Goal: Transaction & Acquisition: Book appointment/travel/reservation

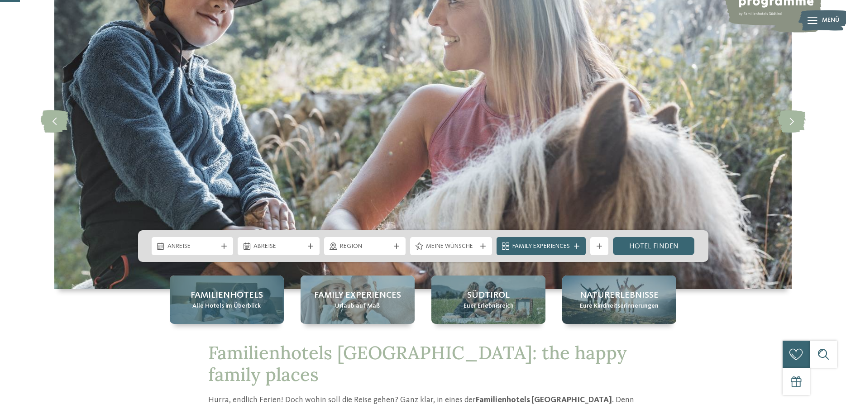
scroll to position [92, 0]
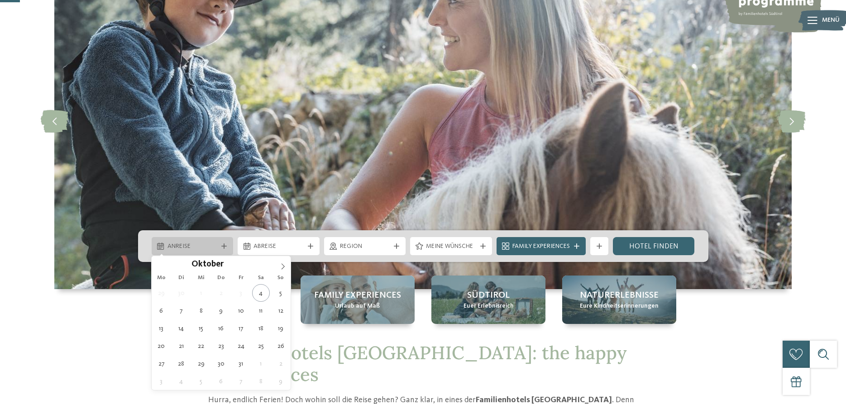
click at [227, 243] on div "Anreise" at bounding box center [193, 246] width 82 height 18
type div "[DATE]"
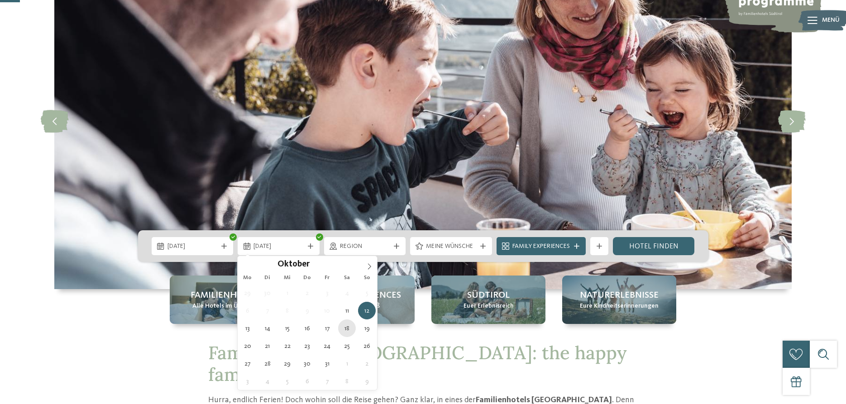
type div "18.10.2025"
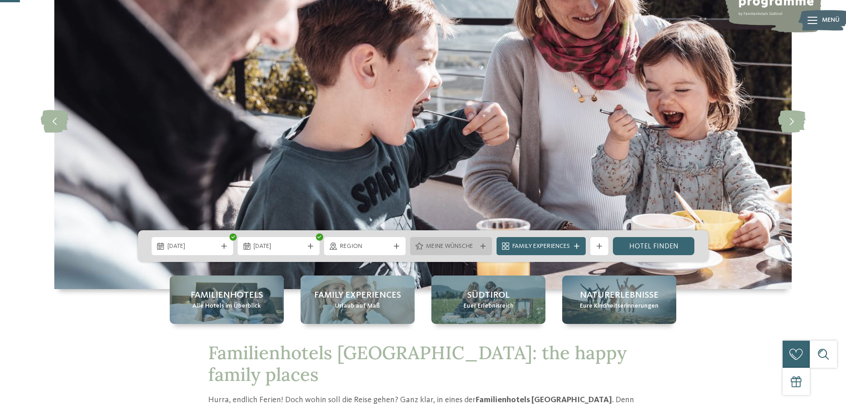
click at [478, 244] on div "Meine Wünsche" at bounding box center [451, 246] width 55 height 10
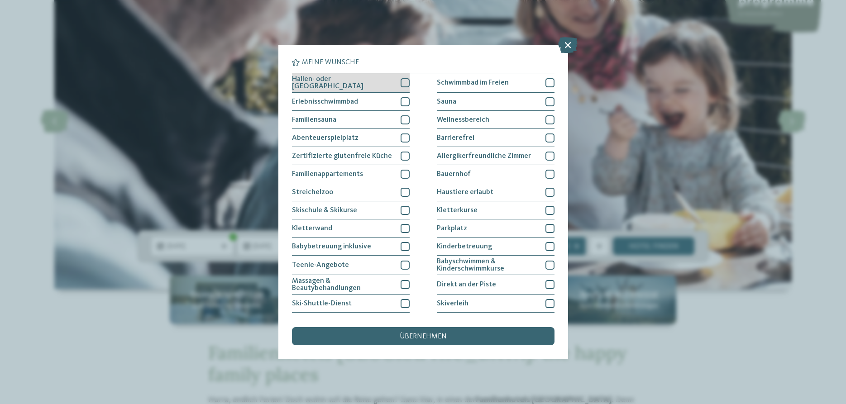
click at [405, 84] on div at bounding box center [405, 82] width 9 height 9
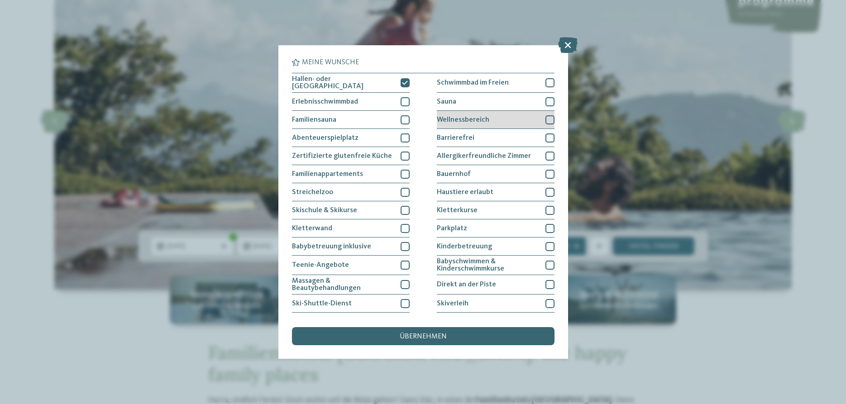
click at [545, 118] on div at bounding box center [549, 119] width 9 height 9
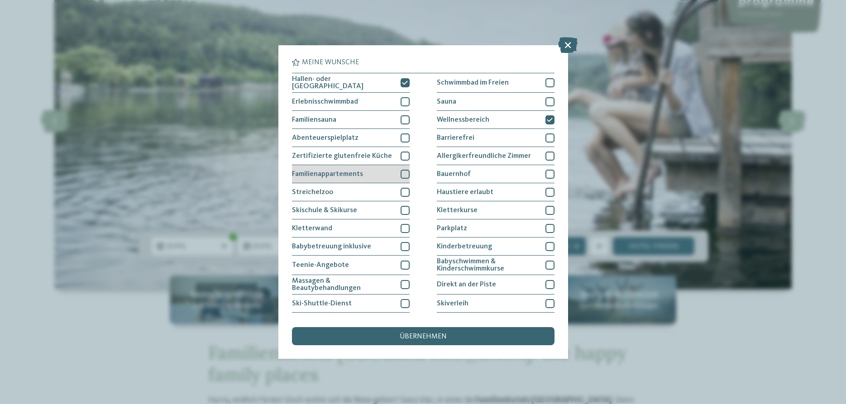
click at [401, 170] on div at bounding box center [405, 174] width 9 height 9
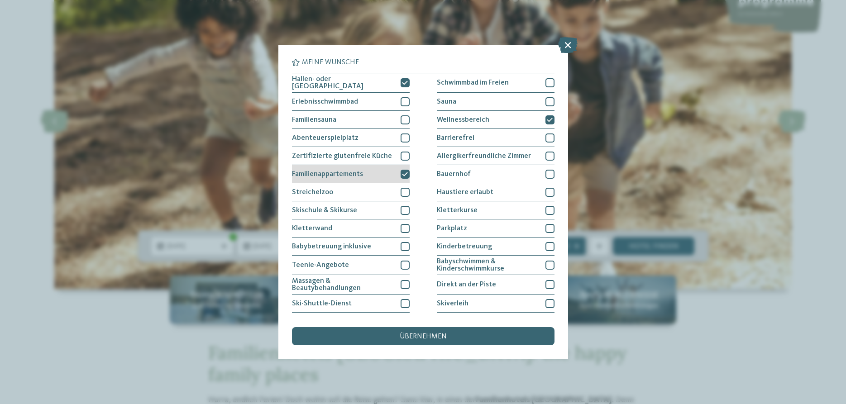
click at [406, 170] on div at bounding box center [405, 174] width 9 height 9
click at [410, 334] on span "übernehmen" at bounding box center [423, 336] width 47 height 7
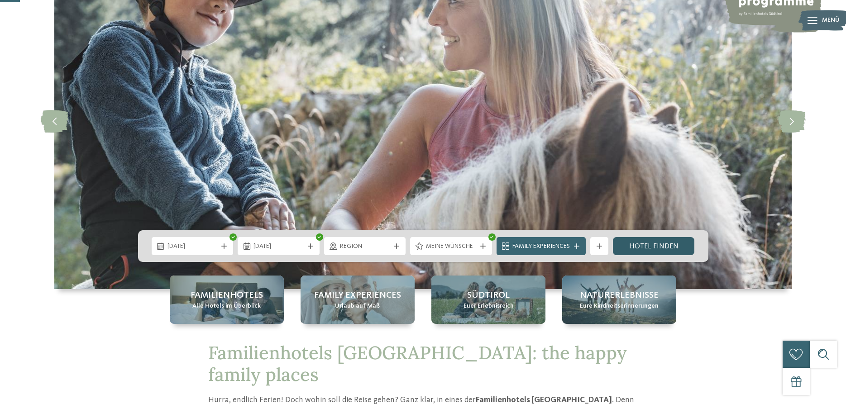
click at [650, 250] on link "Hotel finden" at bounding box center [654, 246] width 82 height 18
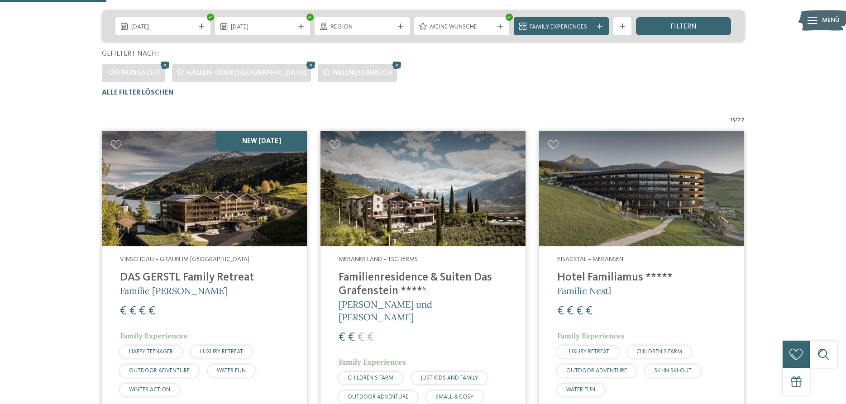
scroll to position [158, 0]
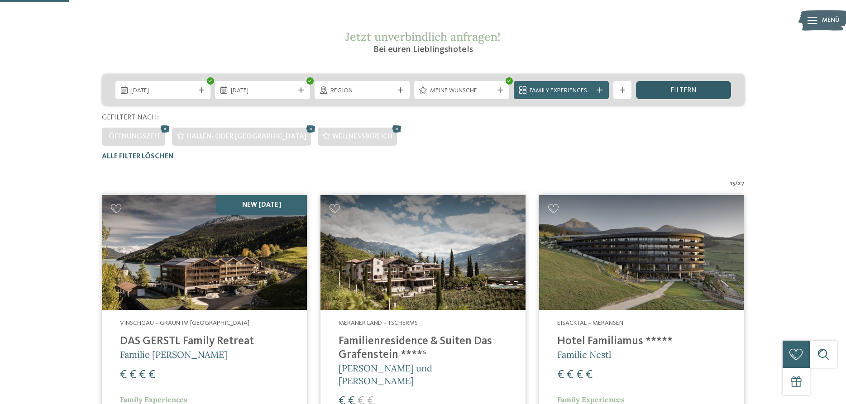
click at [691, 86] on div "filtern" at bounding box center [683, 90] width 95 height 18
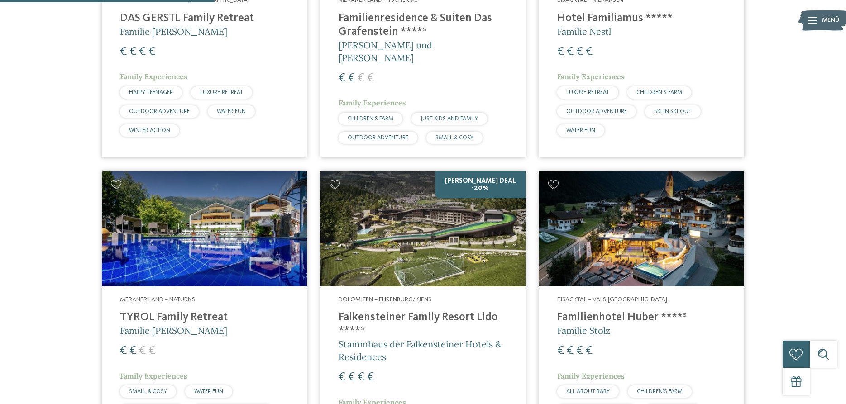
scroll to position [528, 0]
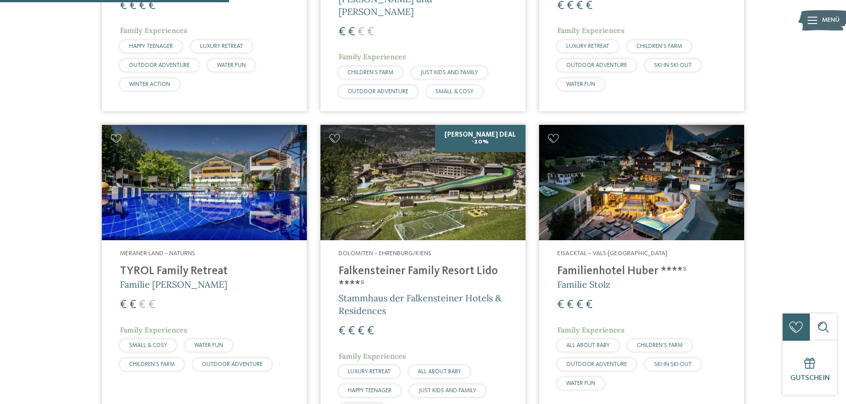
click at [236, 177] on img at bounding box center [204, 182] width 205 height 115
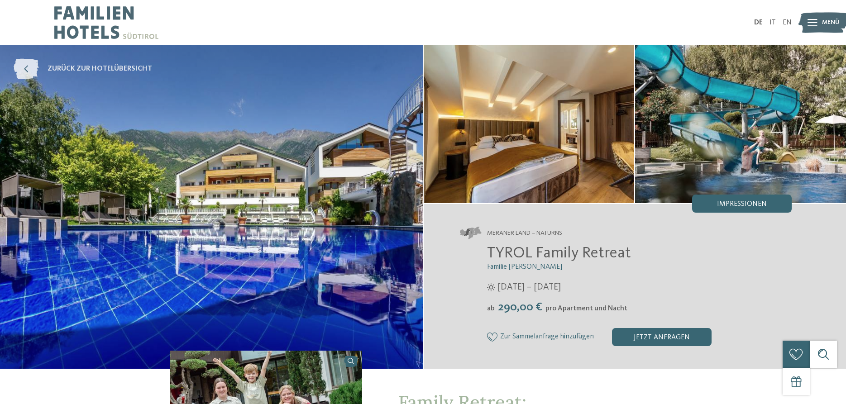
click at [33, 69] on icon at bounding box center [26, 69] width 25 height 20
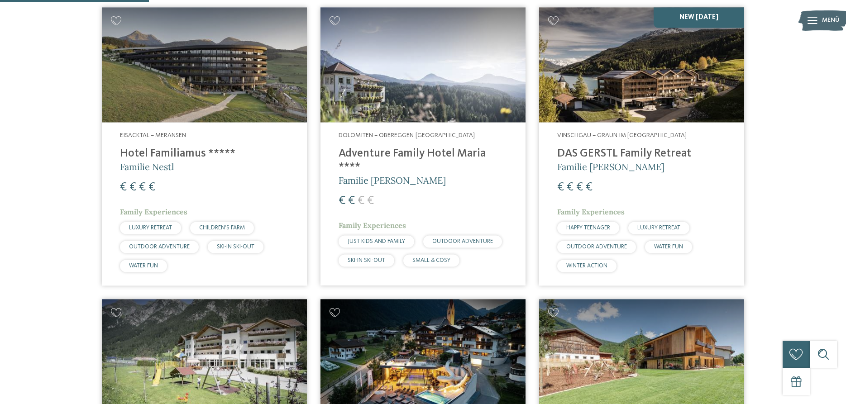
scroll to position [343, 0]
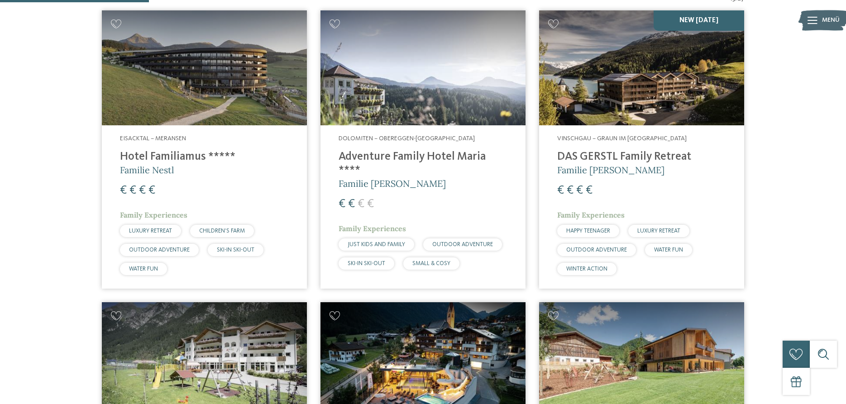
click at [401, 86] on img at bounding box center [422, 67] width 205 height 115
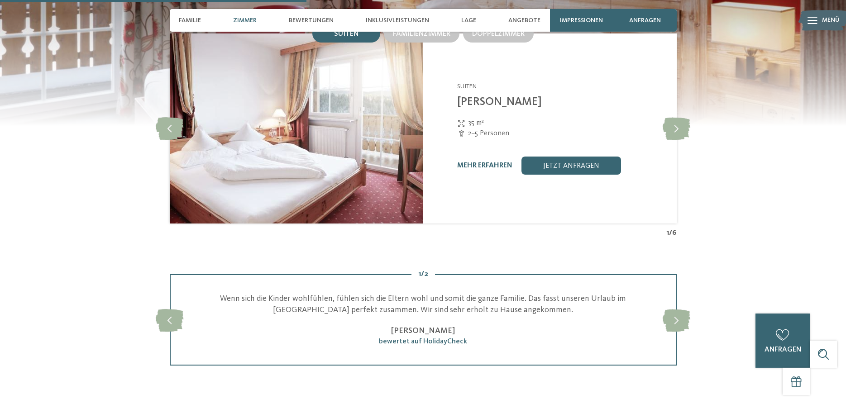
scroll to position [877, 0]
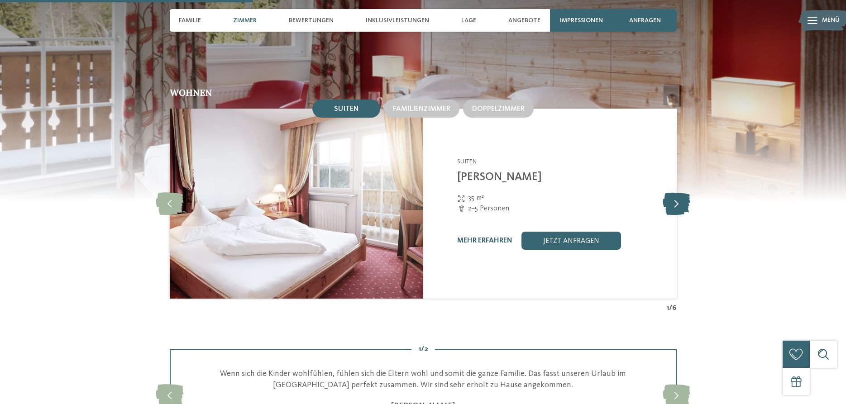
click at [680, 204] on icon at bounding box center [677, 203] width 28 height 23
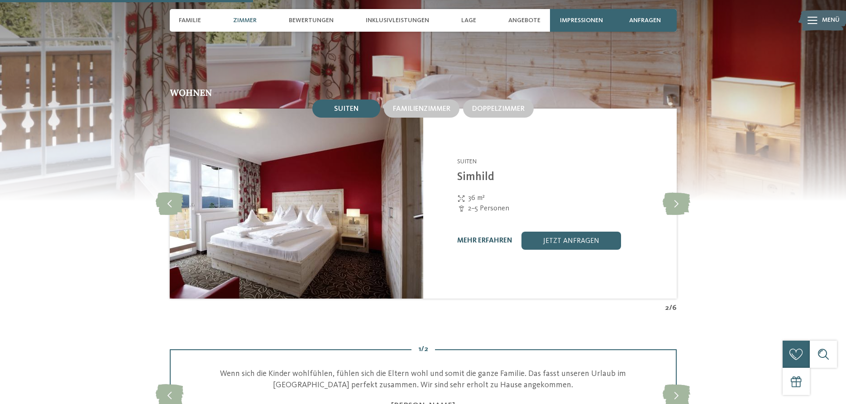
click at [497, 237] on link "mehr erfahren" at bounding box center [484, 240] width 55 height 7
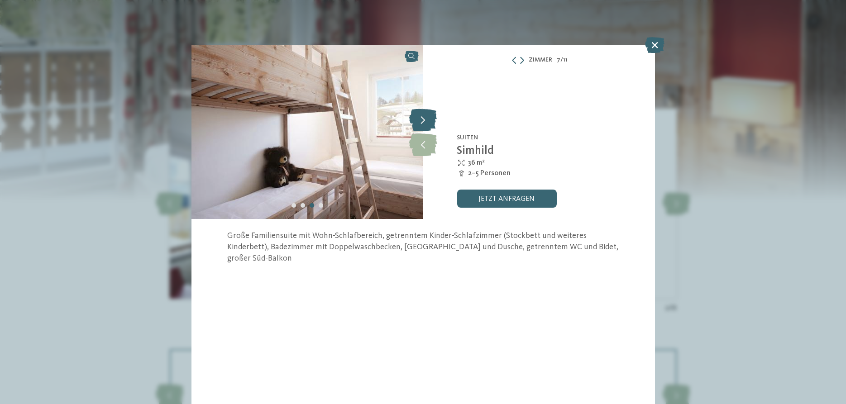
click at [420, 122] on icon at bounding box center [423, 120] width 28 height 23
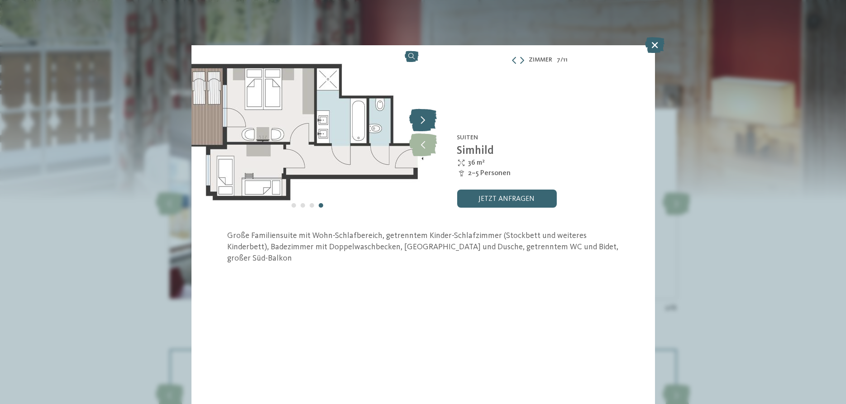
click at [421, 119] on icon at bounding box center [423, 120] width 28 height 23
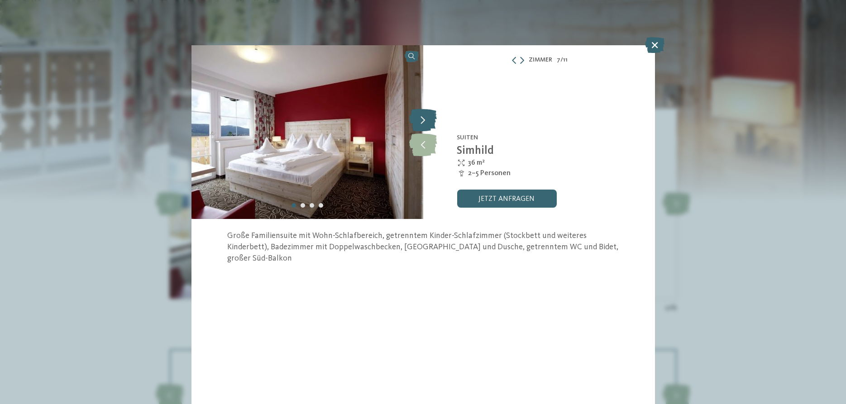
click at [421, 119] on icon at bounding box center [423, 120] width 28 height 23
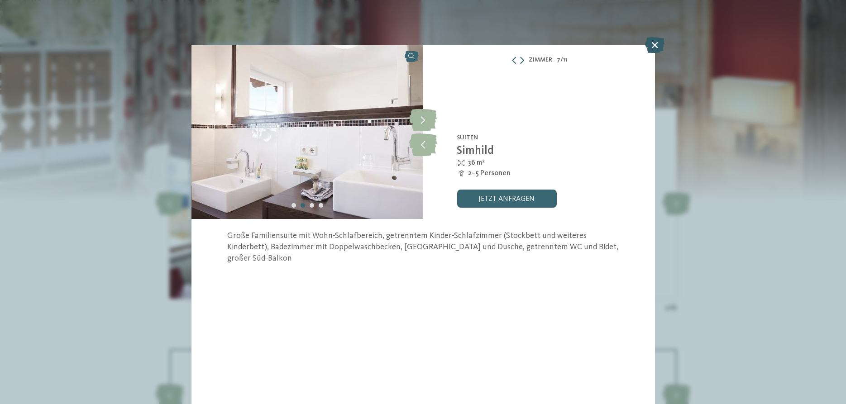
click at [654, 41] on icon at bounding box center [654, 45] width 19 height 16
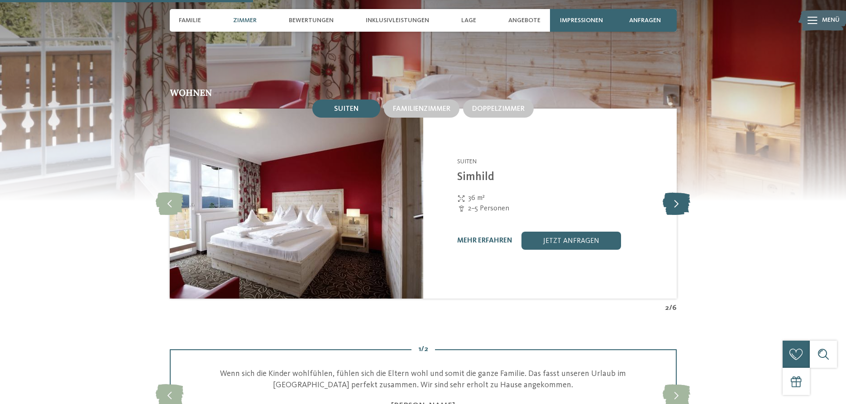
click at [672, 199] on icon at bounding box center [677, 203] width 28 height 23
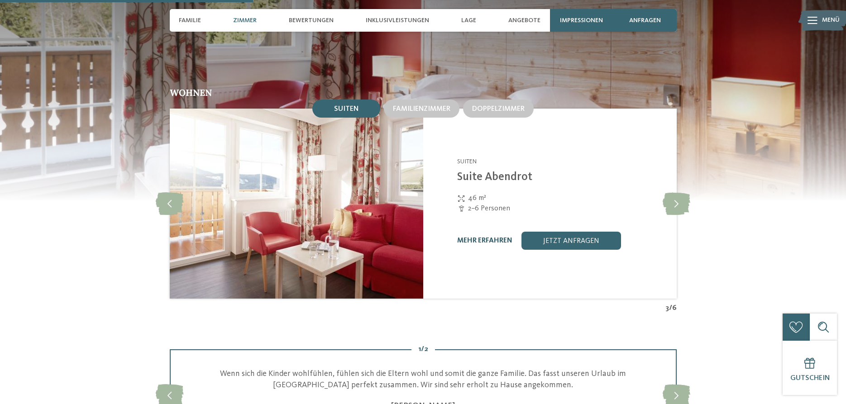
click at [495, 237] on link "mehr erfahren" at bounding box center [484, 240] width 55 height 7
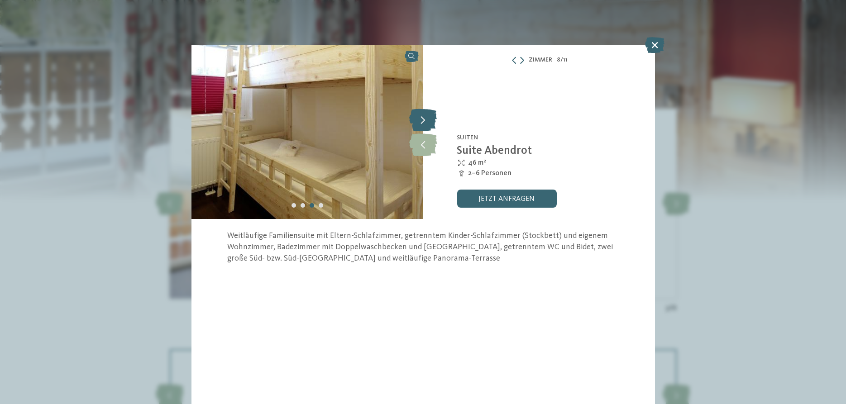
click at [425, 115] on icon at bounding box center [423, 120] width 28 height 23
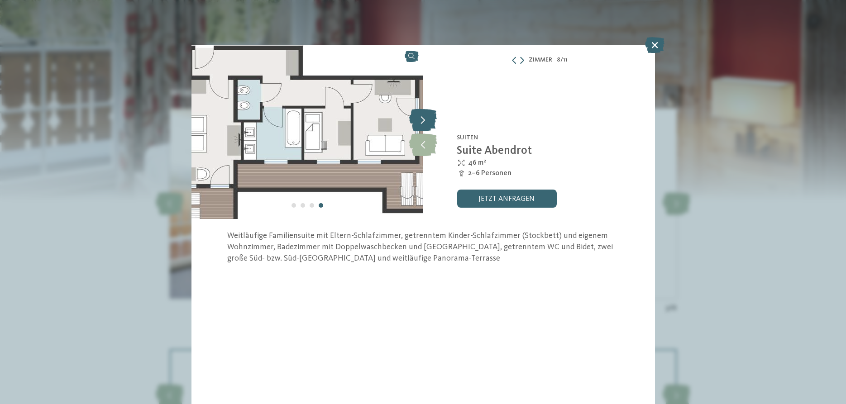
click at [425, 122] on icon at bounding box center [423, 120] width 28 height 23
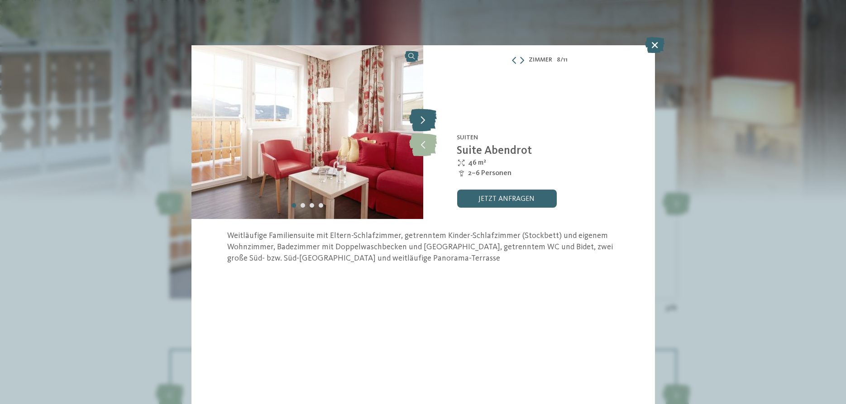
click at [425, 122] on icon at bounding box center [423, 120] width 28 height 23
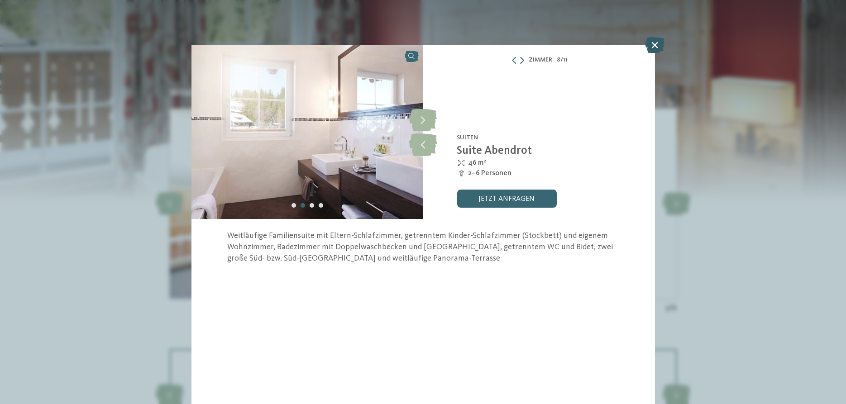
click at [657, 48] on icon at bounding box center [654, 45] width 19 height 16
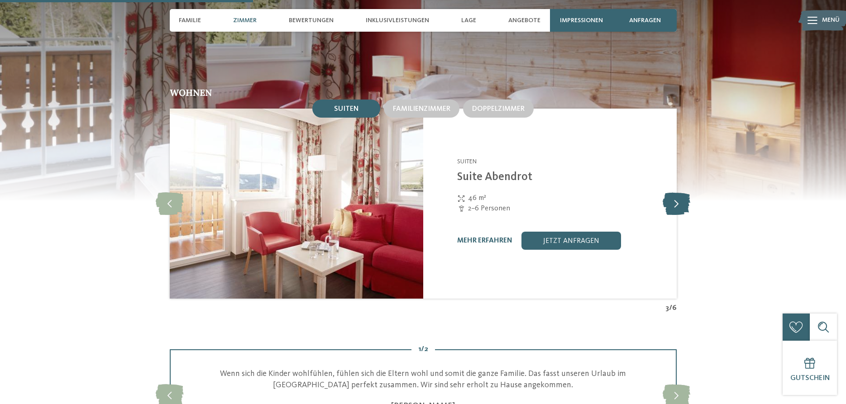
click at [688, 199] on icon at bounding box center [677, 203] width 28 height 23
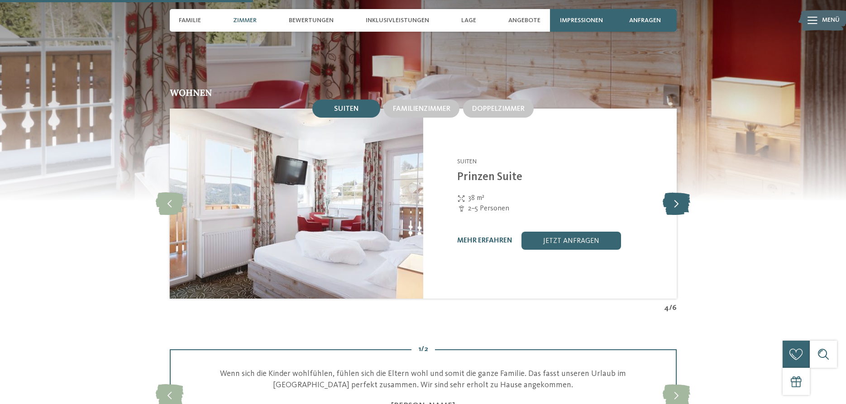
click at [685, 199] on icon at bounding box center [677, 203] width 28 height 23
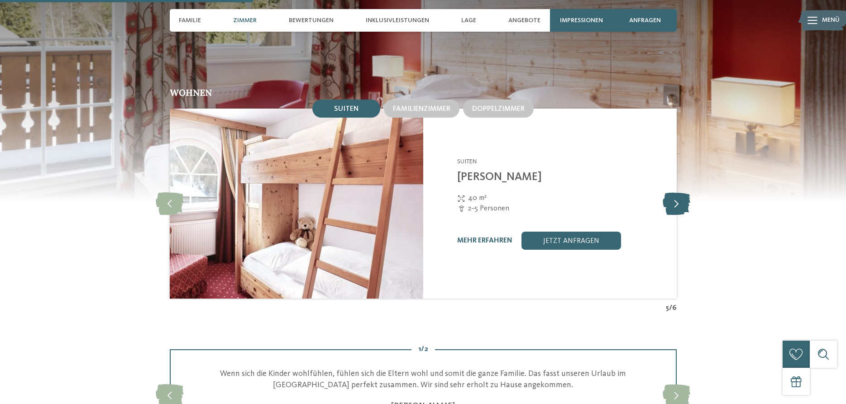
click at [685, 199] on icon at bounding box center [677, 203] width 28 height 23
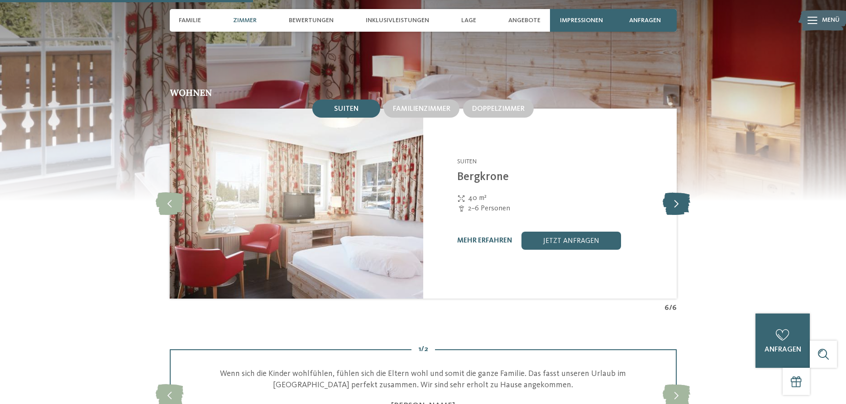
click at [685, 199] on icon at bounding box center [677, 203] width 28 height 23
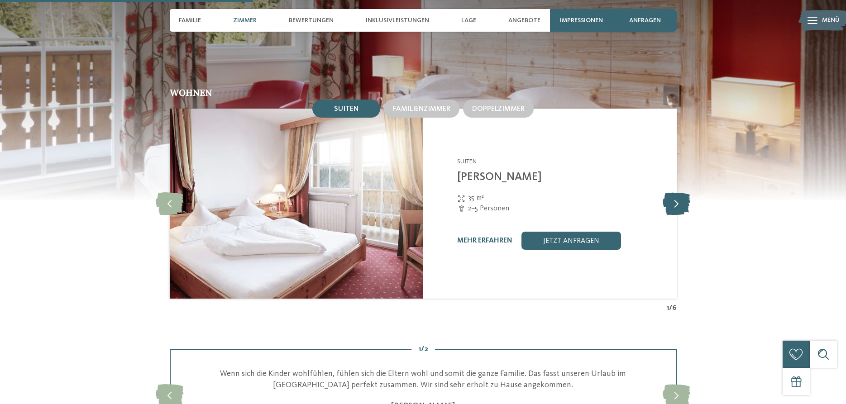
click at [685, 199] on icon at bounding box center [677, 203] width 28 height 23
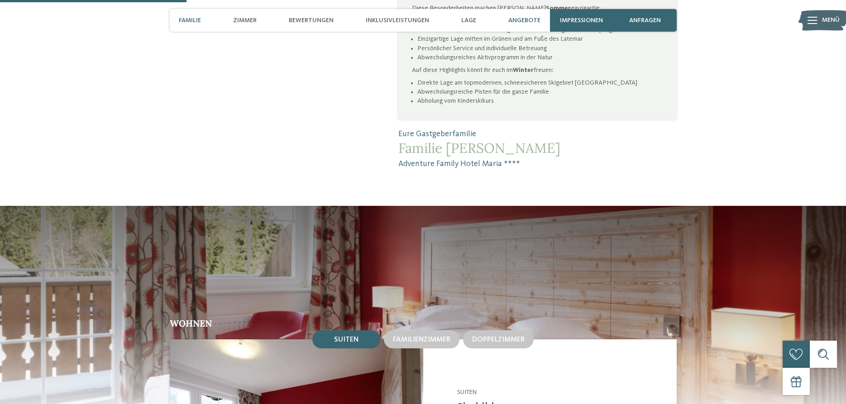
click at [525, 19] on span "Angebote" at bounding box center [524, 21] width 32 height 8
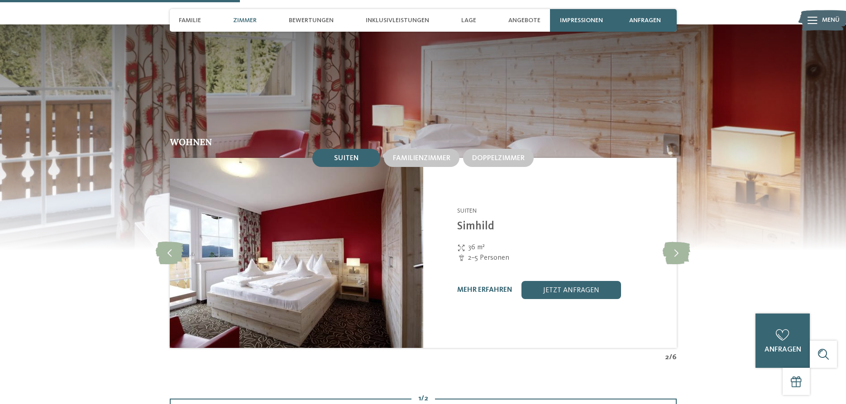
scroll to position [643, 0]
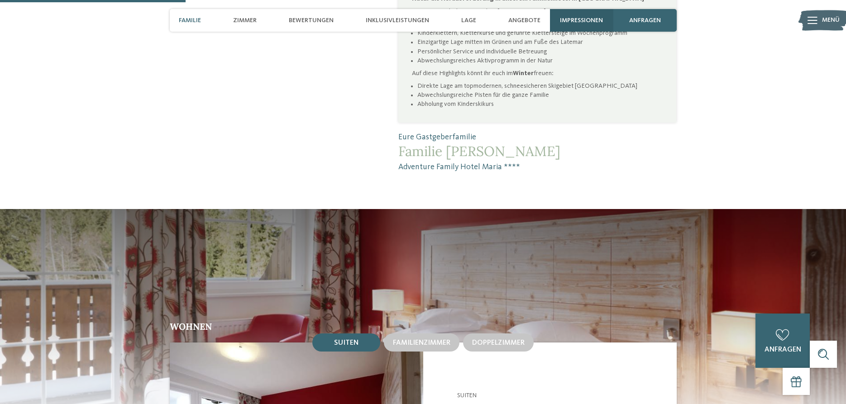
click at [583, 22] on span "Impressionen" at bounding box center [581, 21] width 43 height 8
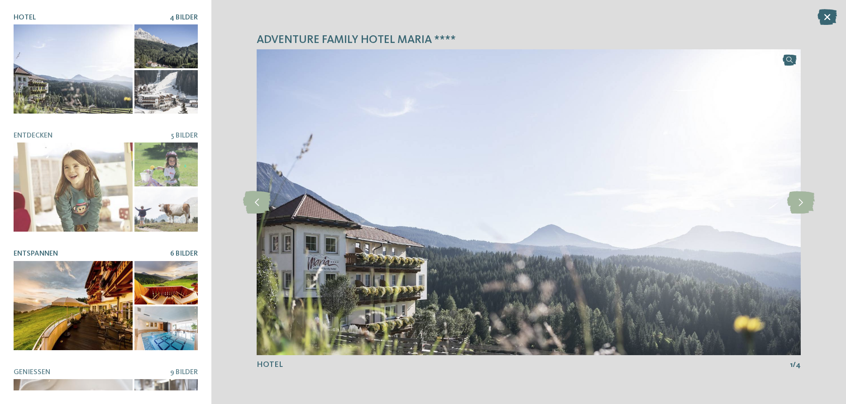
click at [74, 303] on div at bounding box center [73, 305] width 119 height 89
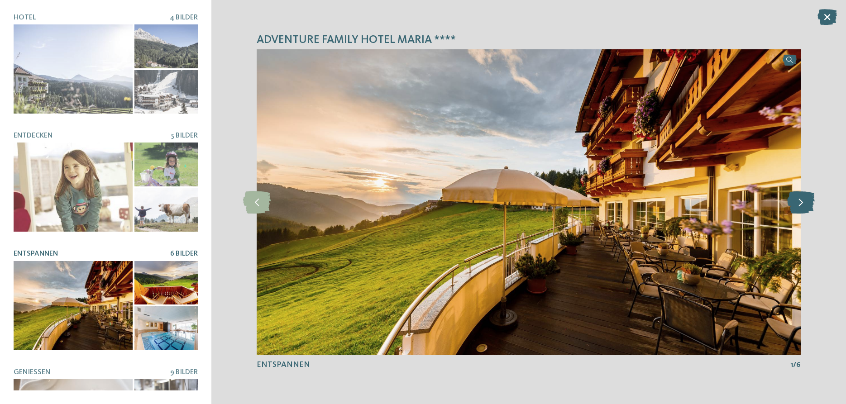
click at [797, 203] on icon at bounding box center [801, 202] width 28 height 23
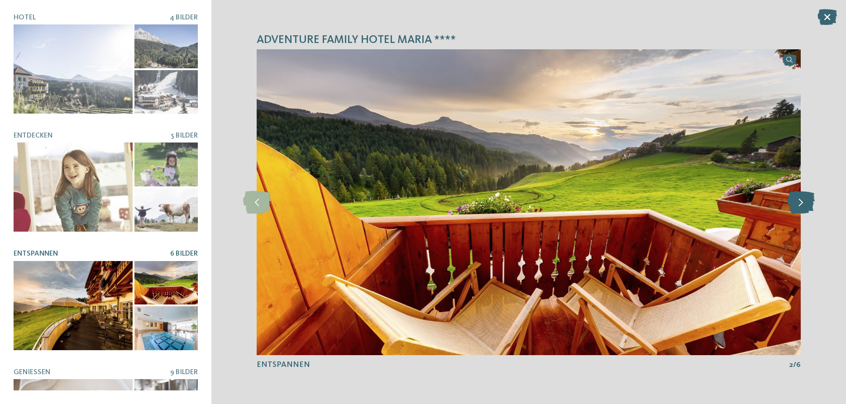
click at [797, 204] on icon at bounding box center [801, 202] width 28 height 23
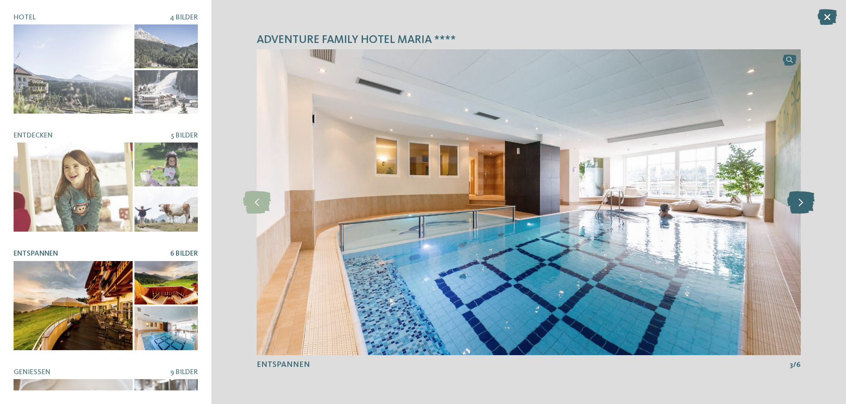
click at [797, 204] on icon at bounding box center [801, 202] width 28 height 23
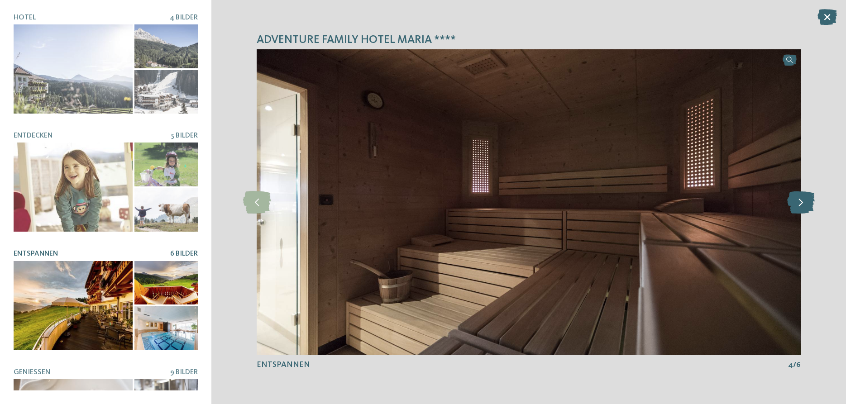
click at [798, 200] on icon at bounding box center [801, 202] width 28 height 23
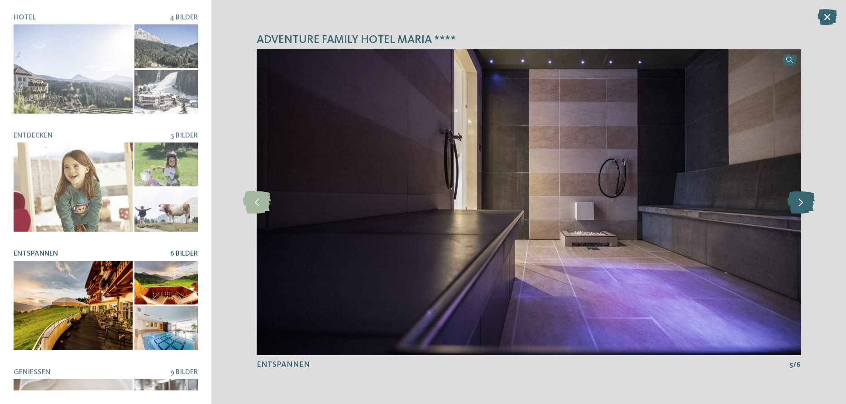
click at [798, 201] on icon at bounding box center [801, 202] width 28 height 23
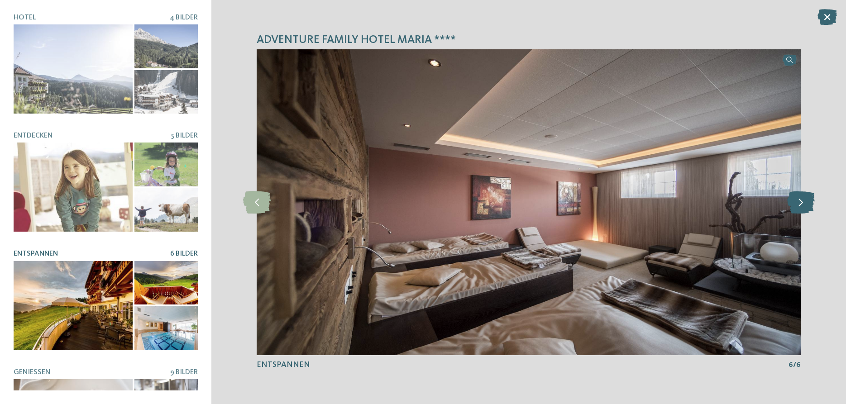
click at [798, 201] on icon at bounding box center [801, 202] width 28 height 23
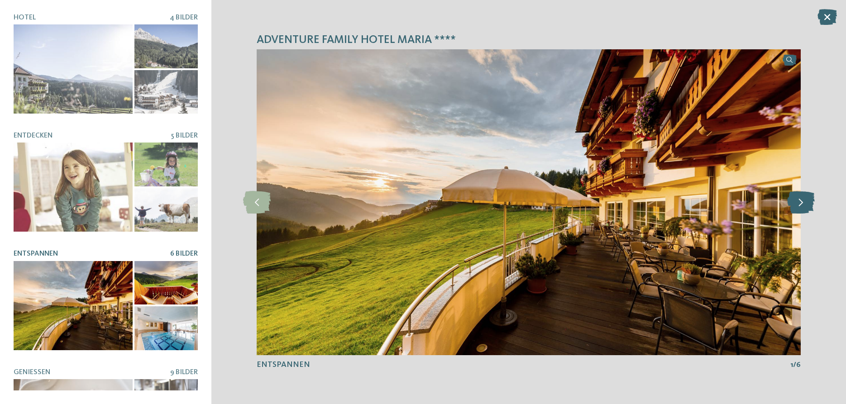
click at [798, 201] on icon at bounding box center [801, 202] width 28 height 23
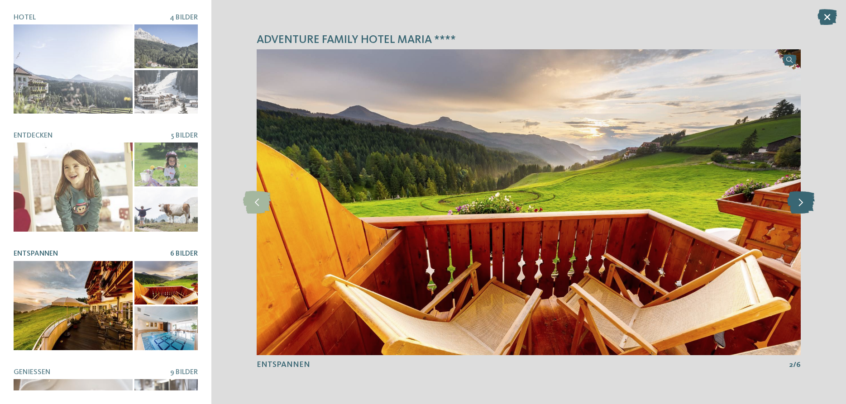
click at [798, 201] on icon at bounding box center [801, 202] width 28 height 23
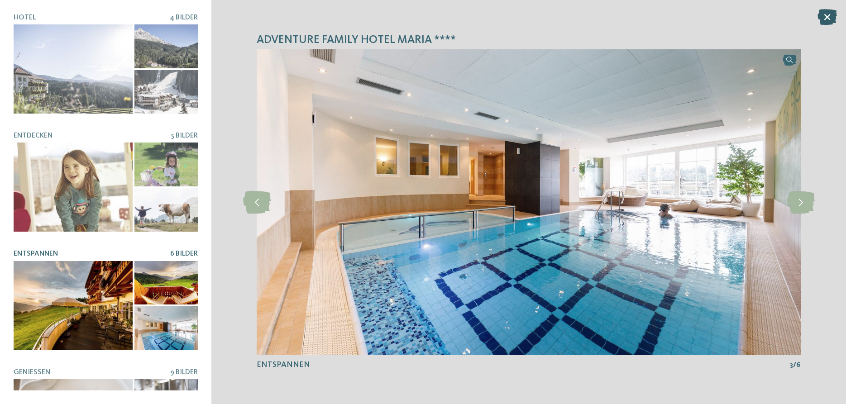
click at [827, 18] on icon at bounding box center [826, 17] width 19 height 16
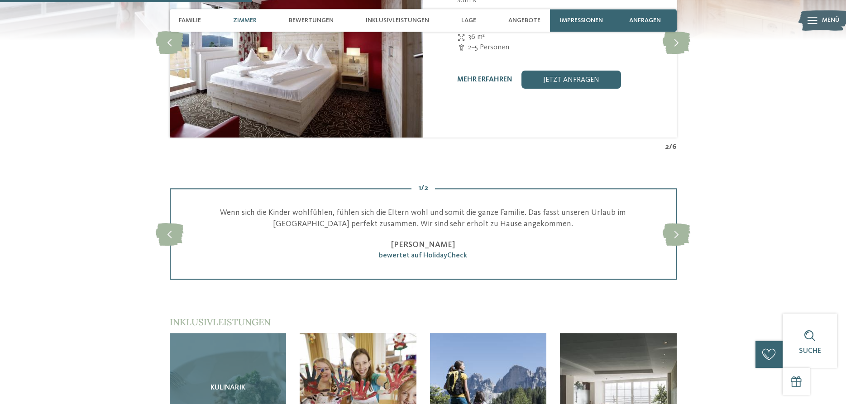
scroll to position [1105, 0]
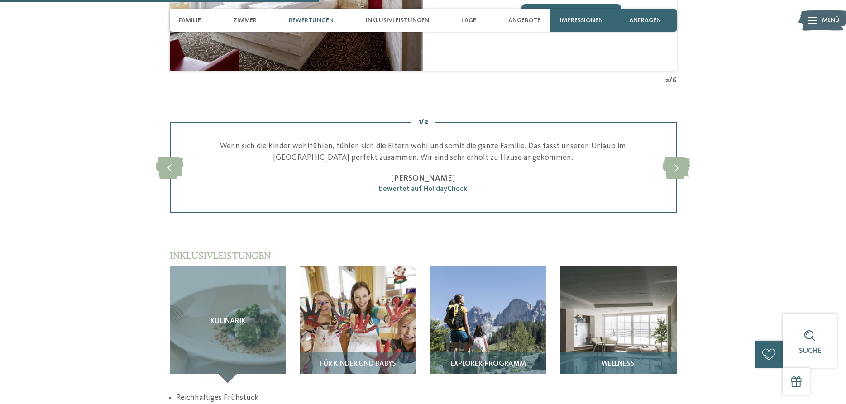
click at [612, 325] on img at bounding box center [618, 325] width 117 height 117
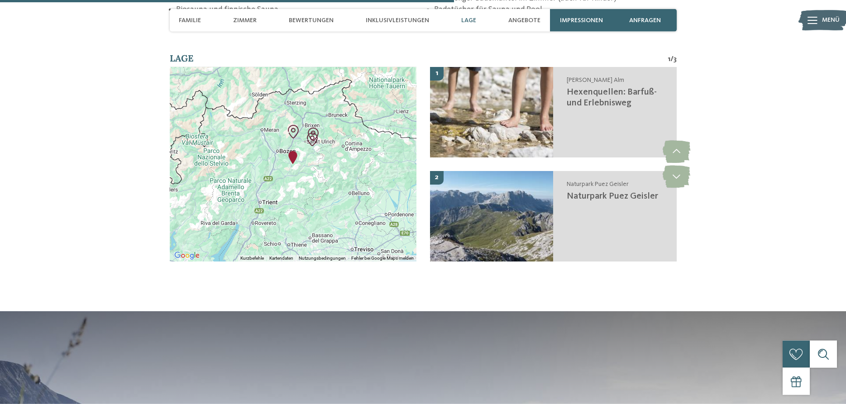
scroll to position [1567, 0]
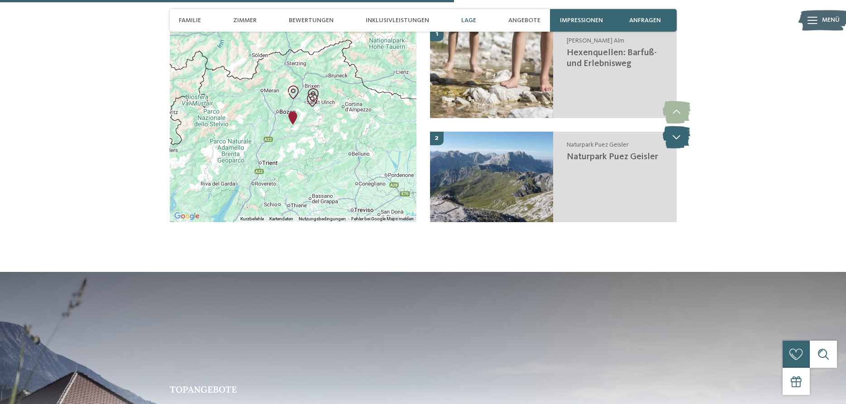
click at [677, 130] on icon at bounding box center [677, 137] width 28 height 23
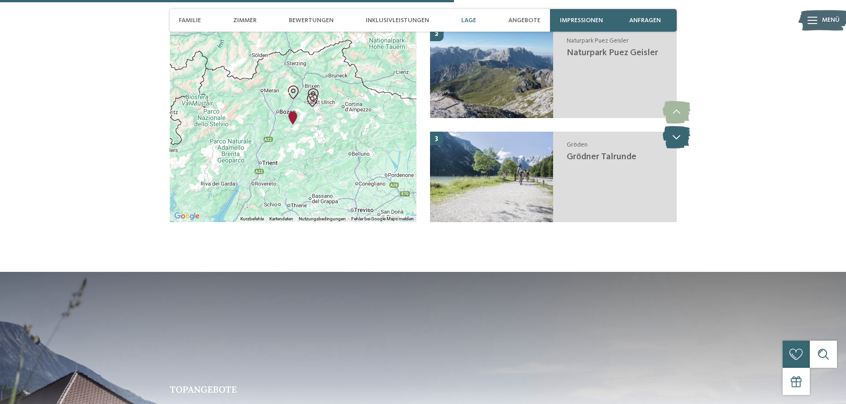
click at [677, 135] on icon at bounding box center [677, 137] width 28 height 23
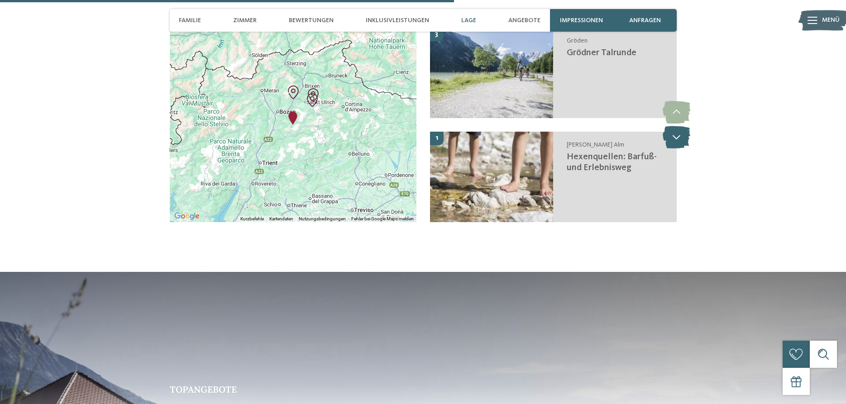
click at [677, 136] on icon at bounding box center [677, 137] width 28 height 23
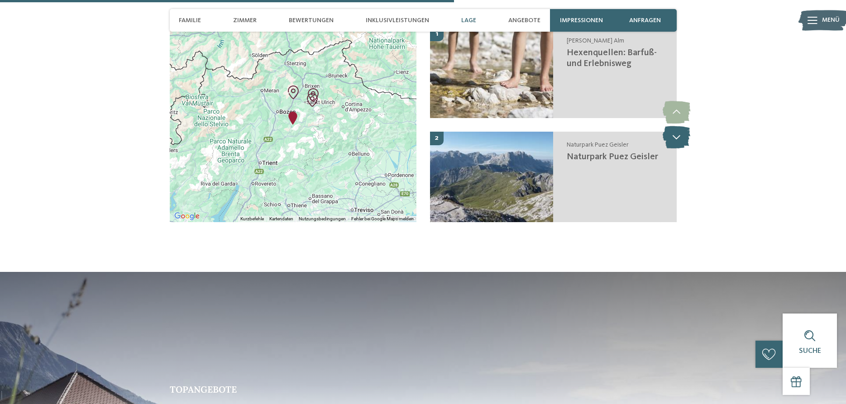
click at [677, 136] on icon at bounding box center [677, 137] width 28 height 23
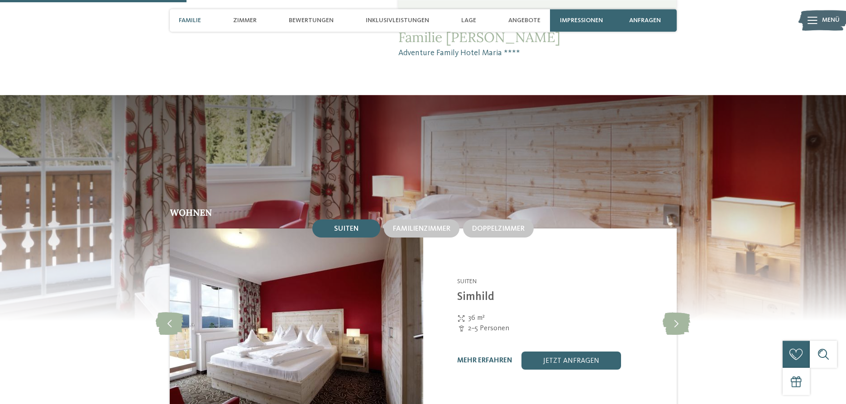
scroll to position [782, 0]
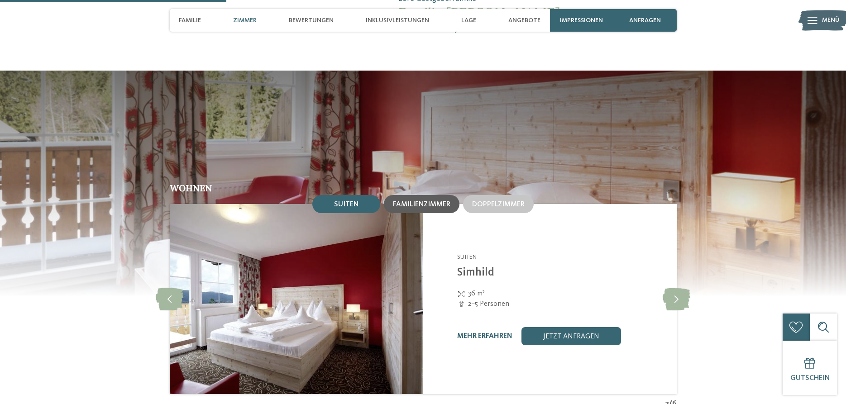
click at [417, 200] on div "Familienzimmer" at bounding box center [421, 204] width 57 height 8
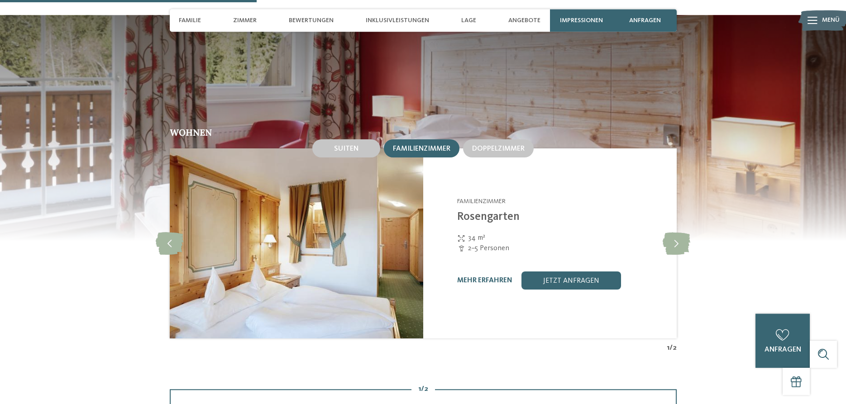
scroll to position [828, 0]
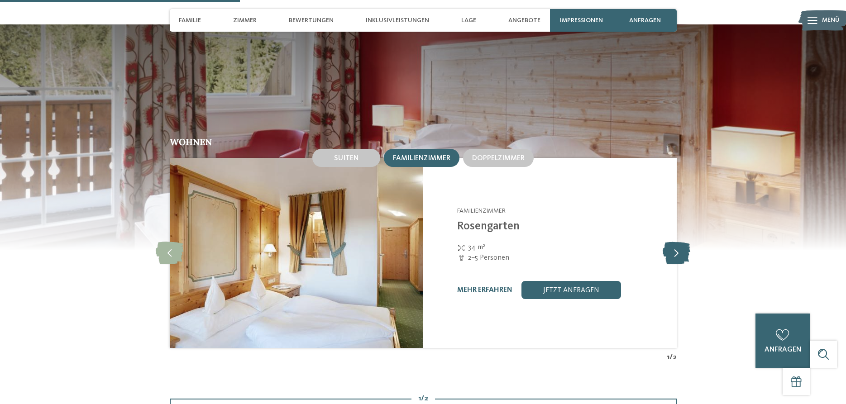
click at [679, 248] on icon at bounding box center [677, 253] width 28 height 23
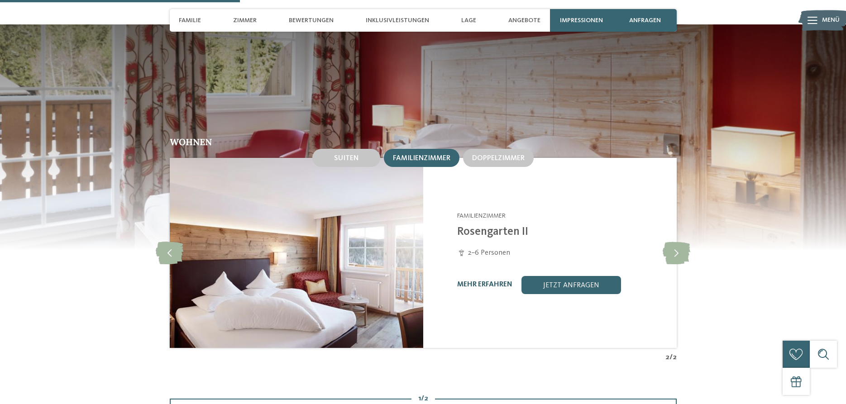
click at [493, 281] on link "mehr erfahren" at bounding box center [484, 284] width 55 height 7
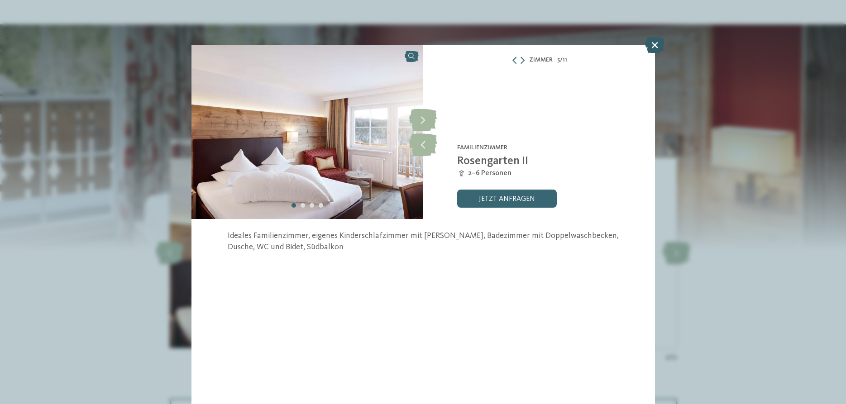
click at [659, 46] on icon at bounding box center [654, 45] width 19 height 16
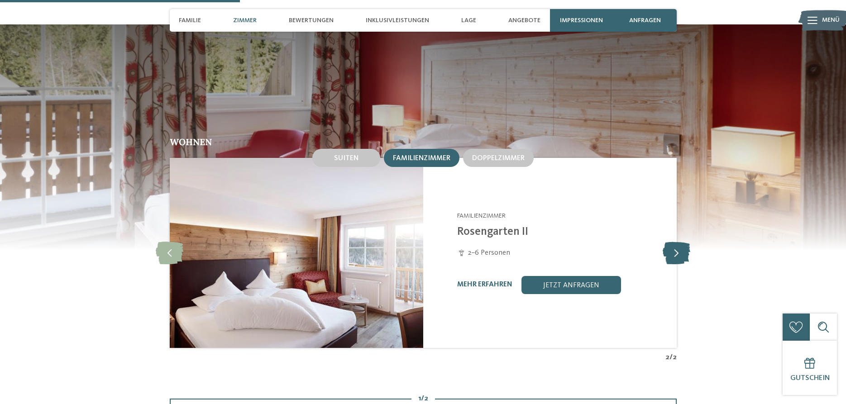
click at [678, 248] on icon at bounding box center [677, 253] width 28 height 23
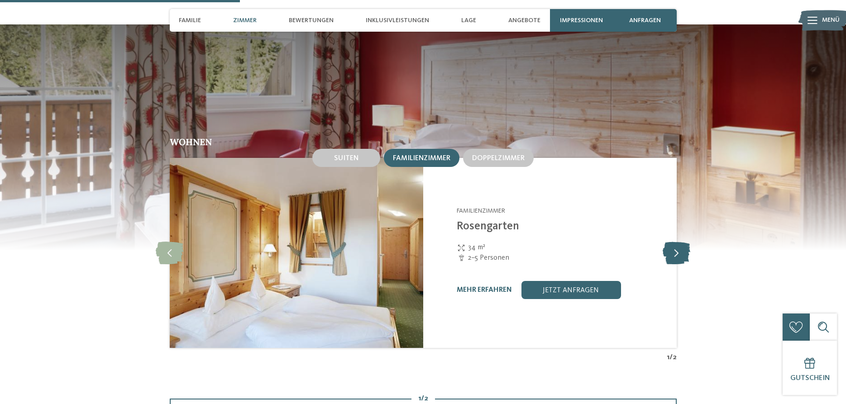
click at [678, 248] on icon at bounding box center [677, 253] width 28 height 23
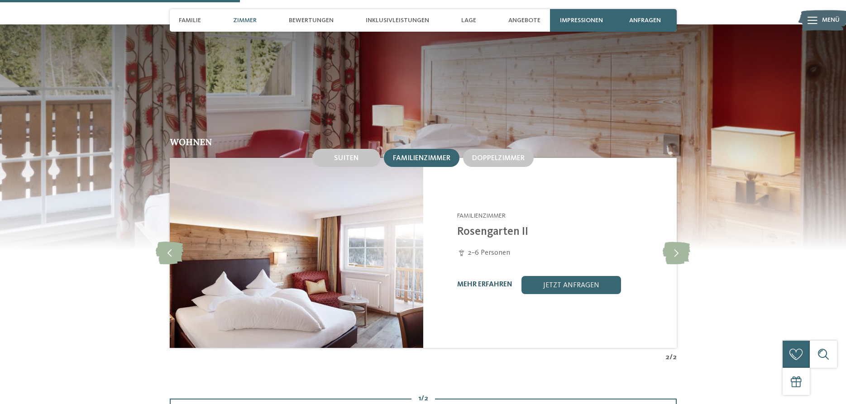
click at [490, 281] on link "mehr erfahren" at bounding box center [484, 284] width 55 height 7
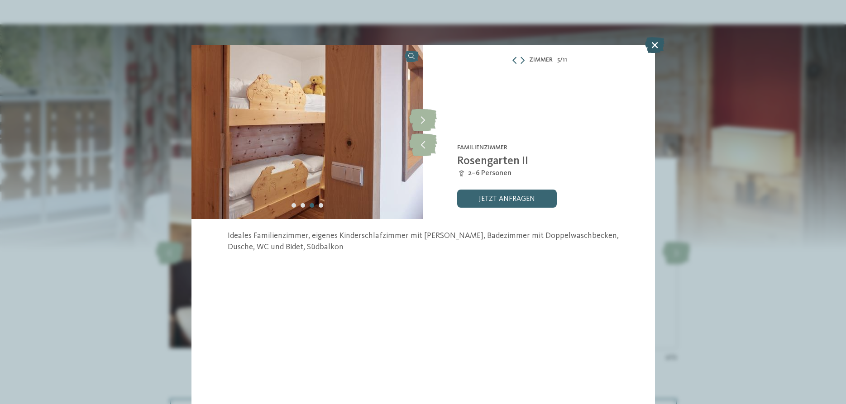
click at [661, 48] on icon at bounding box center [654, 45] width 19 height 16
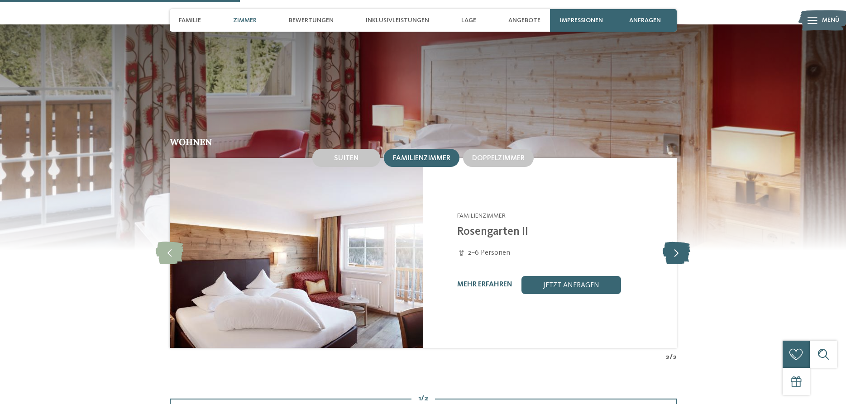
click at [685, 252] on icon at bounding box center [677, 253] width 28 height 23
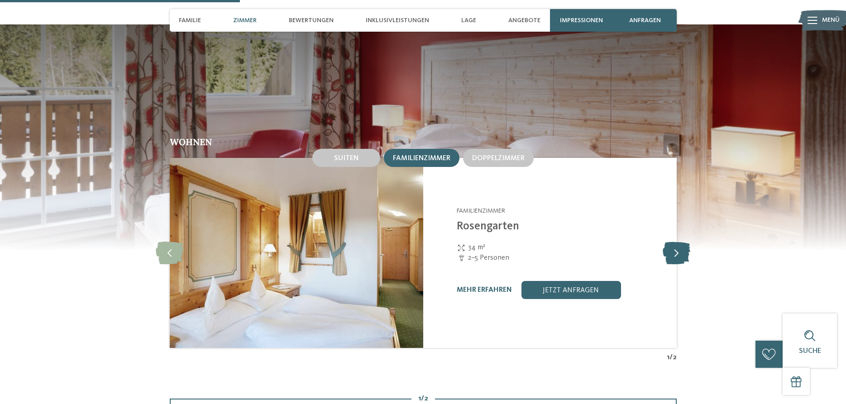
click at [685, 252] on icon at bounding box center [677, 253] width 28 height 23
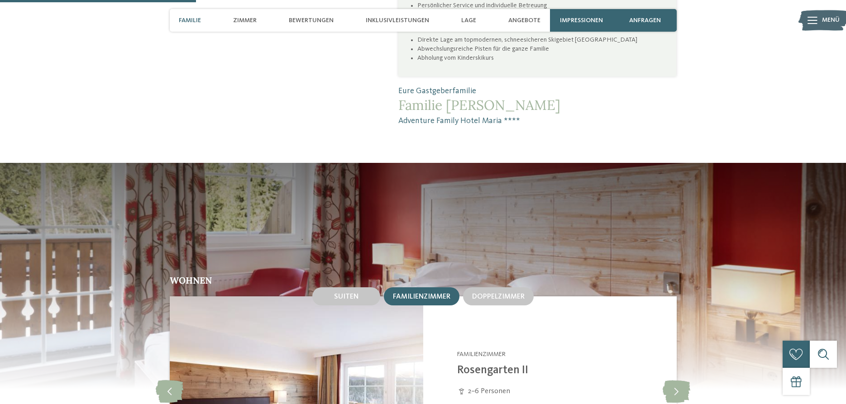
scroll to position [551, 0]
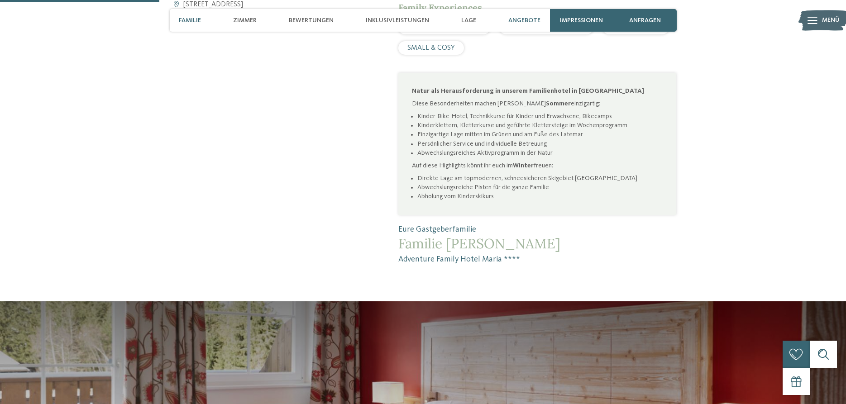
click at [528, 19] on span "Angebote" at bounding box center [524, 21] width 32 height 8
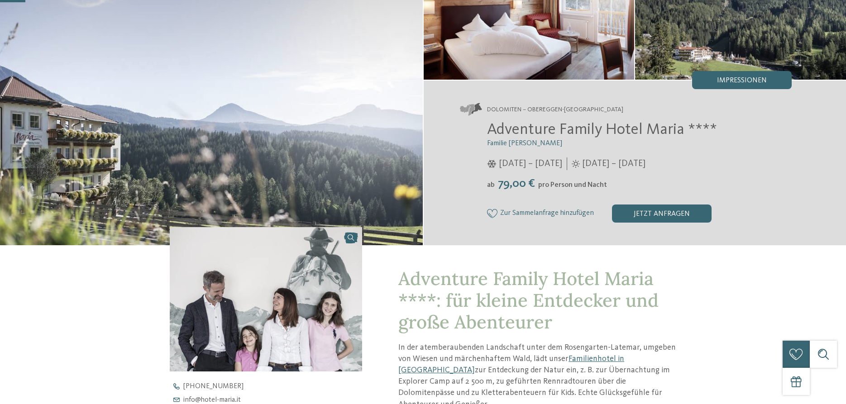
scroll to position [0, 0]
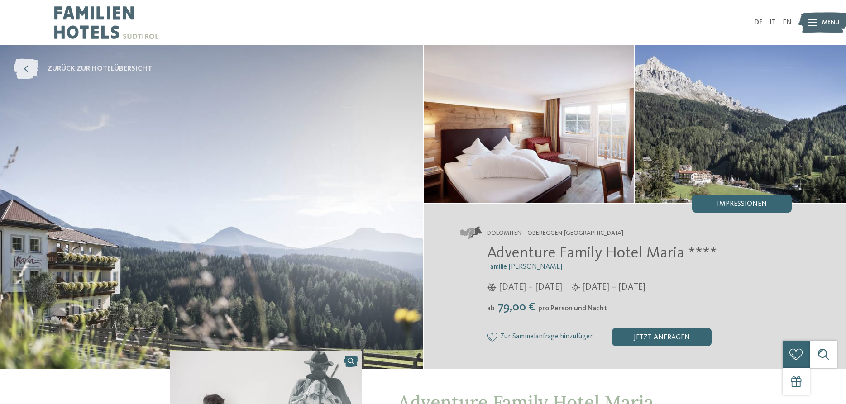
click at [24, 67] on icon at bounding box center [26, 69] width 25 height 20
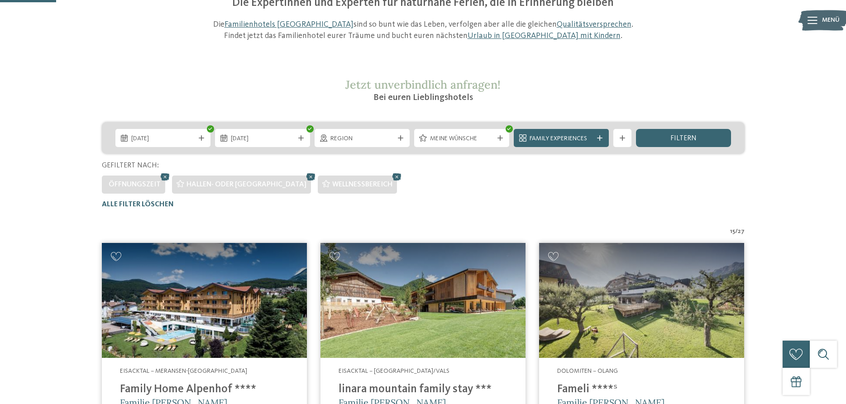
scroll to position [249, 0]
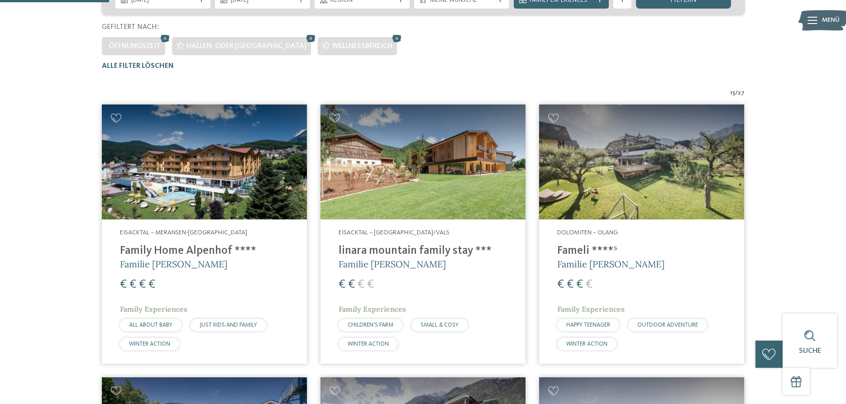
click at [399, 180] on img at bounding box center [422, 162] width 205 height 115
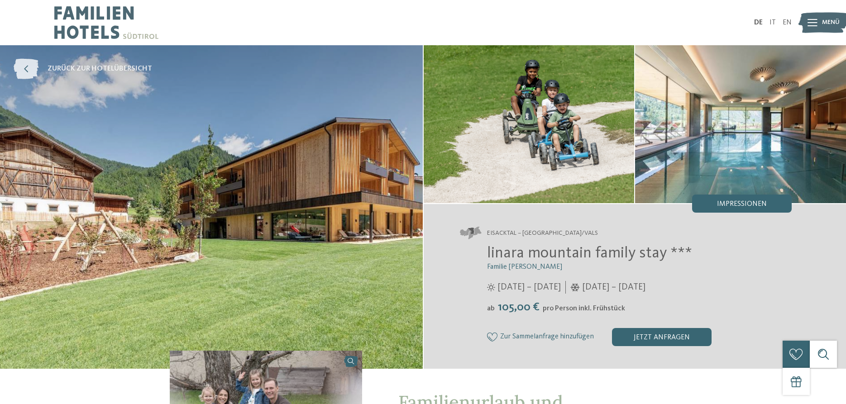
click at [26, 69] on icon at bounding box center [26, 69] width 25 height 20
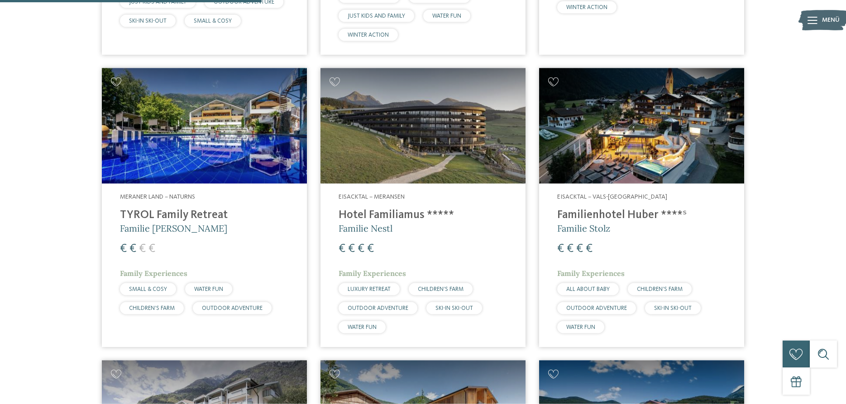
scroll to position [603, 0]
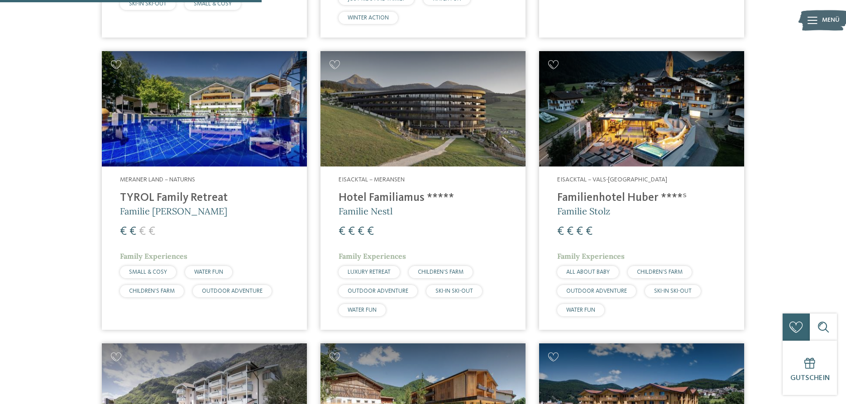
click at [222, 91] on img at bounding box center [204, 108] width 205 height 115
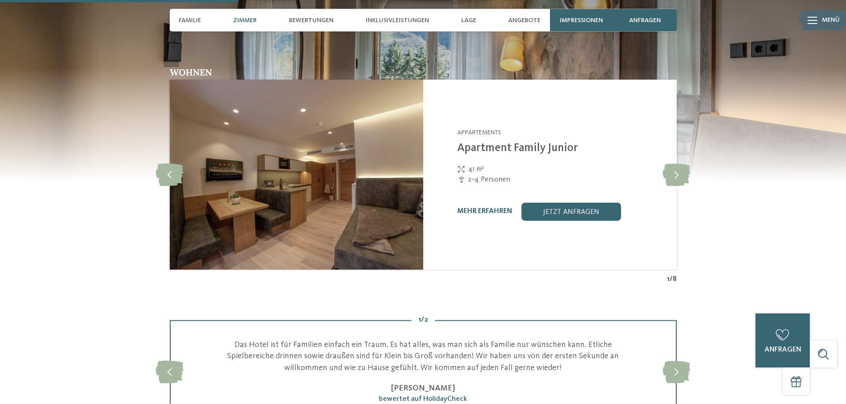
scroll to position [877, 0]
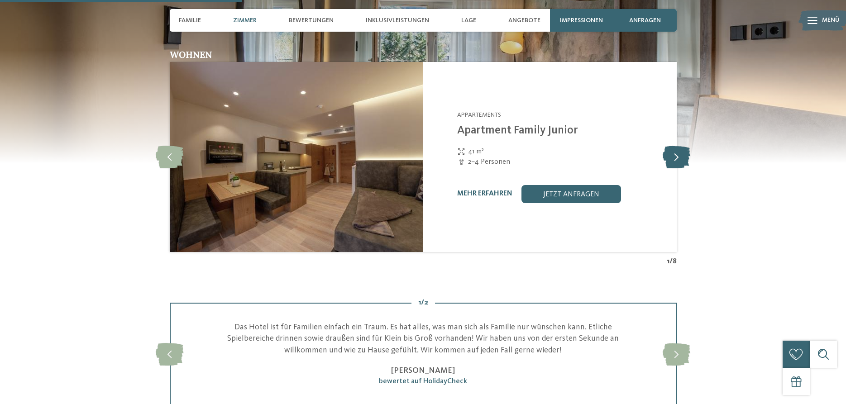
click at [675, 164] on icon at bounding box center [677, 157] width 28 height 23
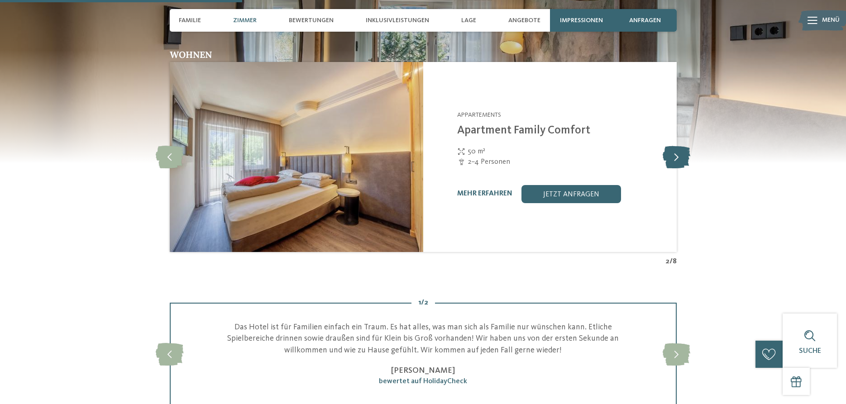
click at [675, 164] on icon at bounding box center [677, 157] width 28 height 23
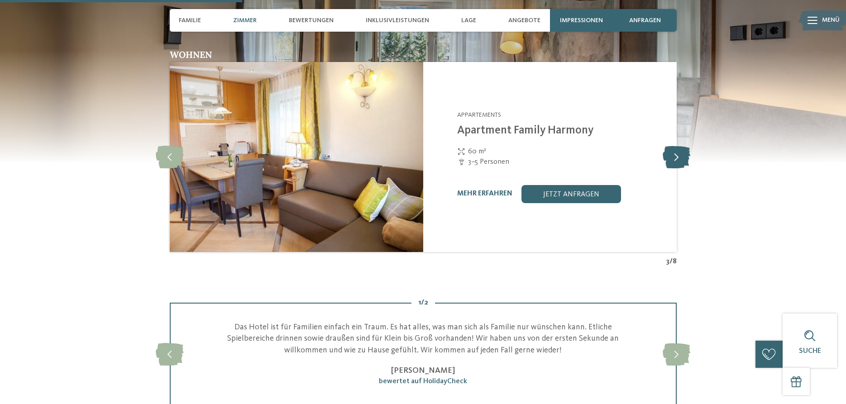
click at [675, 164] on icon at bounding box center [677, 157] width 28 height 23
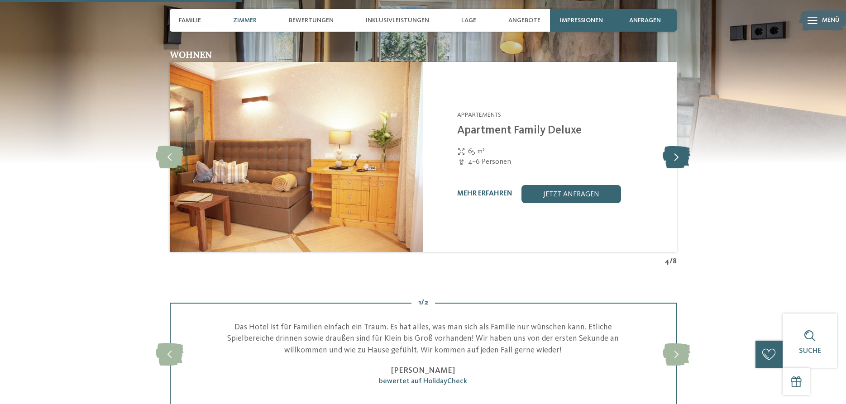
click at [675, 164] on icon at bounding box center [677, 157] width 28 height 23
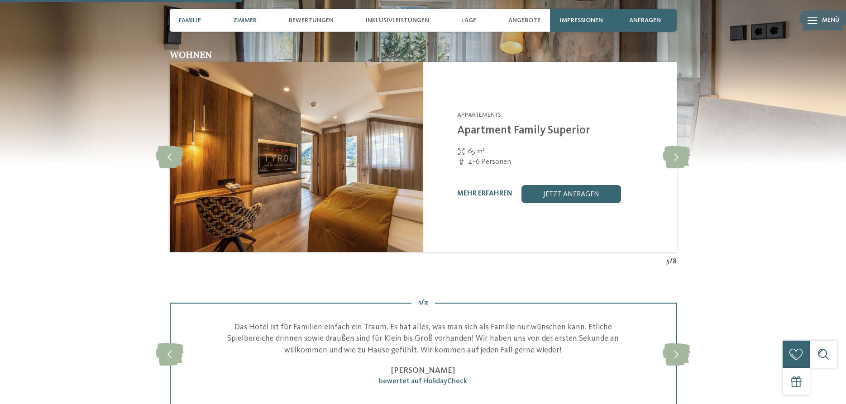
click at [192, 18] on span "Familie" at bounding box center [190, 21] width 22 height 8
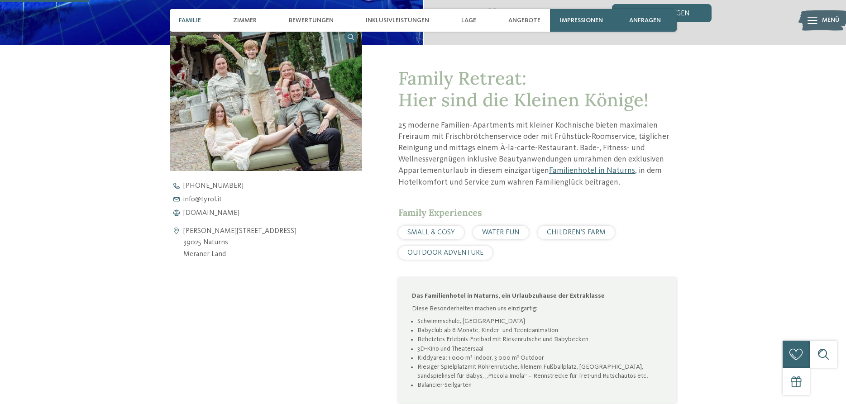
scroll to position [319, 0]
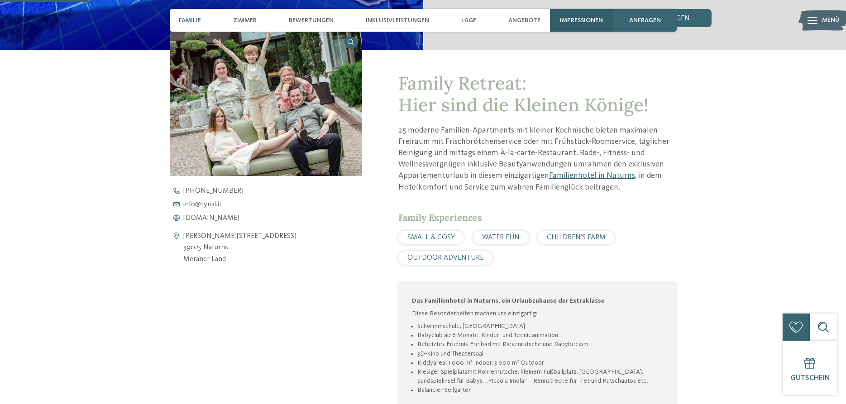
click at [591, 19] on span "Impressionen" at bounding box center [581, 21] width 43 height 8
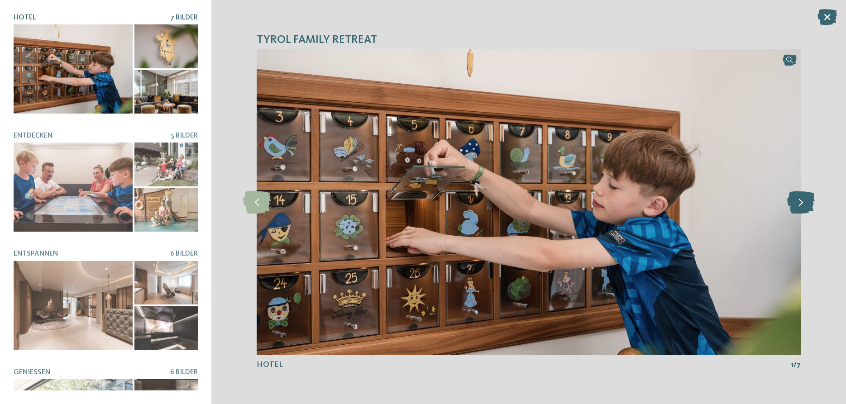
click at [804, 204] on icon at bounding box center [801, 202] width 28 height 23
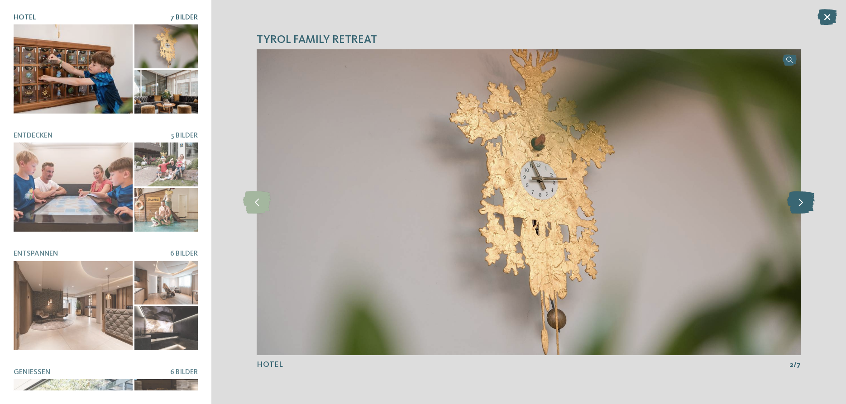
click at [804, 204] on icon at bounding box center [801, 202] width 28 height 23
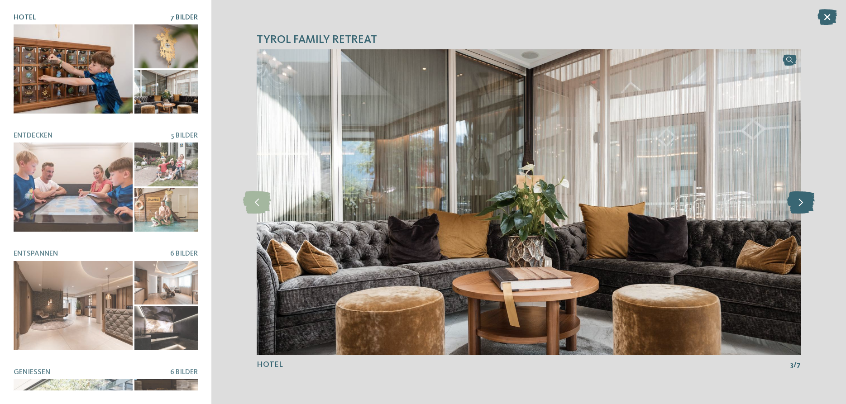
click at [804, 204] on icon at bounding box center [801, 202] width 28 height 23
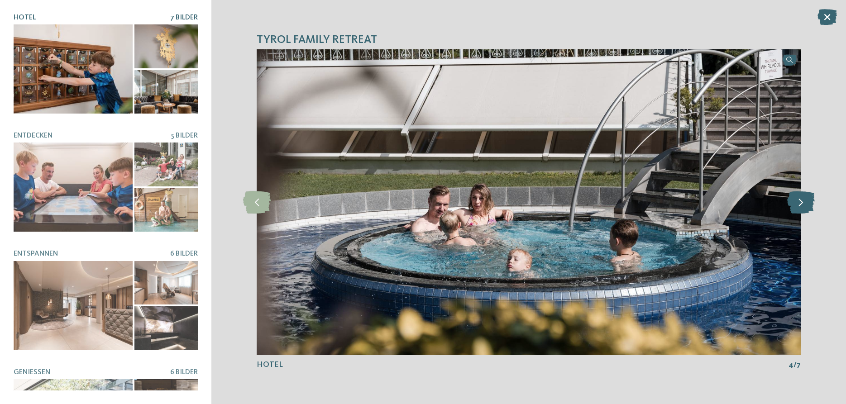
click at [804, 204] on icon at bounding box center [801, 202] width 28 height 23
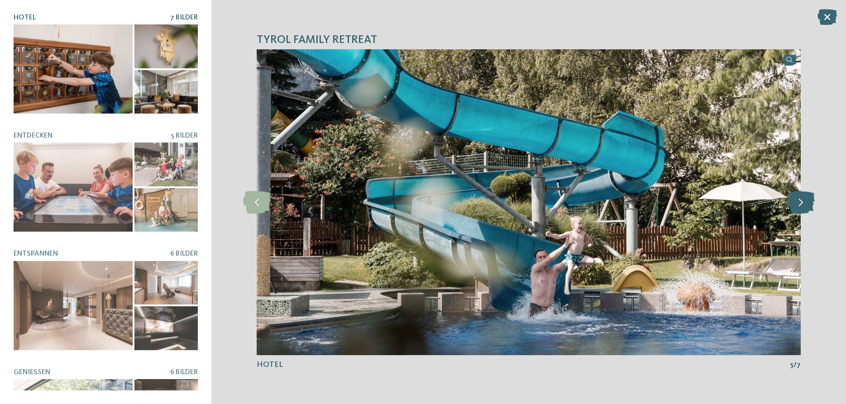
click at [804, 204] on icon at bounding box center [801, 202] width 28 height 23
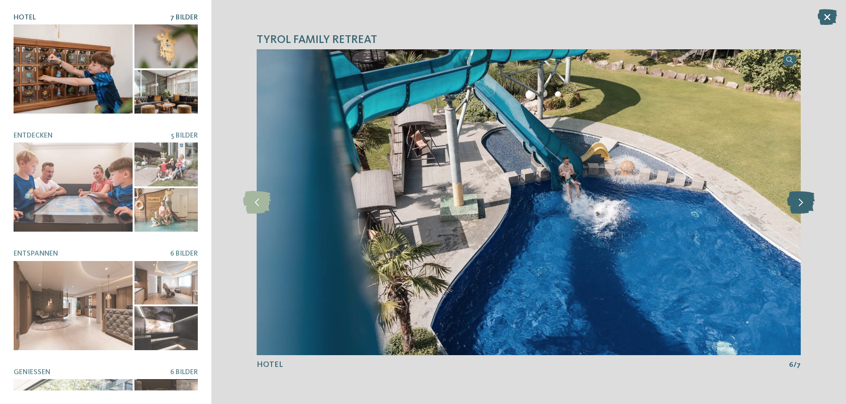
click at [804, 204] on icon at bounding box center [801, 202] width 28 height 23
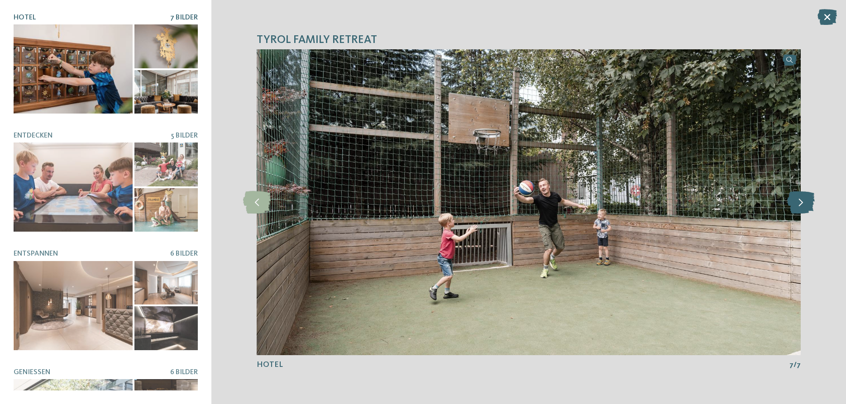
click at [804, 204] on icon at bounding box center [801, 202] width 28 height 23
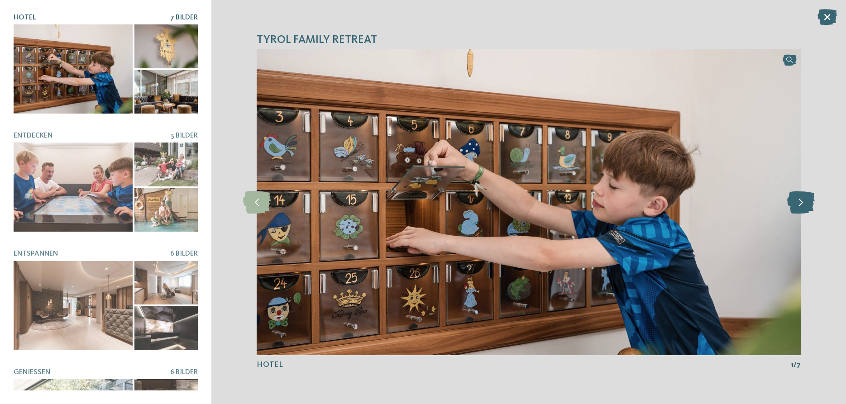
click at [804, 204] on icon at bounding box center [801, 202] width 28 height 23
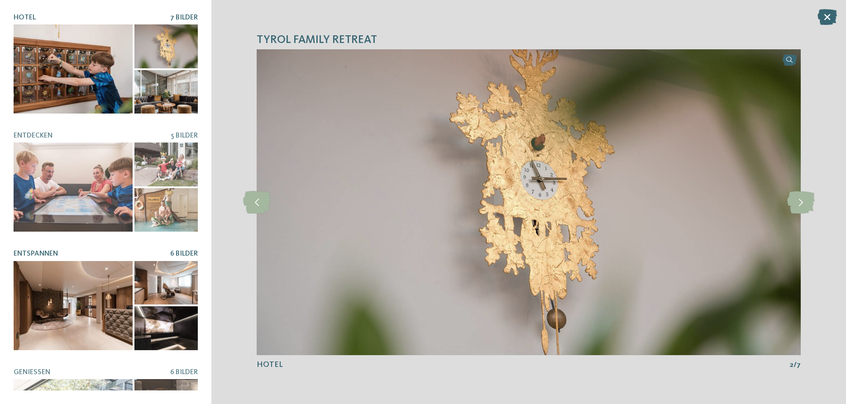
click at [68, 292] on div at bounding box center [73, 305] width 119 height 89
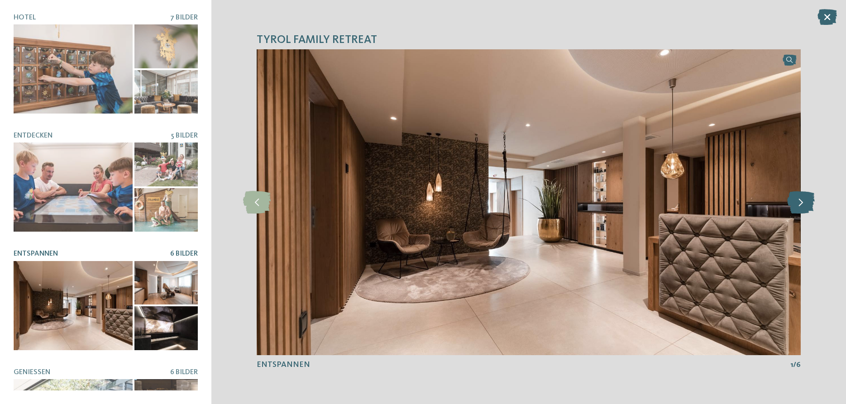
click at [804, 209] on icon at bounding box center [801, 202] width 28 height 23
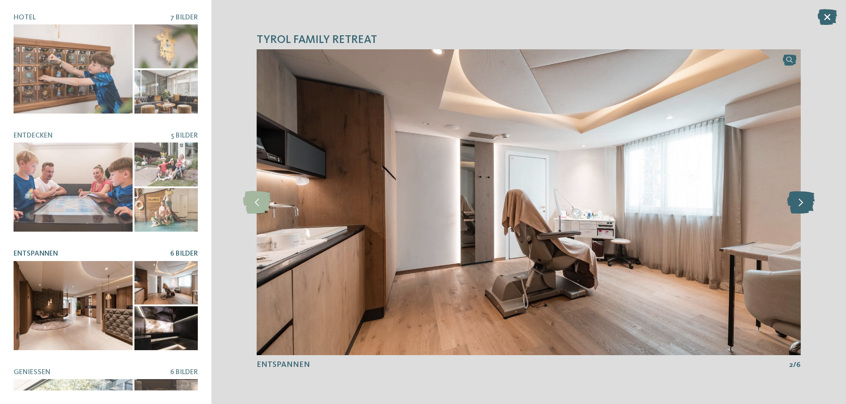
click at [804, 209] on icon at bounding box center [801, 202] width 28 height 23
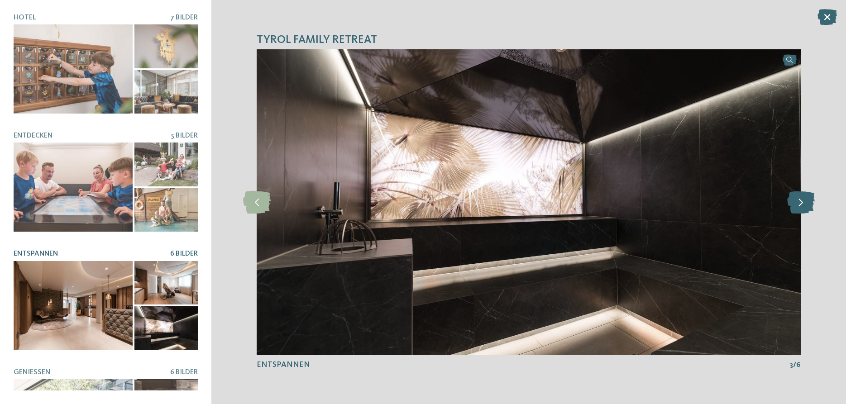
click at [804, 209] on icon at bounding box center [801, 202] width 28 height 23
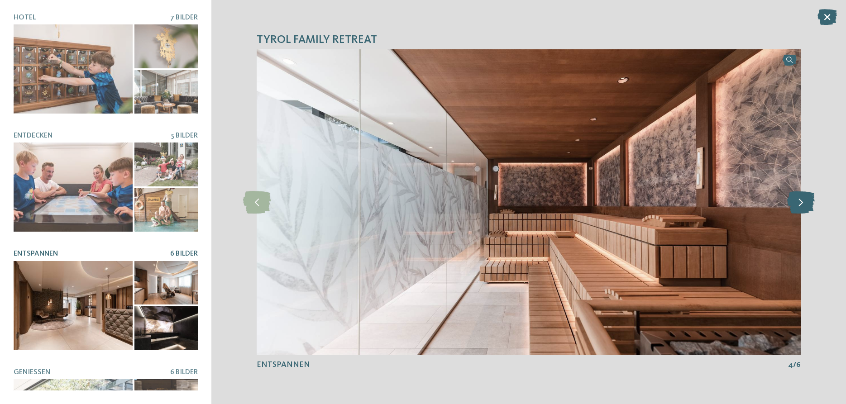
click at [804, 209] on icon at bounding box center [801, 202] width 28 height 23
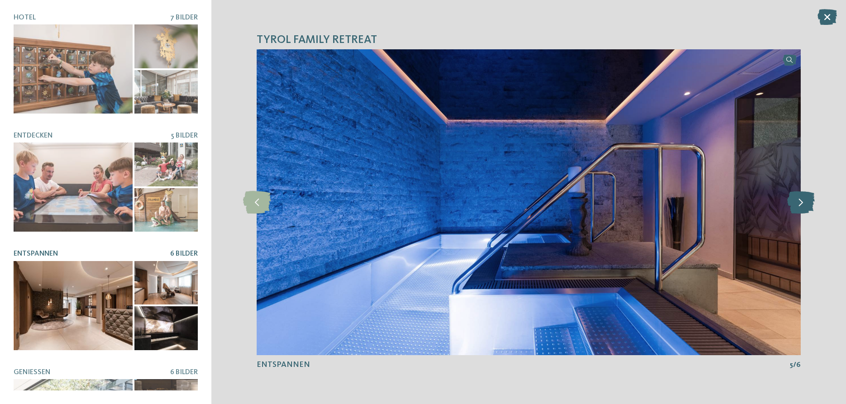
click at [804, 209] on icon at bounding box center [801, 202] width 28 height 23
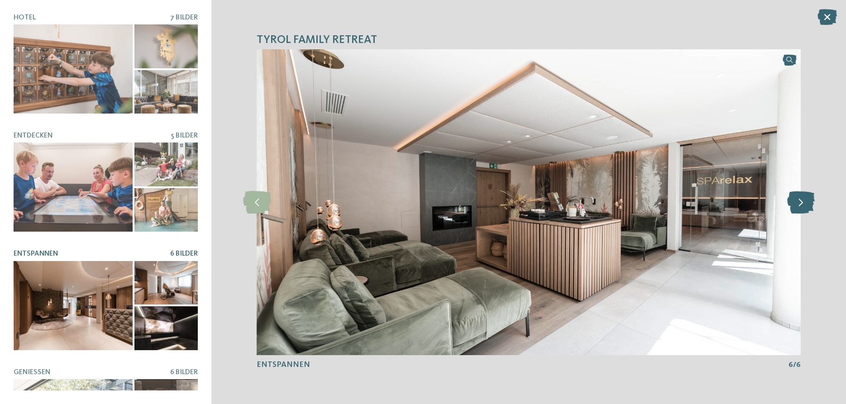
click at [804, 209] on icon at bounding box center [801, 202] width 28 height 23
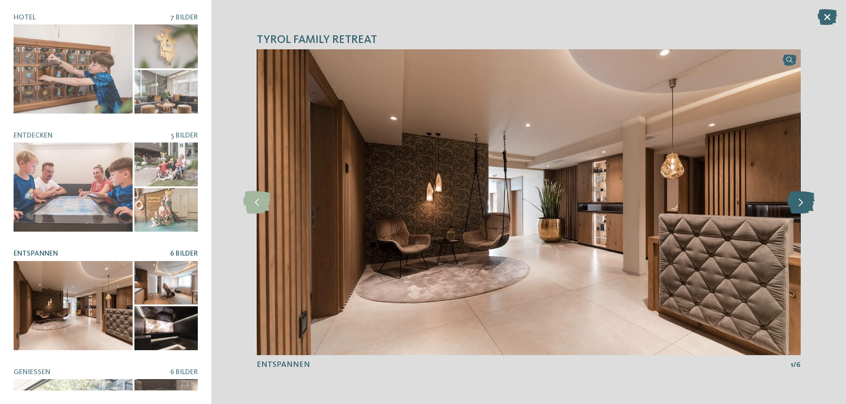
click at [804, 209] on icon at bounding box center [801, 202] width 28 height 23
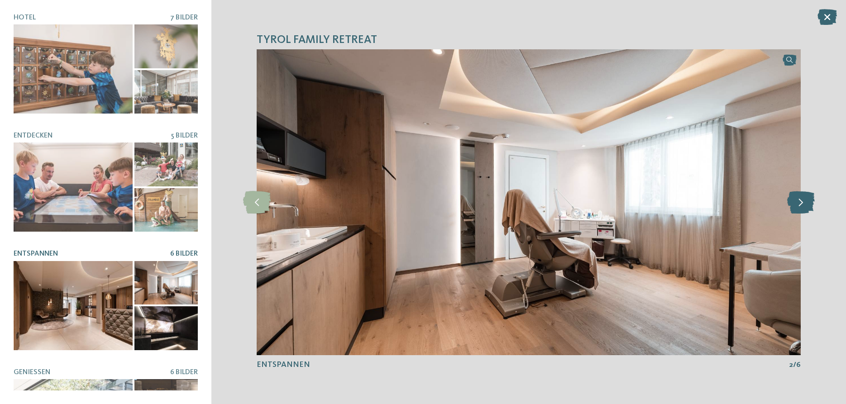
click at [804, 209] on icon at bounding box center [801, 202] width 28 height 23
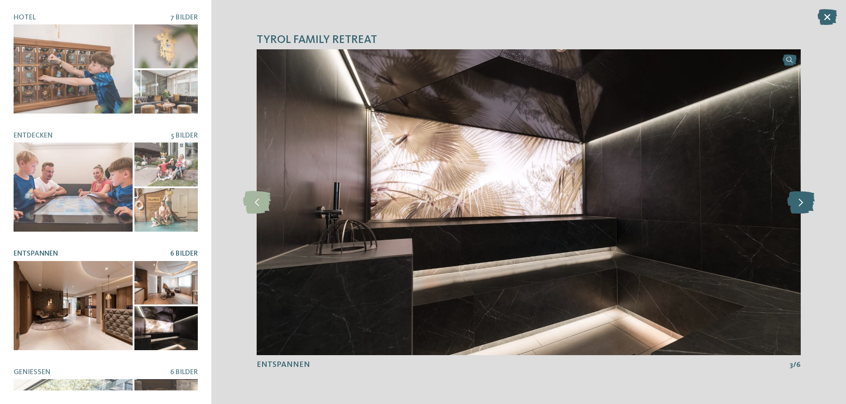
click at [804, 209] on icon at bounding box center [801, 202] width 28 height 23
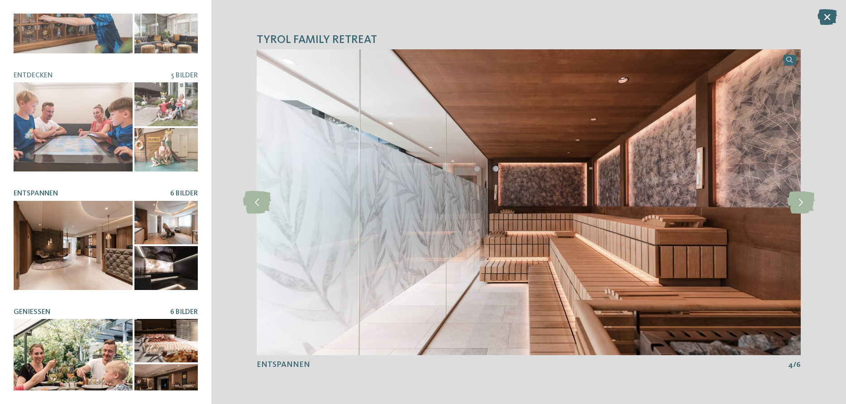
scroll to position [0, 0]
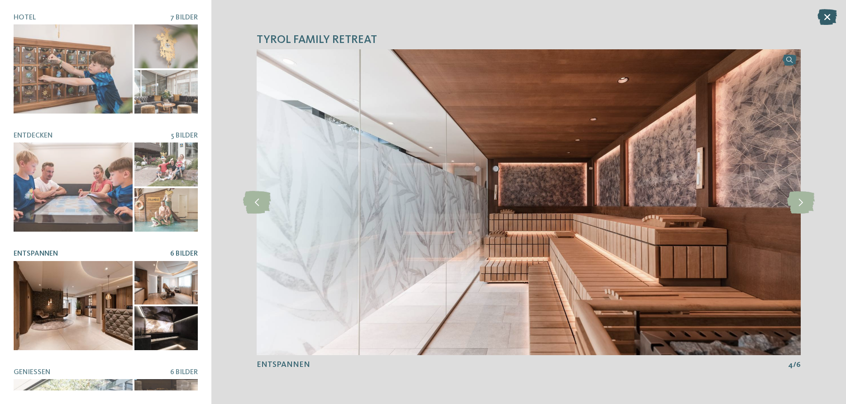
click at [827, 19] on icon at bounding box center [826, 17] width 19 height 16
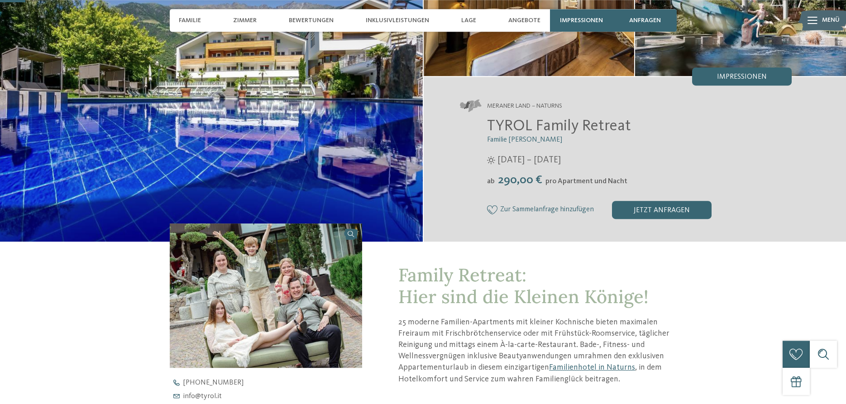
scroll to position [185, 0]
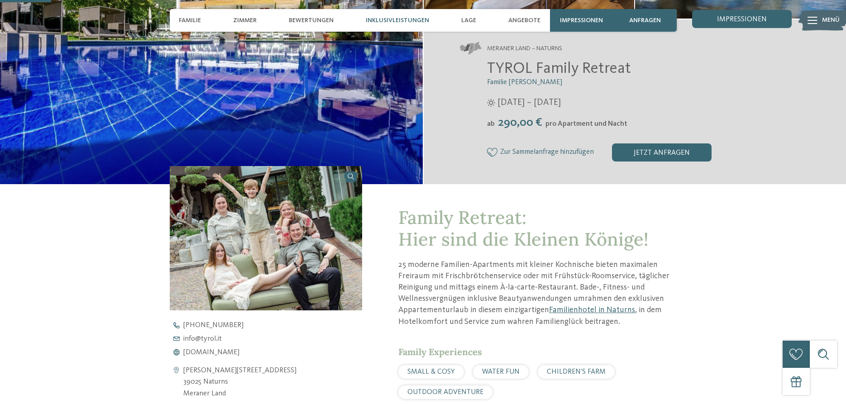
click at [412, 19] on span "Inklusivleistungen" at bounding box center [397, 21] width 63 height 8
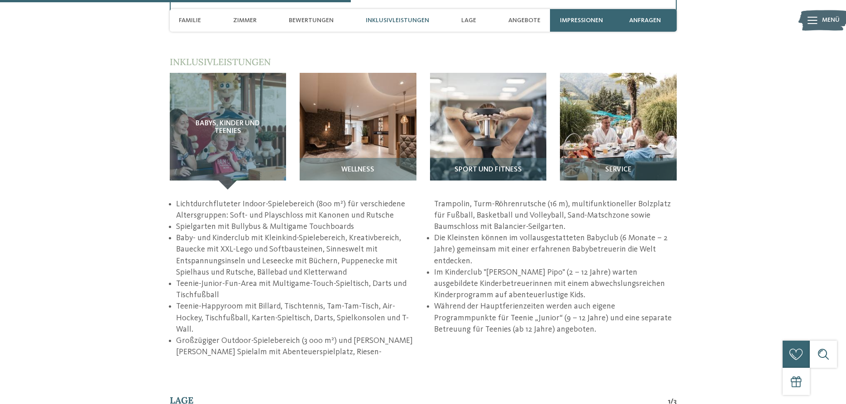
scroll to position [1274, 0]
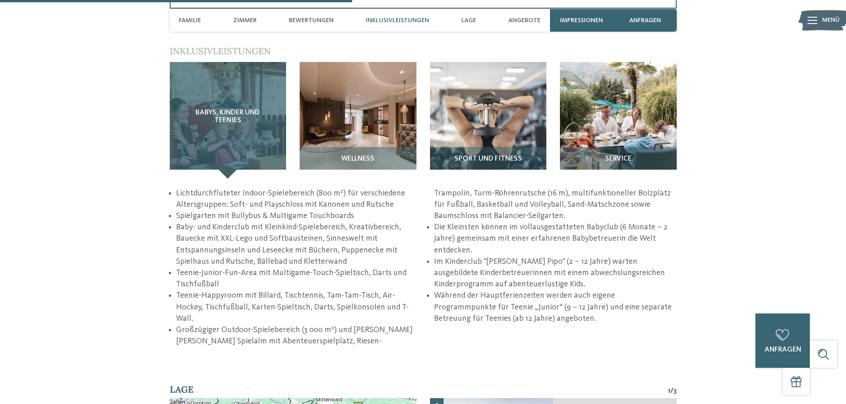
click at [230, 125] on span "Babys, Kinder und Teenies" at bounding box center [228, 117] width 81 height 16
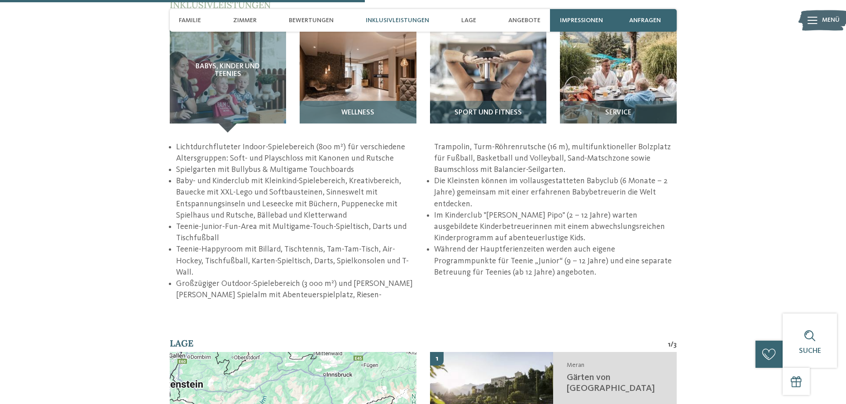
click at [362, 85] on img at bounding box center [358, 74] width 117 height 117
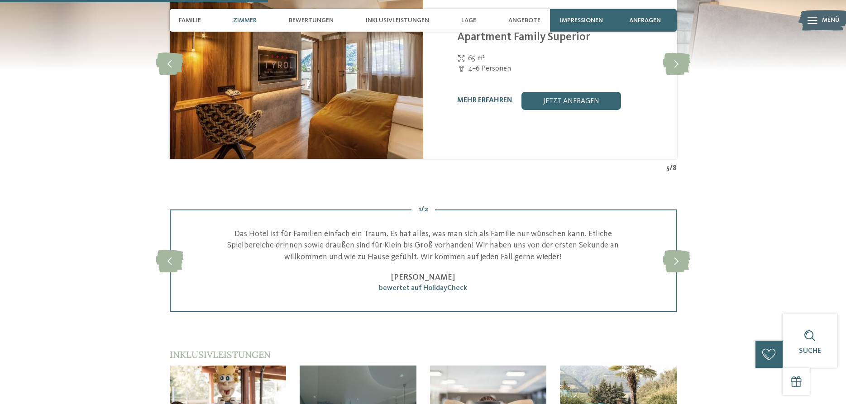
scroll to position [951, 0]
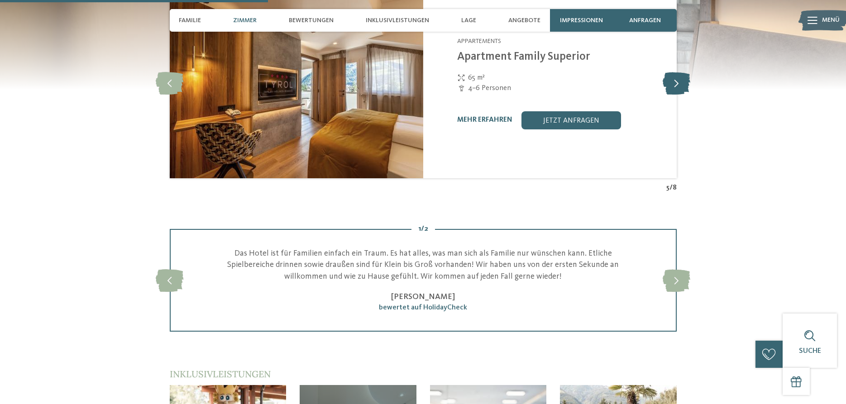
click at [673, 91] on icon at bounding box center [677, 83] width 28 height 23
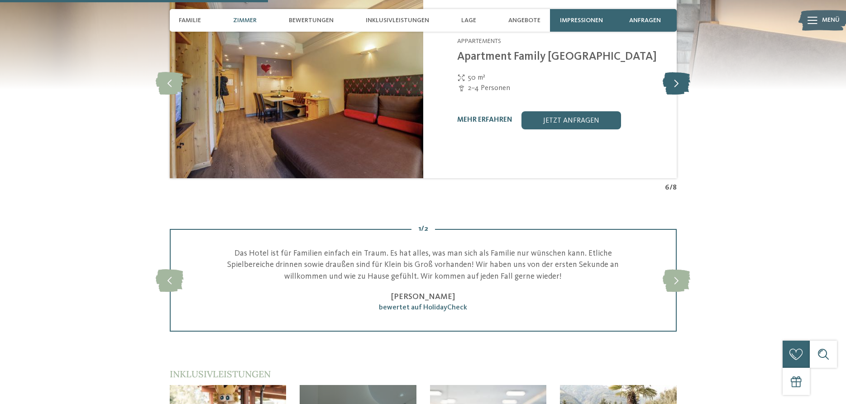
click at [673, 91] on icon at bounding box center [677, 83] width 28 height 23
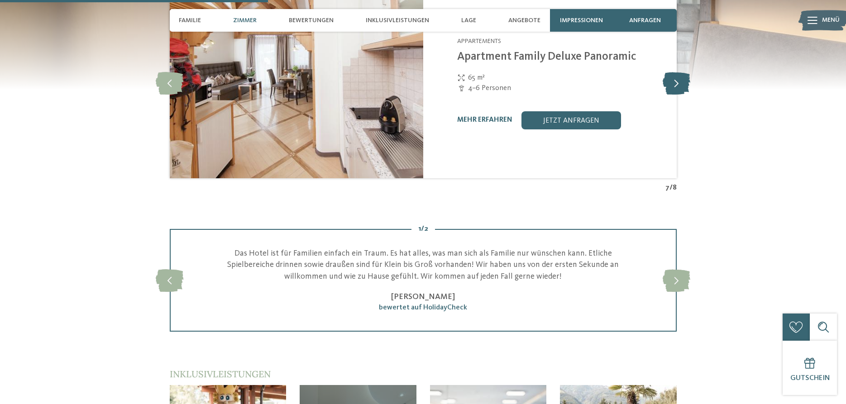
click at [673, 91] on icon at bounding box center [677, 83] width 28 height 23
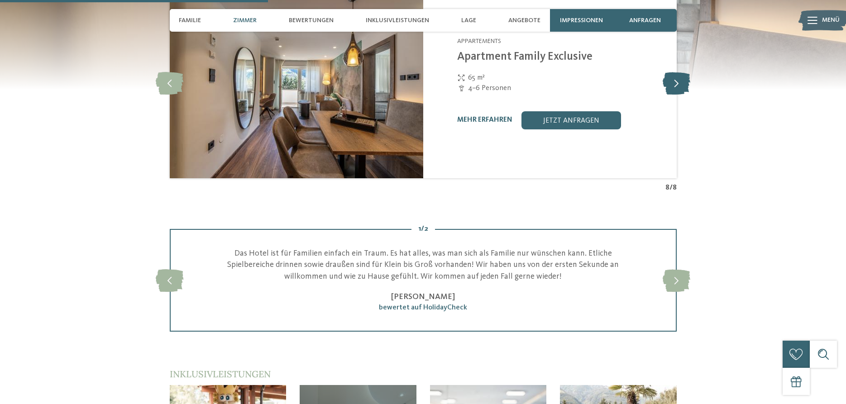
click at [673, 91] on icon at bounding box center [677, 83] width 28 height 23
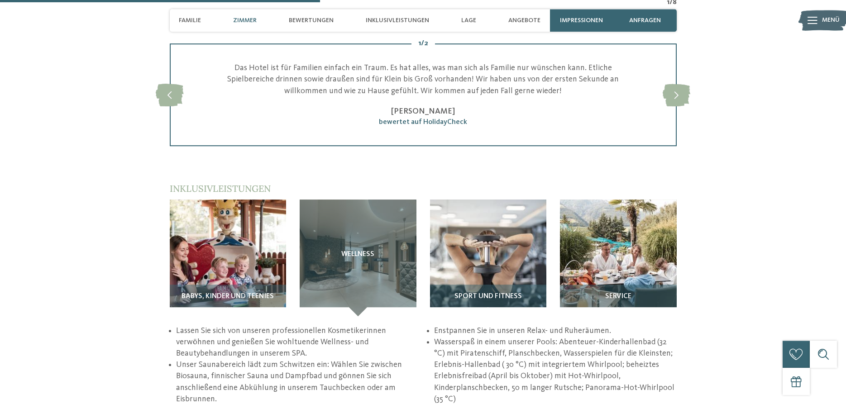
scroll to position [1182, 0]
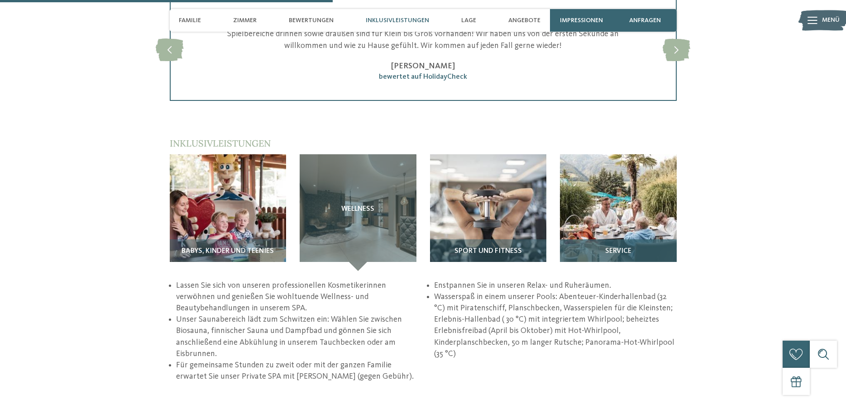
click at [642, 220] on img at bounding box center [618, 212] width 117 height 117
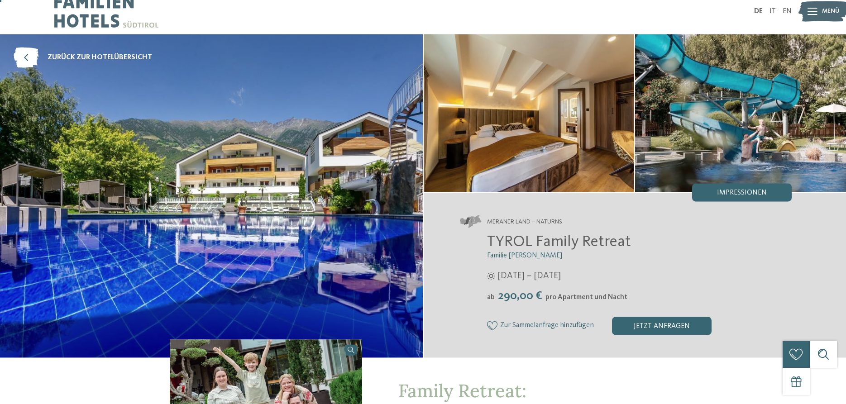
scroll to position [0, 0]
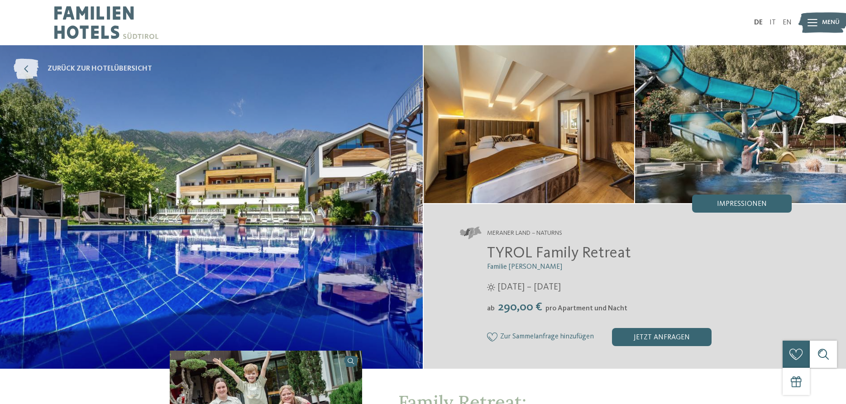
click at [43, 68] on link "zurück zur Hotelübersicht" at bounding box center [83, 69] width 139 height 20
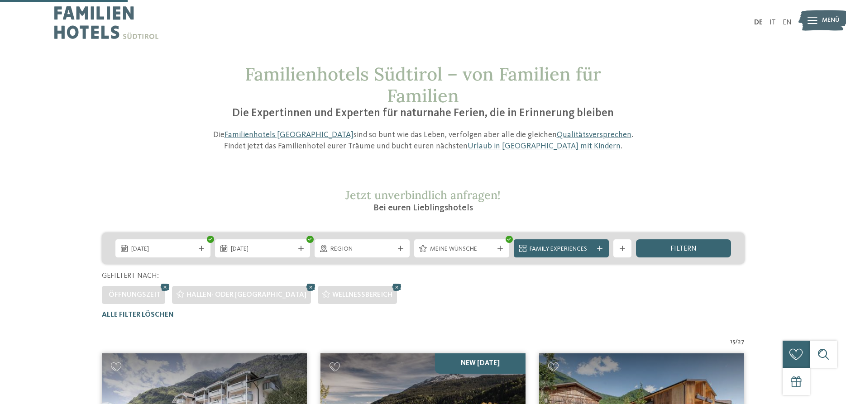
scroll to position [297, 0]
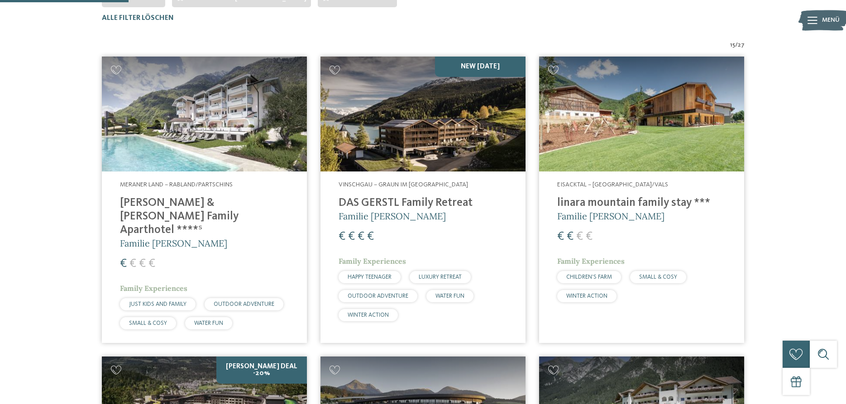
click at [210, 138] on img at bounding box center [204, 114] width 205 height 115
click at [629, 155] on img at bounding box center [641, 114] width 205 height 115
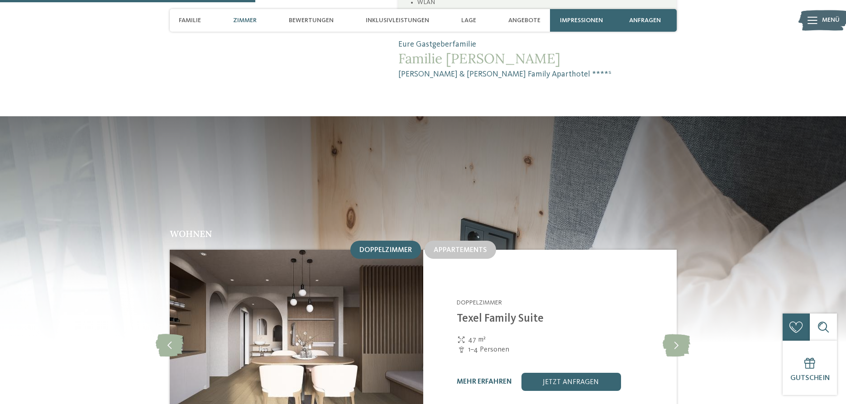
scroll to position [970, 0]
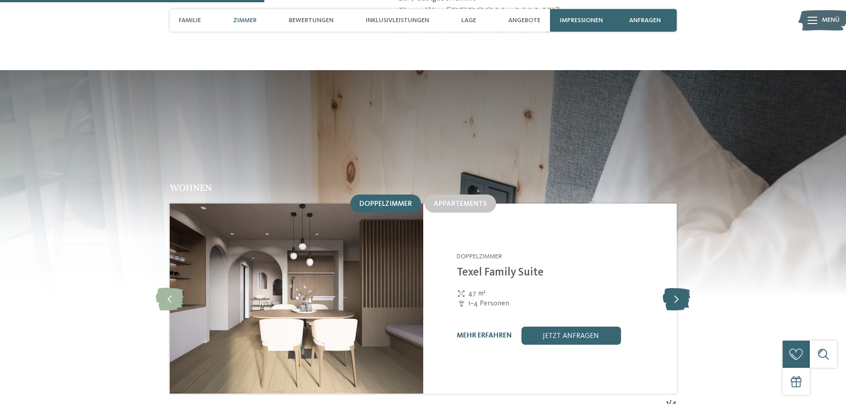
click at [682, 287] on icon at bounding box center [677, 298] width 28 height 23
click at [480, 327] on div "mehr erfahren jetzt anfragen" at bounding box center [561, 336] width 208 height 18
click at [480, 332] on link "mehr erfahren" at bounding box center [484, 335] width 55 height 7
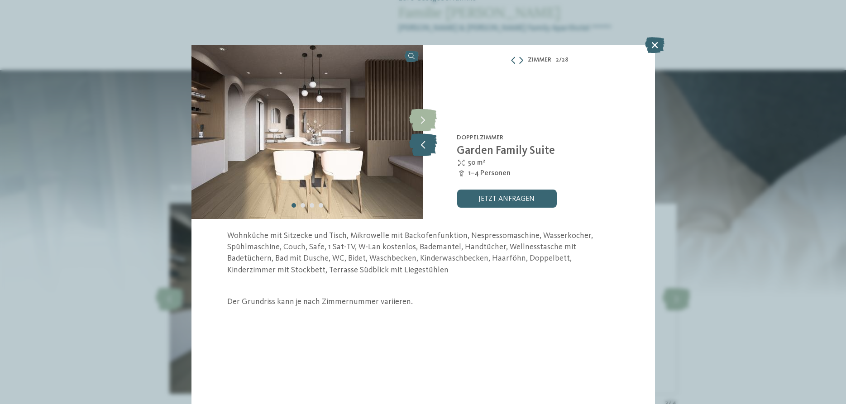
click at [419, 145] on icon at bounding box center [423, 145] width 28 height 23
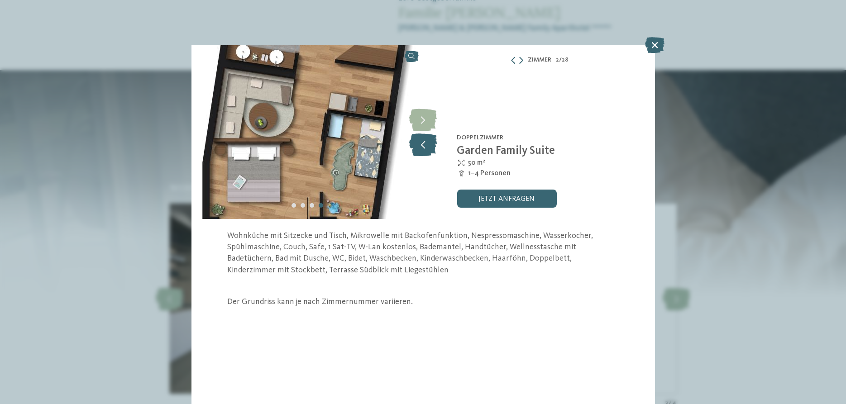
click at [419, 145] on icon at bounding box center [423, 145] width 28 height 23
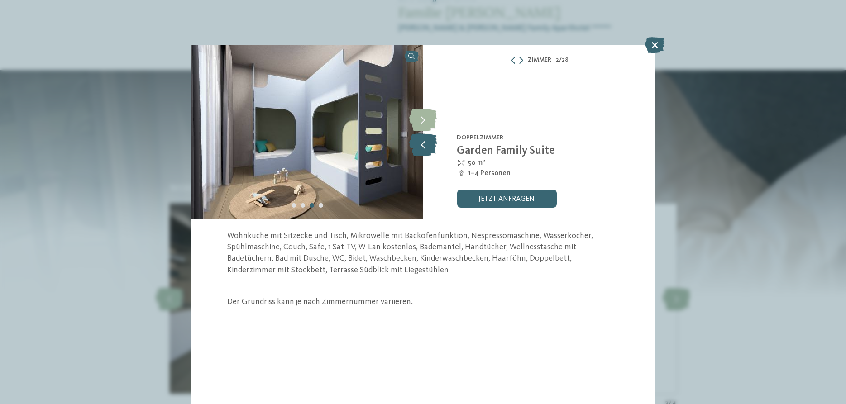
click at [419, 145] on icon at bounding box center [423, 145] width 28 height 23
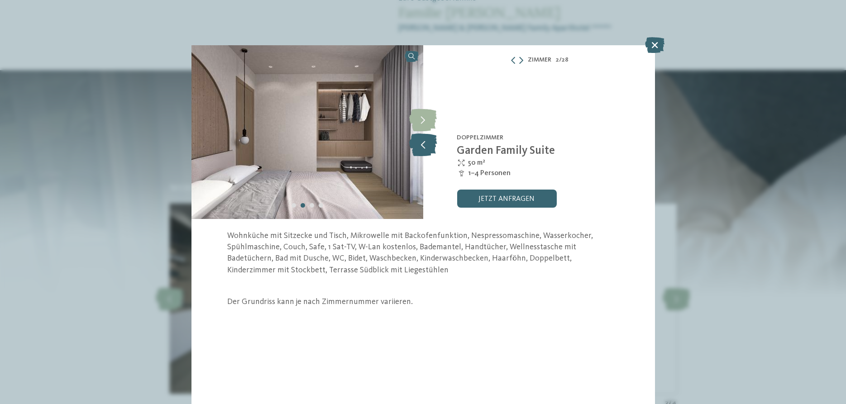
click at [423, 143] on icon at bounding box center [423, 145] width 28 height 23
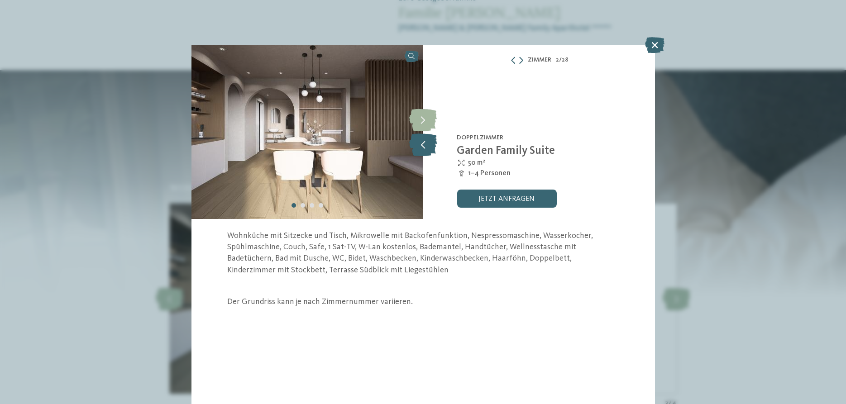
click at [423, 143] on icon at bounding box center [423, 145] width 28 height 23
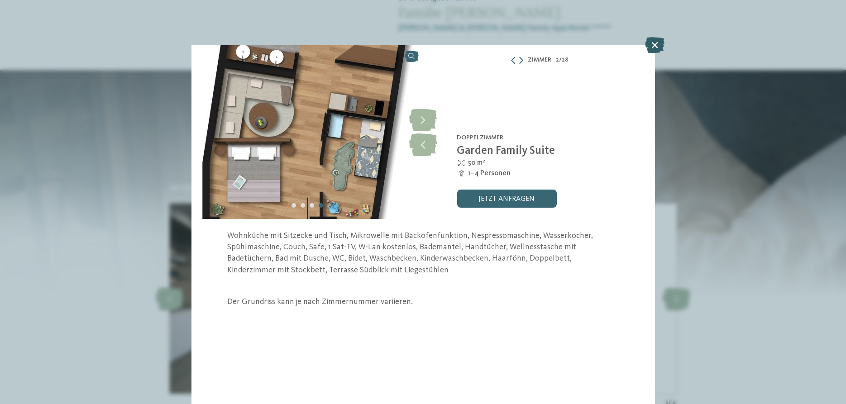
click at [654, 43] on icon at bounding box center [654, 45] width 19 height 16
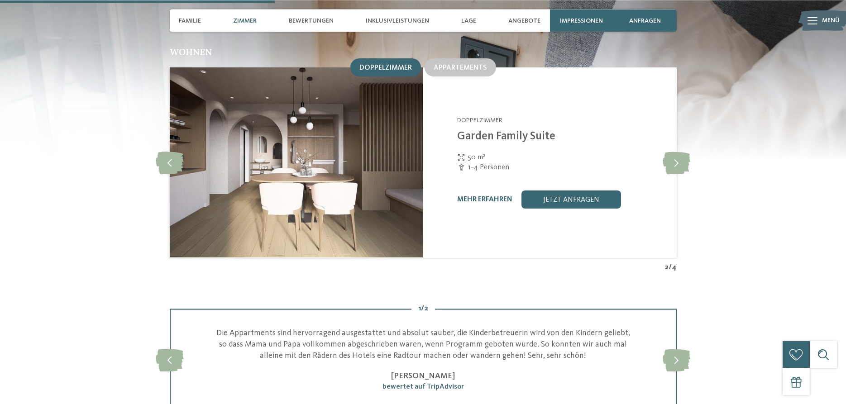
scroll to position [1108, 0]
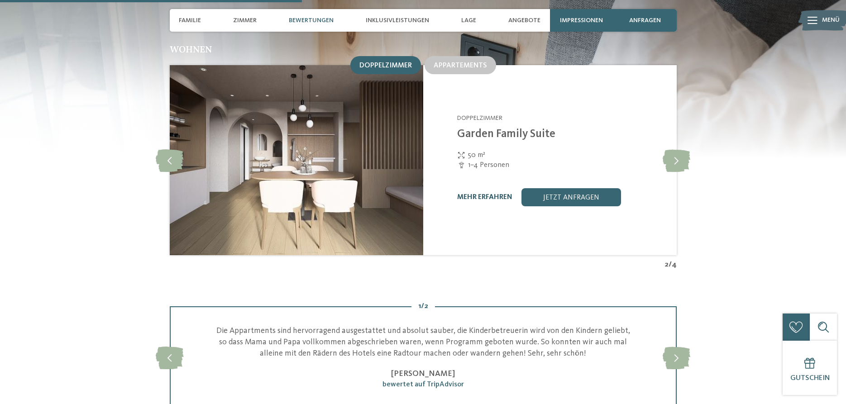
click at [459, 194] on link "mehr erfahren" at bounding box center [484, 197] width 55 height 7
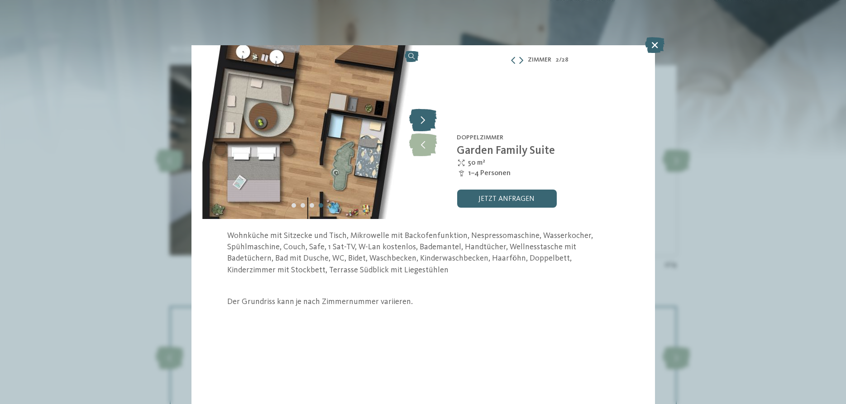
click at [430, 122] on icon at bounding box center [423, 120] width 28 height 23
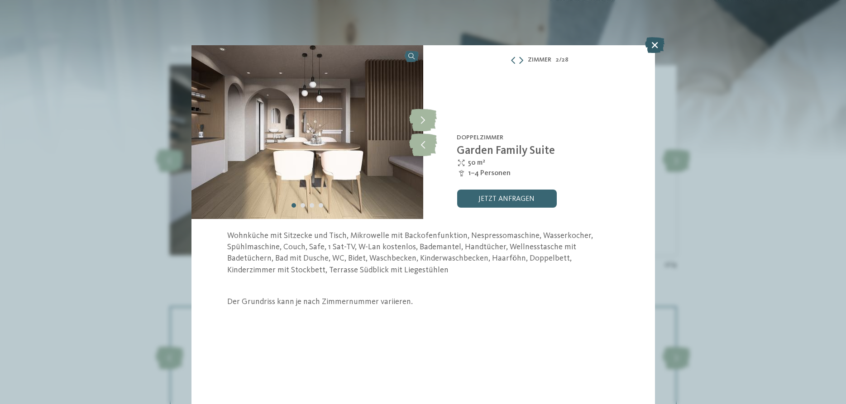
click at [659, 41] on icon at bounding box center [654, 45] width 19 height 16
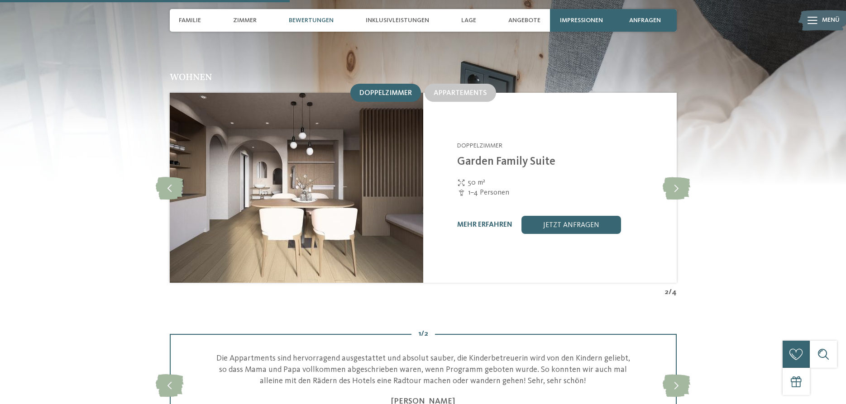
scroll to position [1062, 0]
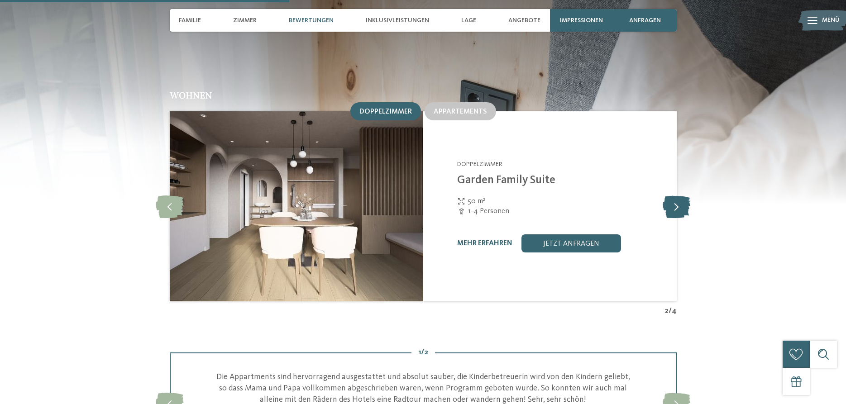
click at [671, 195] on icon at bounding box center [677, 206] width 28 height 23
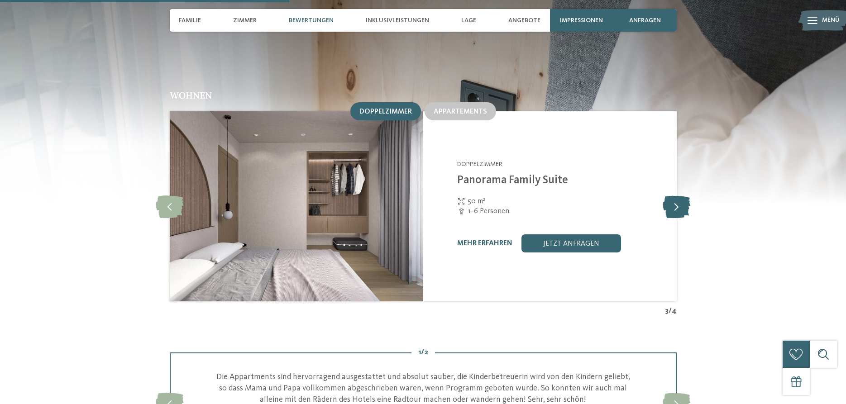
click at [670, 195] on icon at bounding box center [677, 206] width 28 height 23
click at [497, 240] on link "mehr erfahren" at bounding box center [484, 243] width 55 height 7
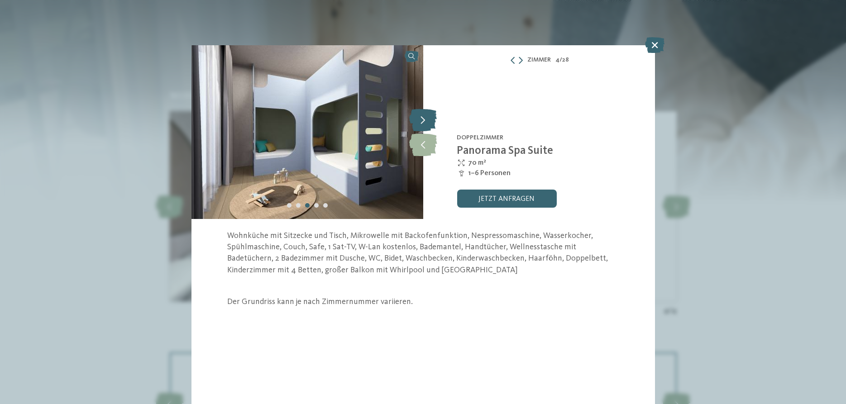
click at [425, 120] on icon at bounding box center [423, 120] width 28 height 23
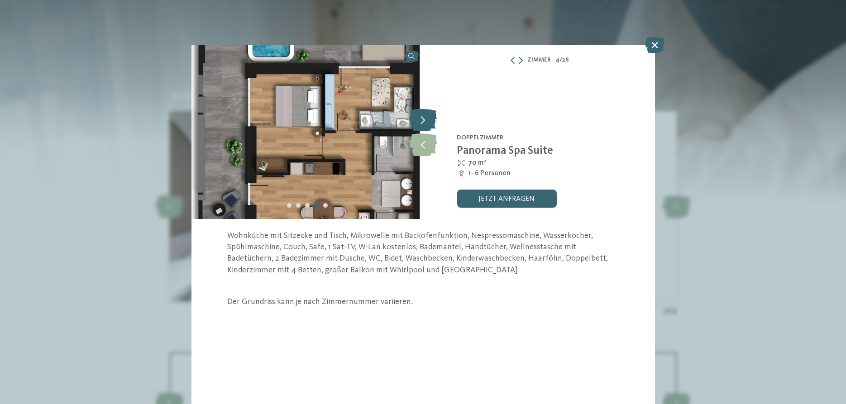
click at [425, 120] on icon at bounding box center [423, 120] width 28 height 23
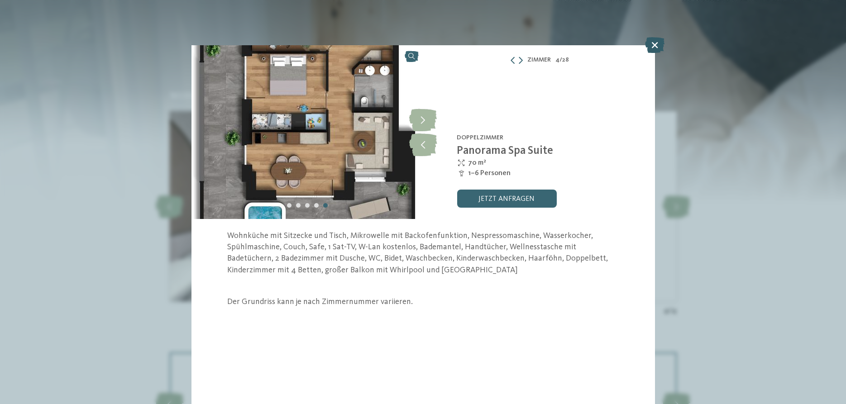
click at [659, 46] on icon at bounding box center [654, 45] width 19 height 16
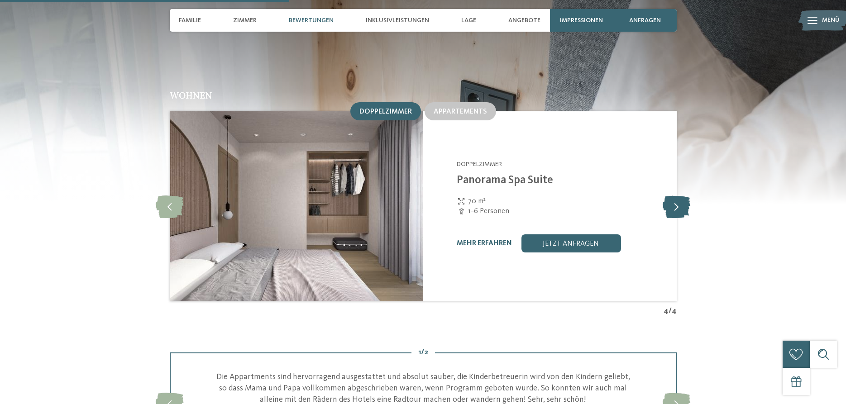
click at [680, 195] on icon at bounding box center [677, 206] width 28 height 23
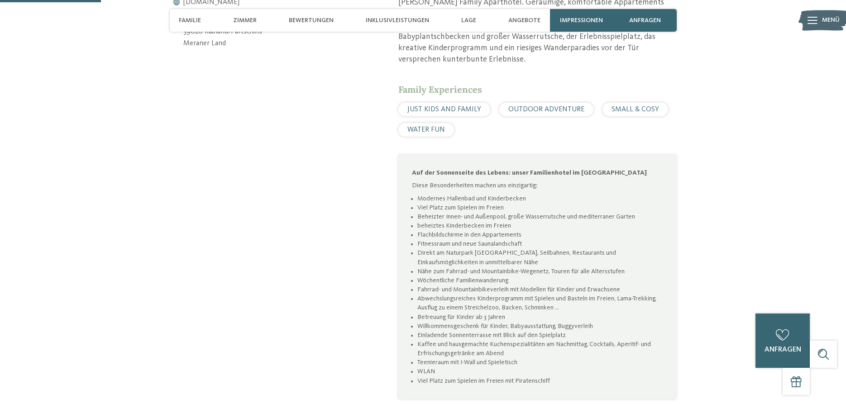
scroll to position [323, 0]
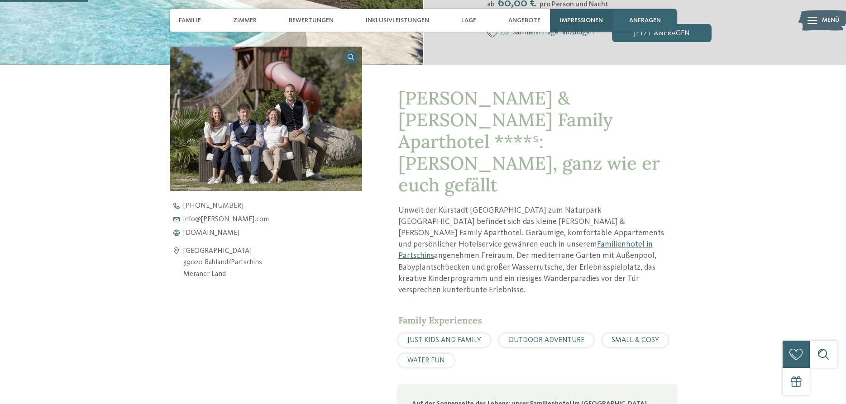
click at [588, 21] on span "Impressionen" at bounding box center [581, 21] width 43 height 8
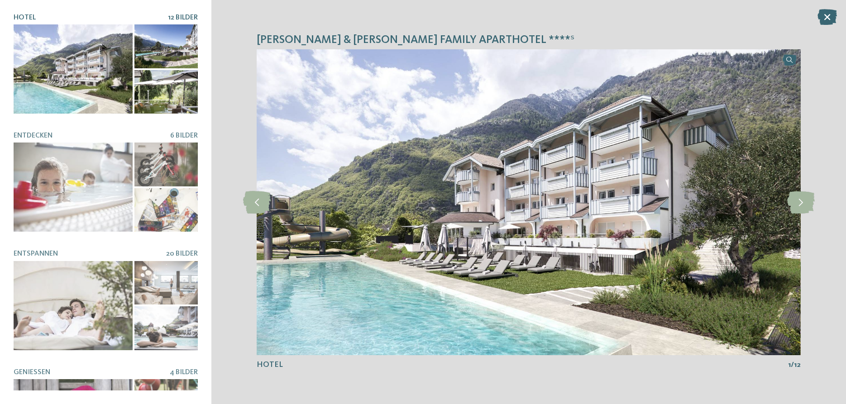
click at [93, 79] on div at bounding box center [73, 68] width 119 height 89
click at [797, 201] on icon at bounding box center [801, 202] width 28 height 23
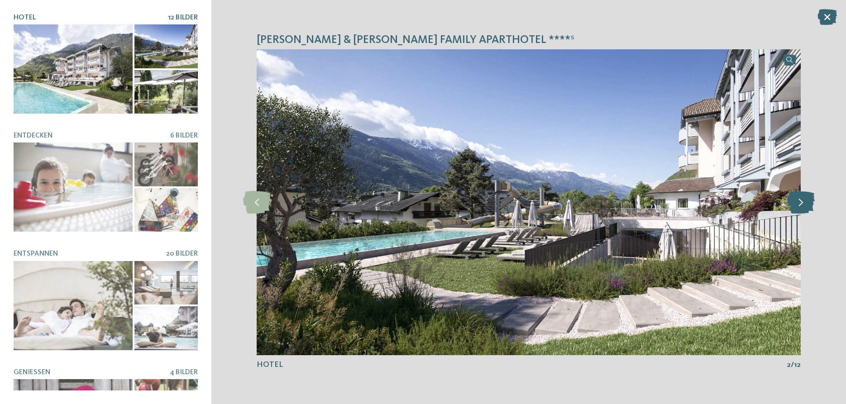
click at [797, 201] on icon at bounding box center [801, 202] width 28 height 23
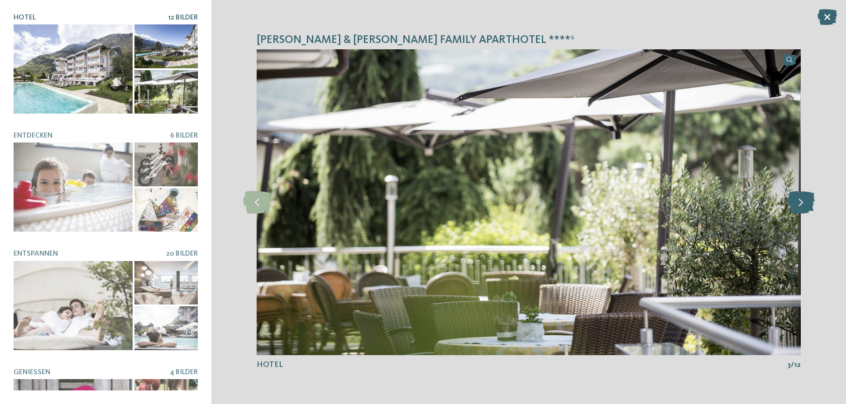
click at [797, 201] on icon at bounding box center [801, 202] width 28 height 23
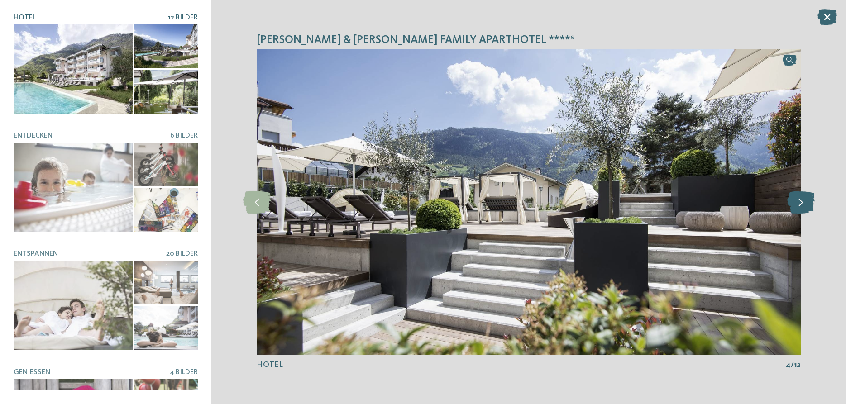
click at [797, 201] on icon at bounding box center [801, 202] width 28 height 23
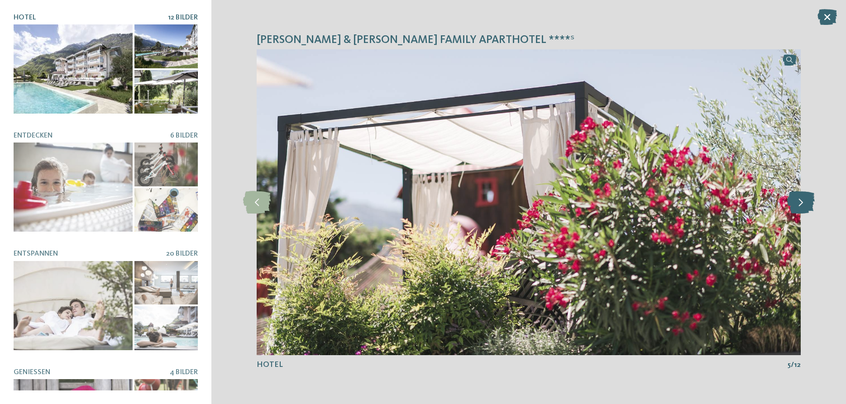
click at [797, 201] on icon at bounding box center [801, 202] width 28 height 23
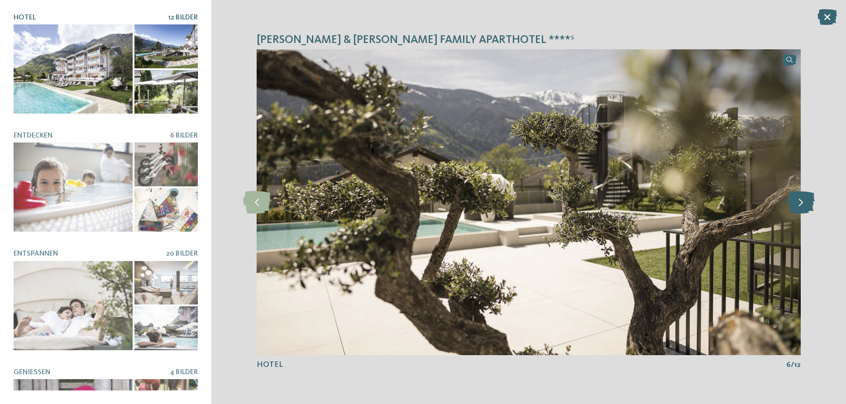
click at [797, 201] on icon at bounding box center [801, 202] width 28 height 23
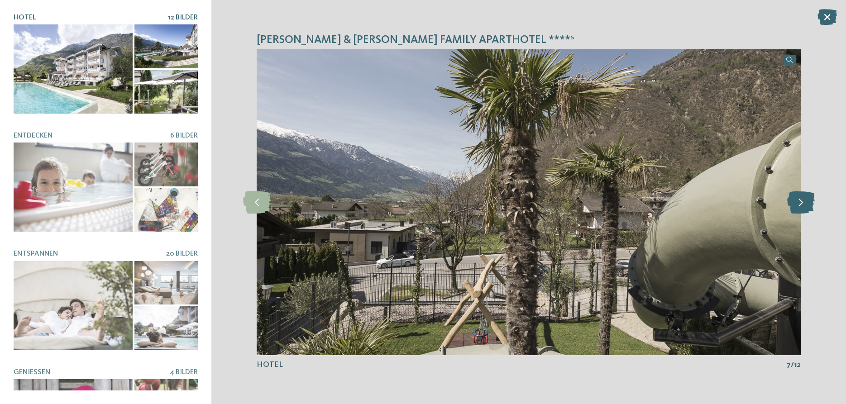
click at [797, 201] on icon at bounding box center [801, 202] width 28 height 23
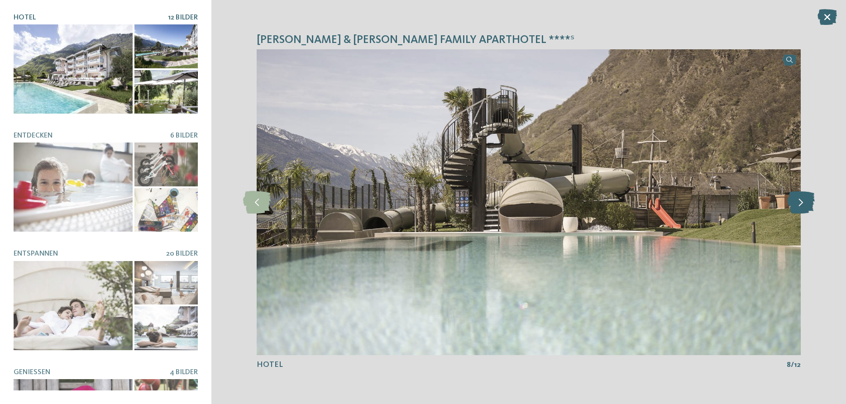
click at [797, 201] on icon at bounding box center [801, 202] width 28 height 23
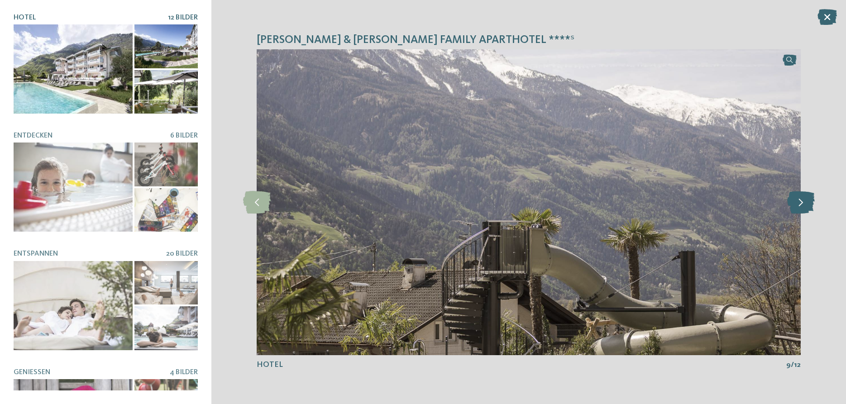
click at [797, 201] on icon at bounding box center [801, 202] width 28 height 23
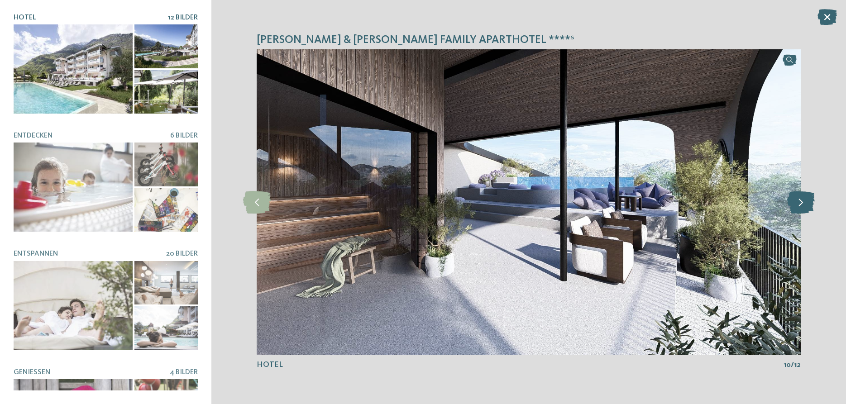
click at [797, 201] on icon at bounding box center [801, 202] width 28 height 23
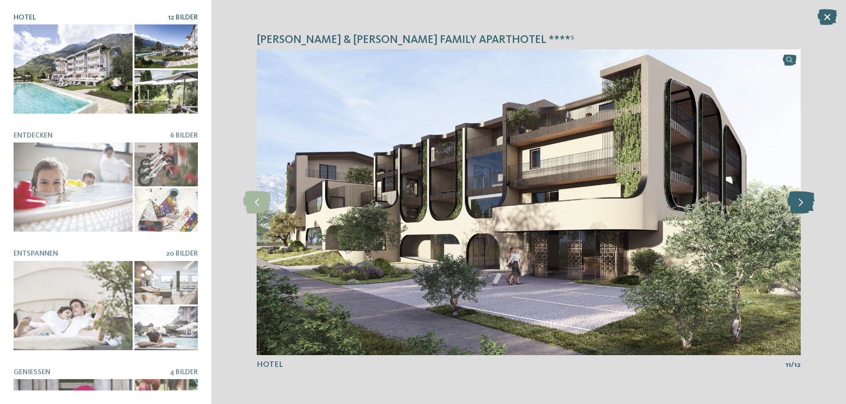
click at [797, 201] on icon at bounding box center [801, 202] width 28 height 23
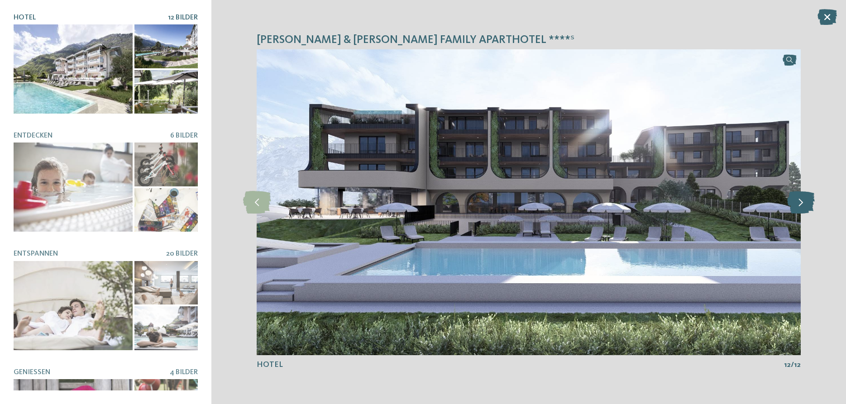
click at [797, 201] on icon at bounding box center [801, 202] width 28 height 23
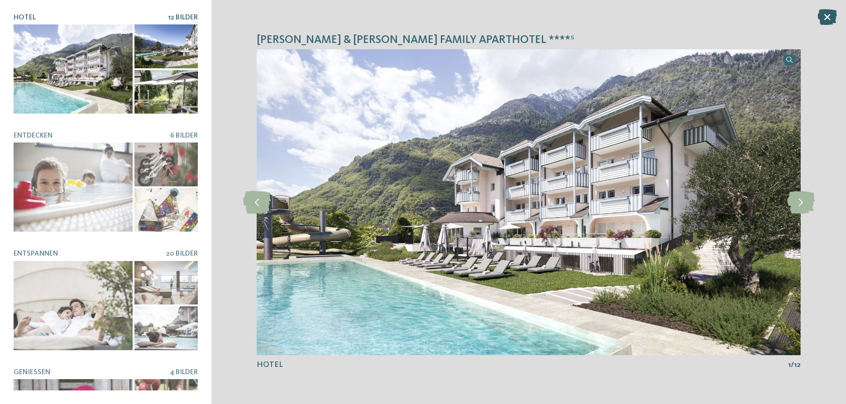
click at [827, 16] on icon at bounding box center [826, 17] width 19 height 16
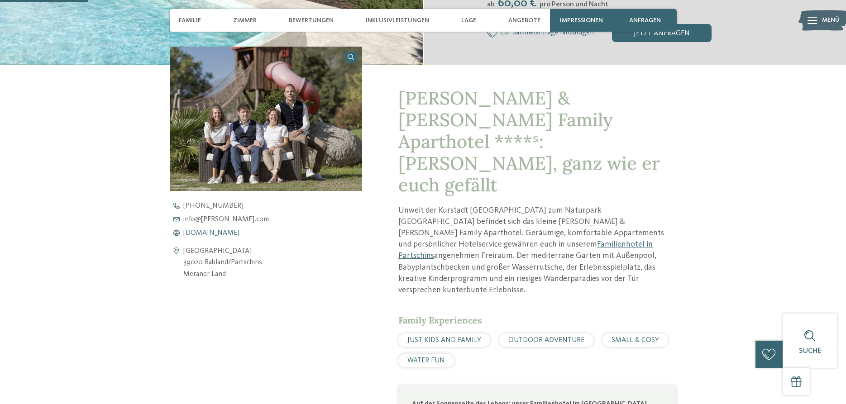
click at [191, 229] on span "www.heidi-edith.com" at bounding box center [211, 232] width 56 height 7
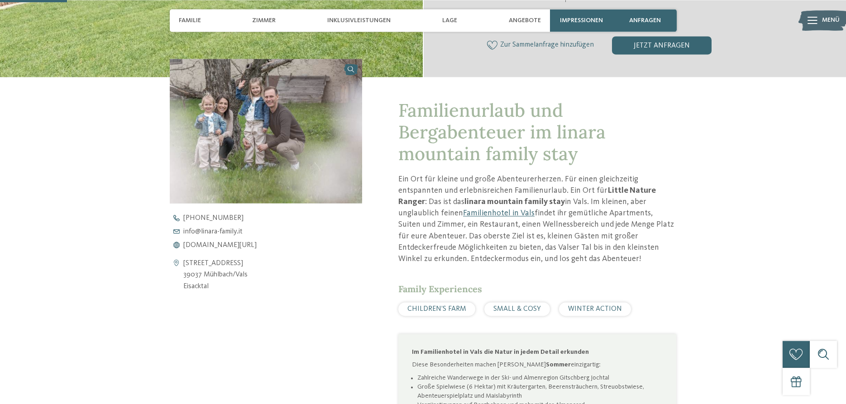
scroll to position [323, 0]
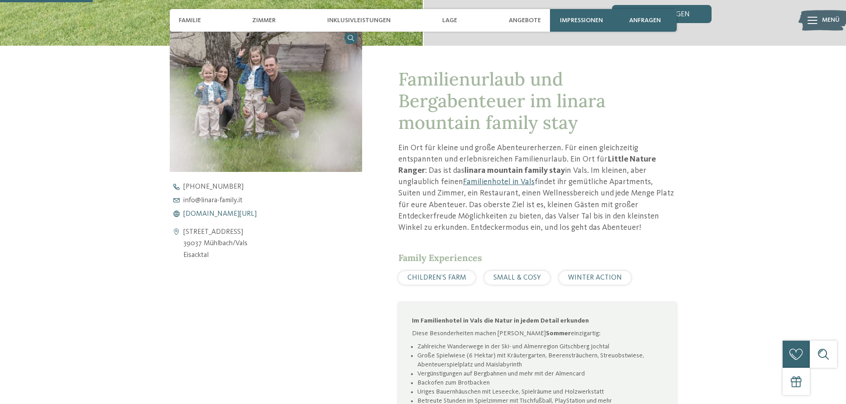
click at [244, 216] on span "[DOMAIN_NAME][URL]" at bounding box center [219, 213] width 73 height 7
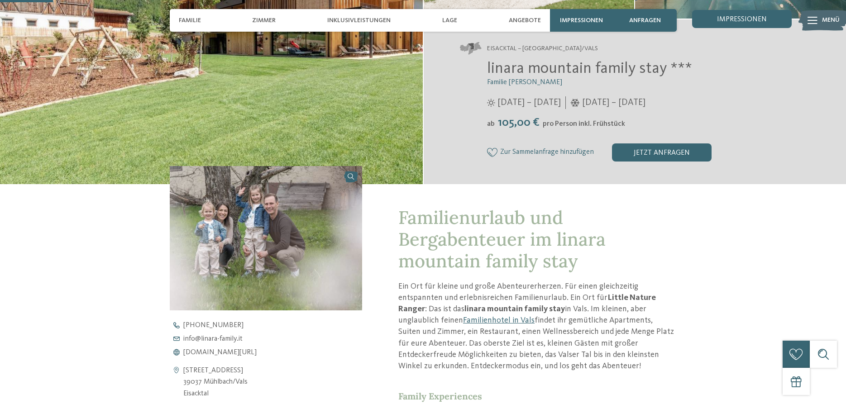
scroll to position [0, 0]
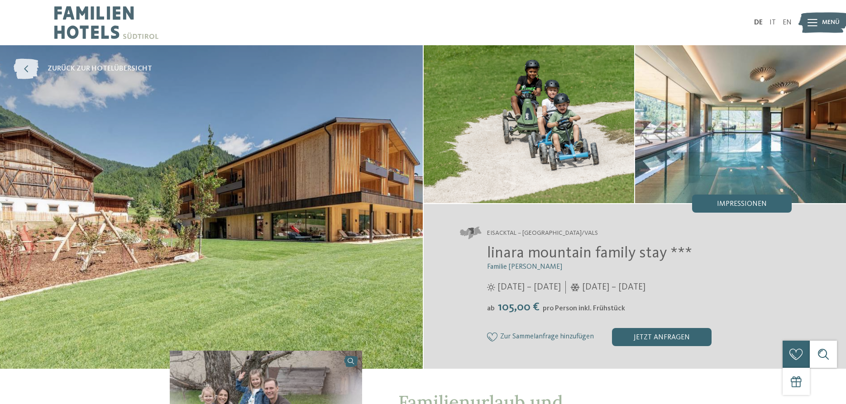
click at [36, 68] on icon at bounding box center [26, 69] width 25 height 20
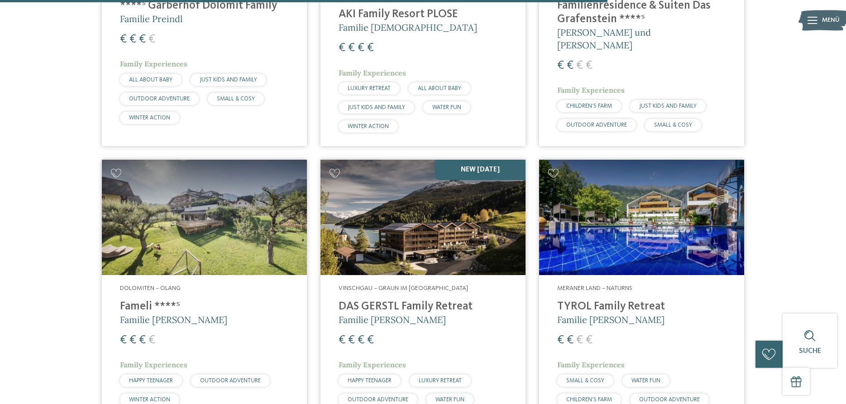
scroll to position [1220, 0]
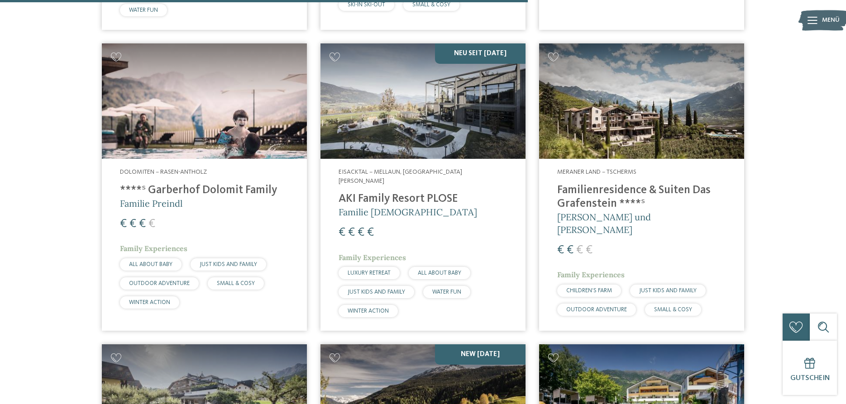
click at [656, 184] on h4 "Familienresidence & Suiten Das Grafenstein ****ˢ" at bounding box center [641, 197] width 169 height 27
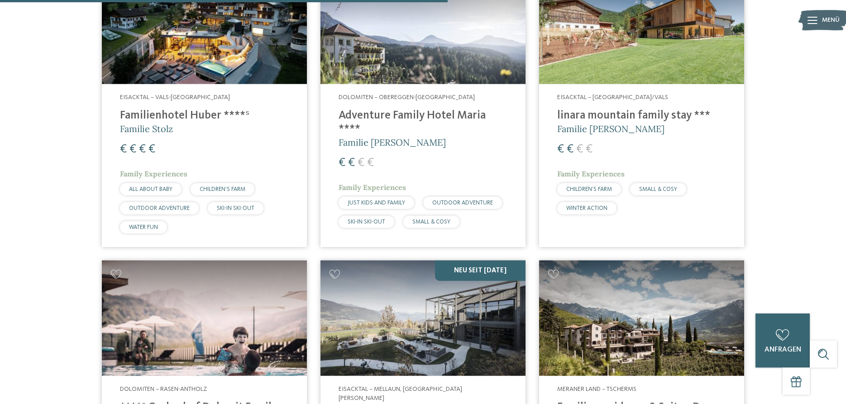
scroll to position [989, 0]
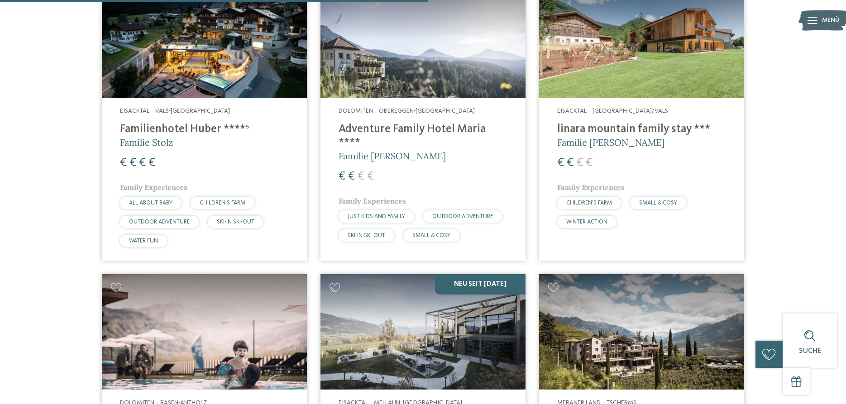
click at [624, 79] on img at bounding box center [641, 39] width 205 height 115
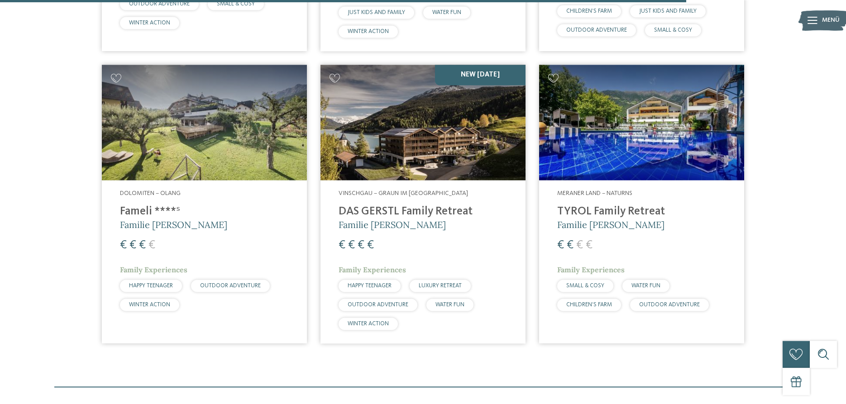
scroll to position [1497, 0]
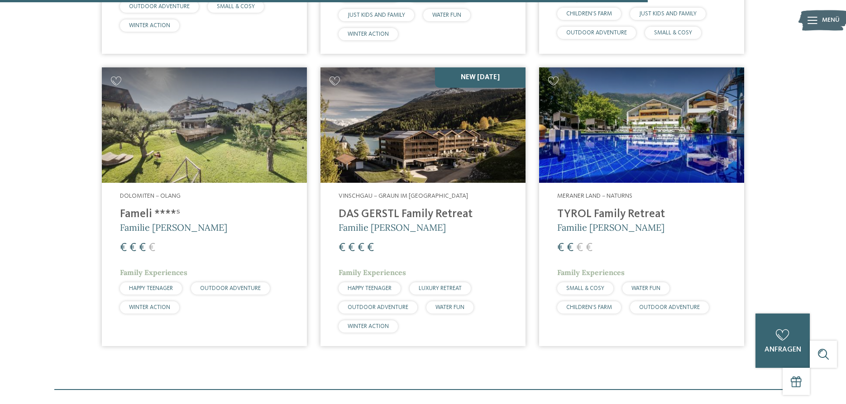
click at [220, 126] on img at bounding box center [204, 124] width 205 height 115
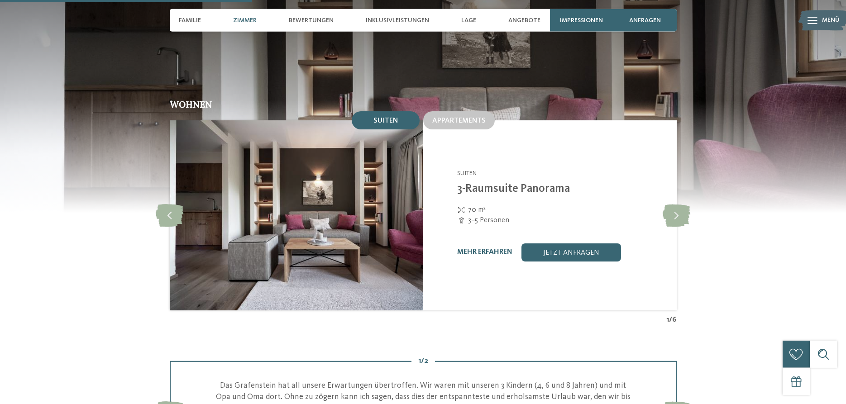
scroll to position [877, 0]
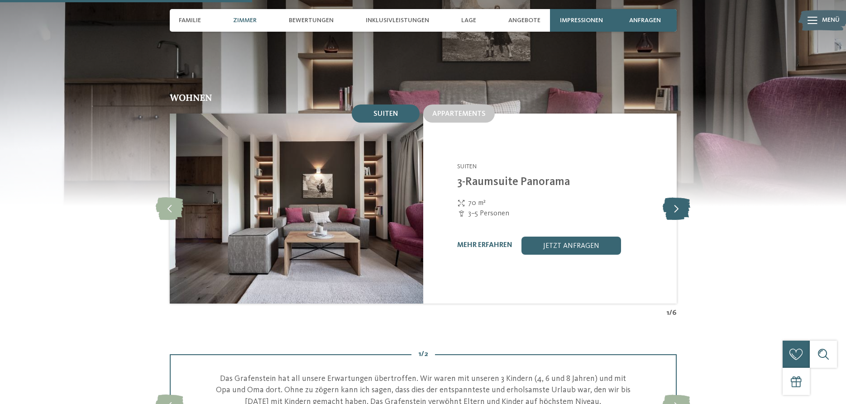
click at [676, 198] on icon at bounding box center [677, 208] width 28 height 23
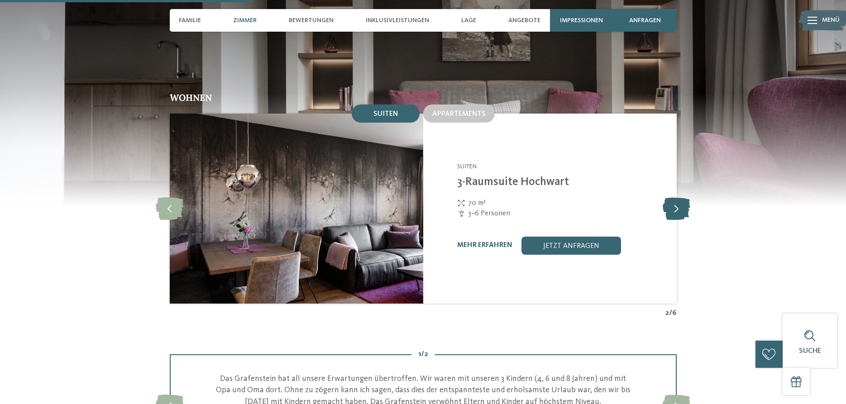
click at [676, 198] on icon at bounding box center [677, 208] width 28 height 23
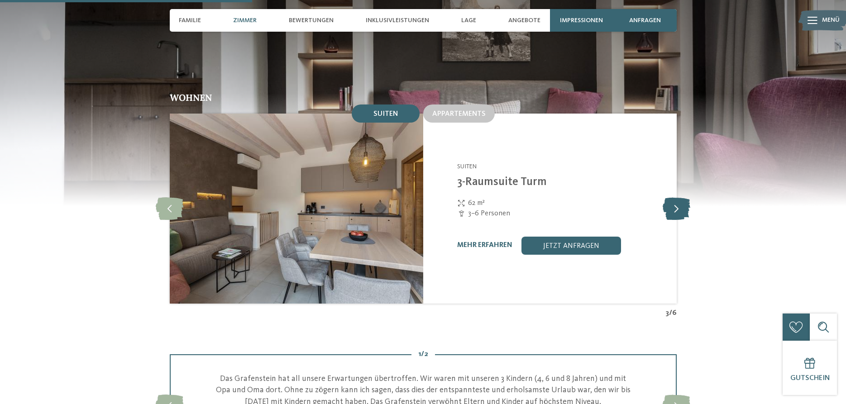
click at [676, 198] on icon at bounding box center [677, 208] width 28 height 23
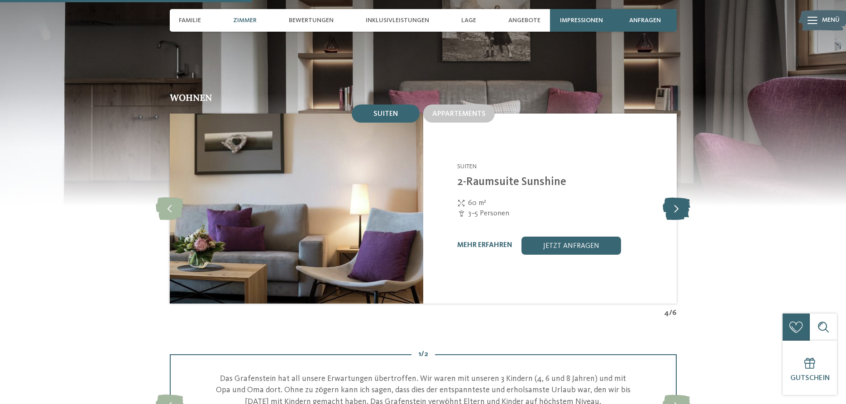
click at [676, 198] on icon at bounding box center [677, 208] width 28 height 23
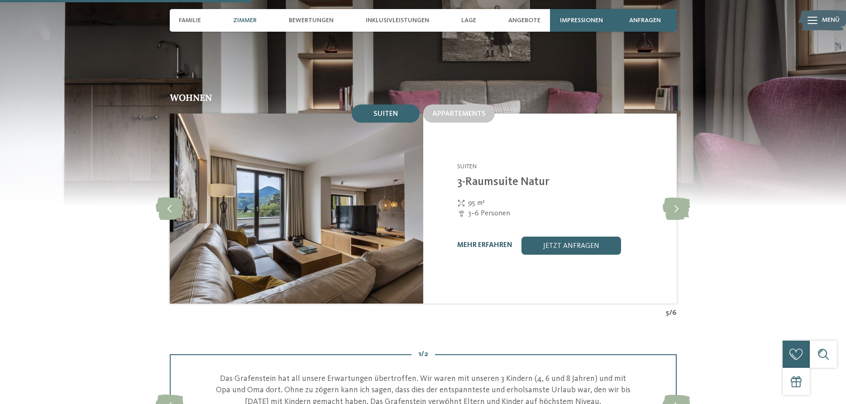
click at [492, 242] on link "mehr erfahren" at bounding box center [484, 245] width 55 height 7
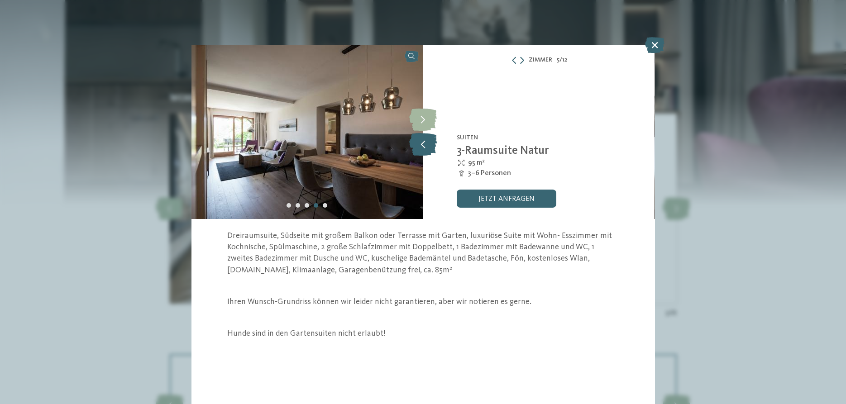
click at [421, 153] on icon at bounding box center [423, 144] width 28 height 23
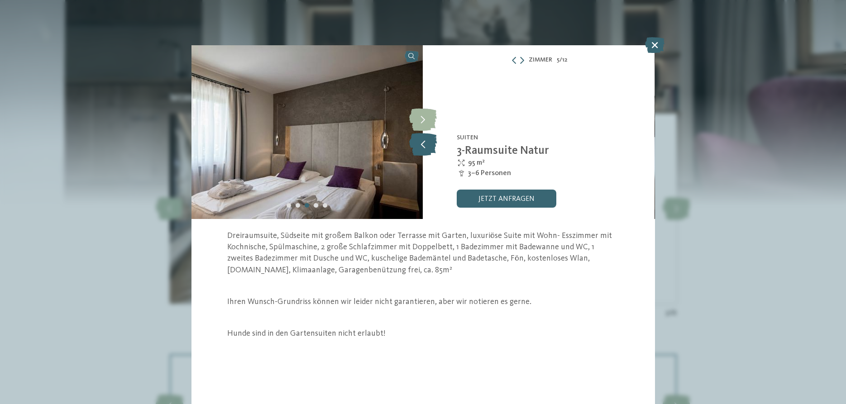
click at [424, 149] on icon at bounding box center [423, 144] width 28 height 23
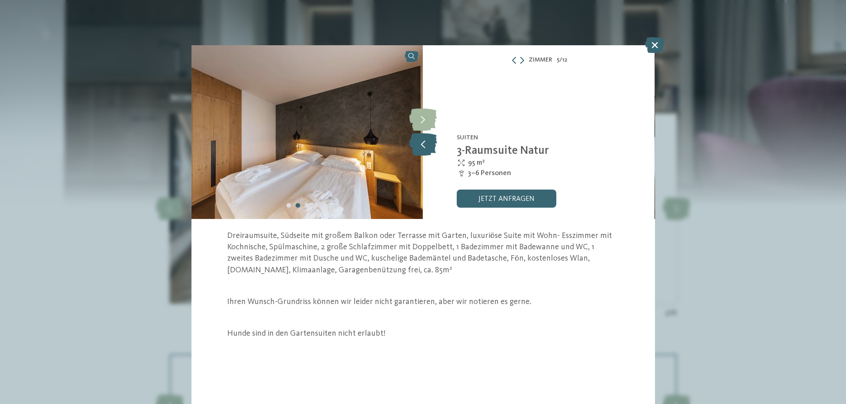
click at [424, 149] on icon at bounding box center [423, 144] width 28 height 23
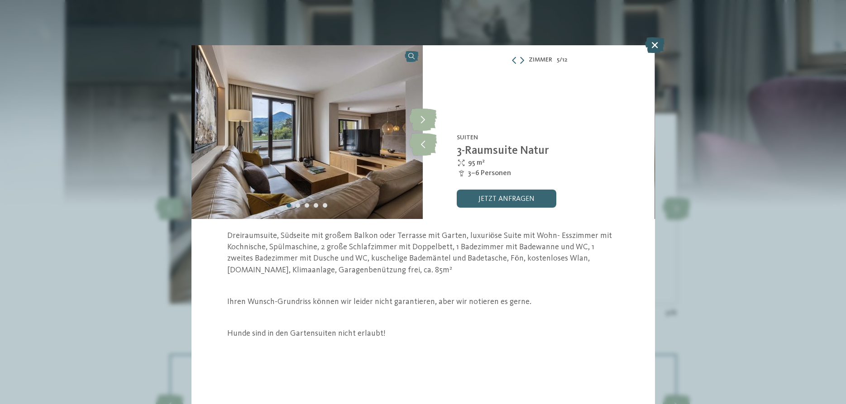
click at [655, 44] on icon at bounding box center [654, 45] width 19 height 16
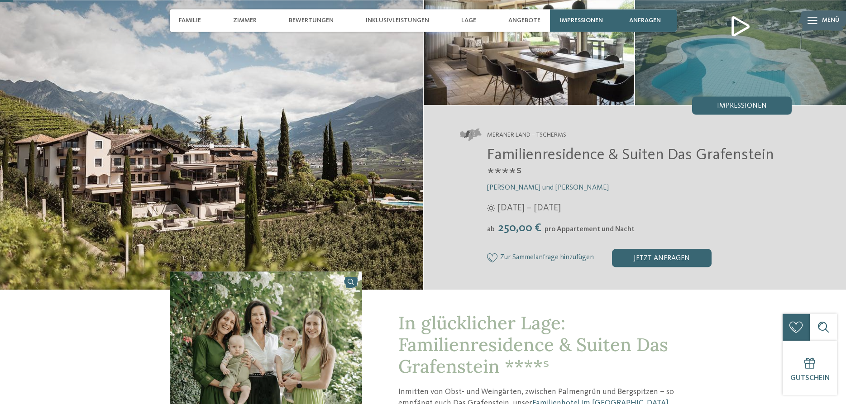
scroll to position [185, 0]
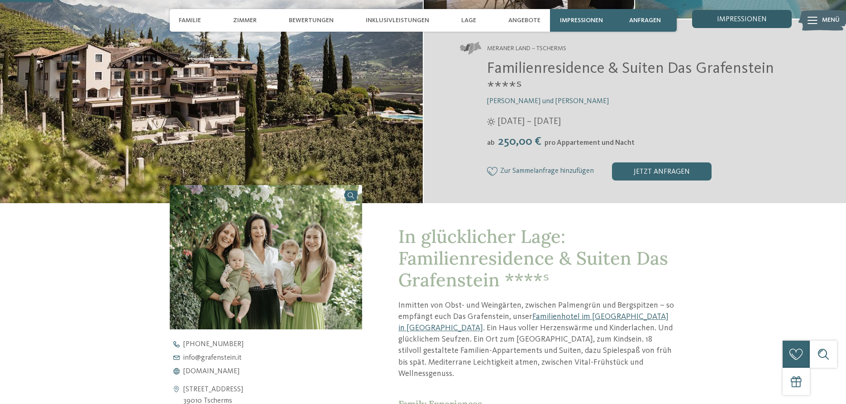
click at [741, 17] on span "Impressionen" at bounding box center [742, 19] width 50 height 7
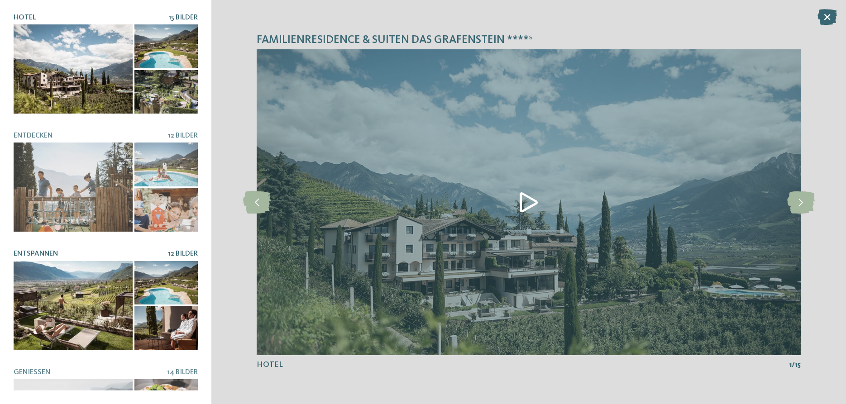
click at [162, 325] on div at bounding box center [166, 328] width 64 height 44
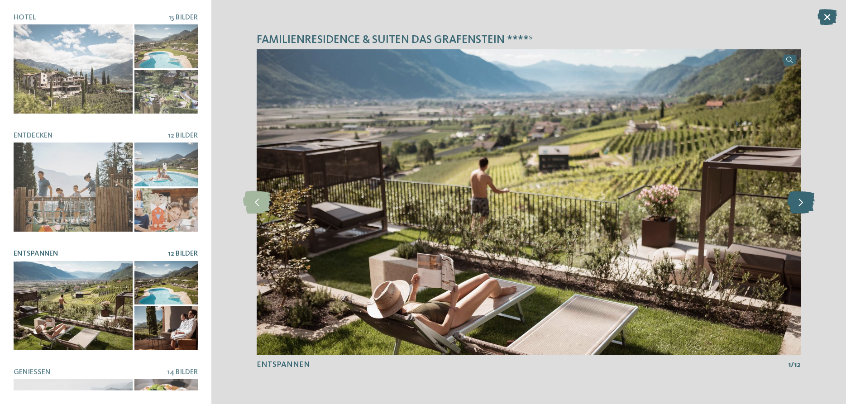
click at [800, 204] on icon at bounding box center [801, 202] width 28 height 23
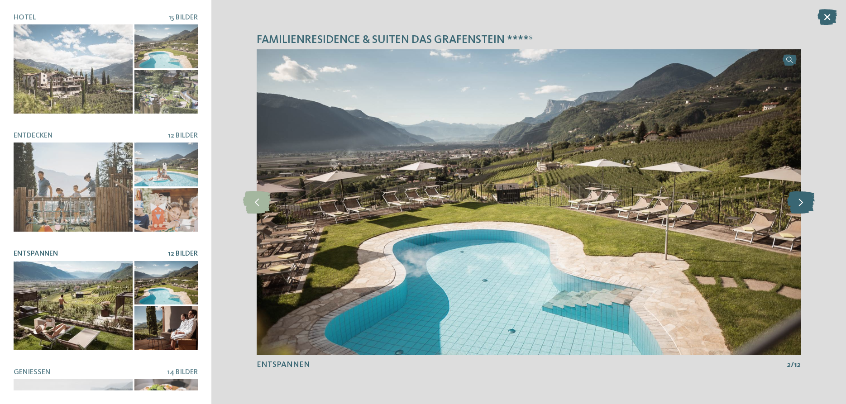
click at [800, 204] on icon at bounding box center [801, 202] width 28 height 23
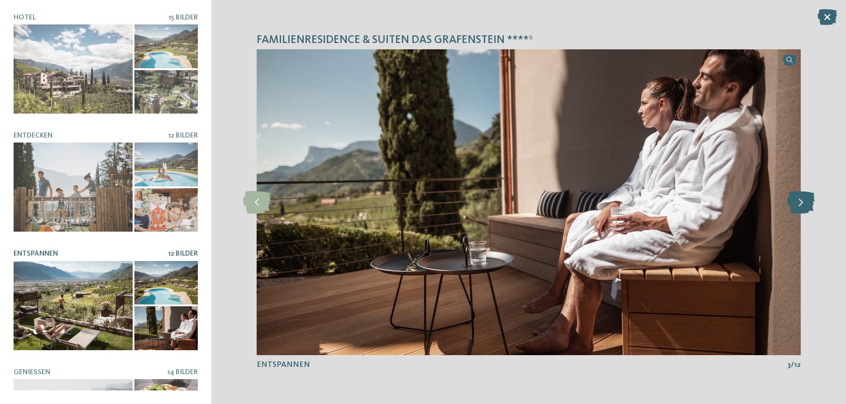
click at [800, 204] on icon at bounding box center [801, 202] width 28 height 23
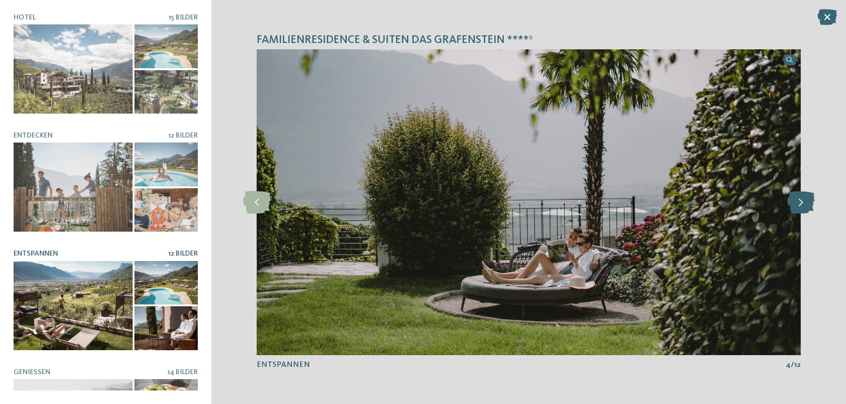
click at [800, 204] on icon at bounding box center [801, 202] width 28 height 23
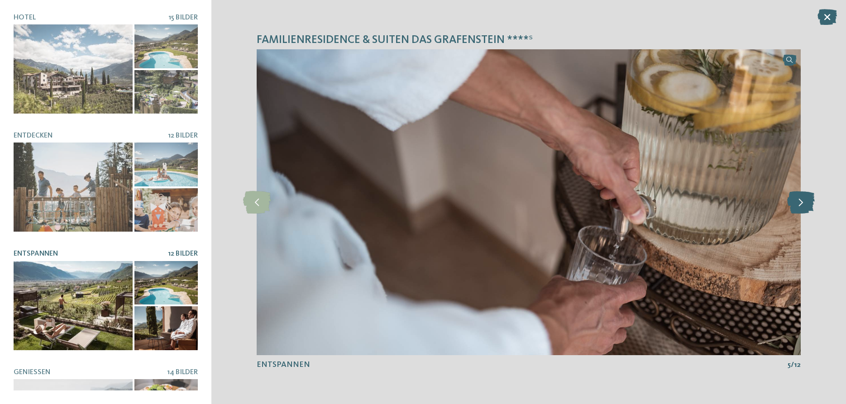
click at [800, 204] on icon at bounding box center [801, 202] width 28 height 23
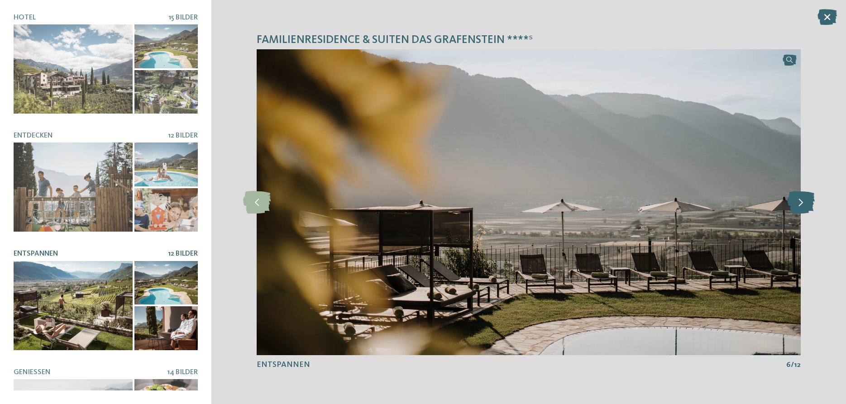
click at [800, 204] on icon at bounding box center [801, 202] width 28 height 23
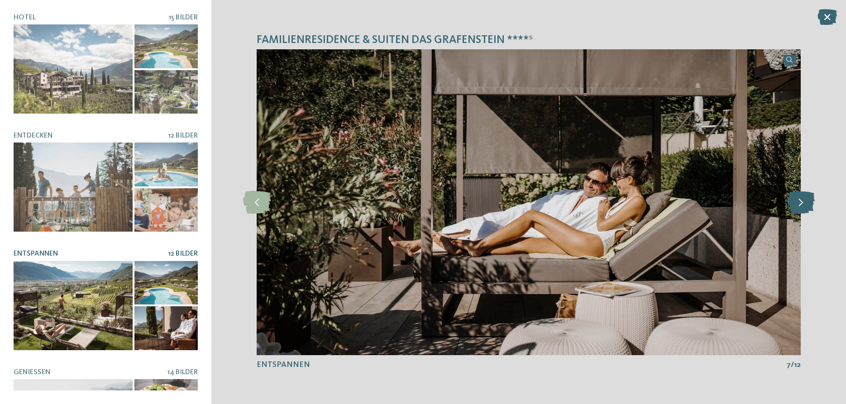
click at [800, 204] on icon at bounding box center [801, 202] width 28 height 23
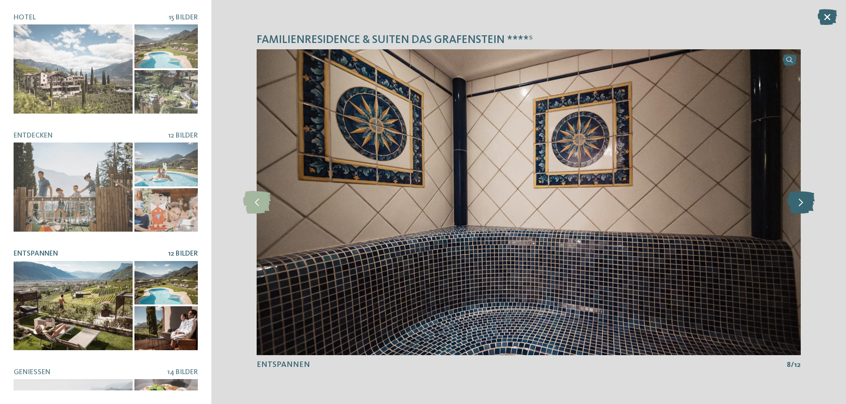
click at [800, 204] on icon at bounding box center [801, 202] width 28 height 23
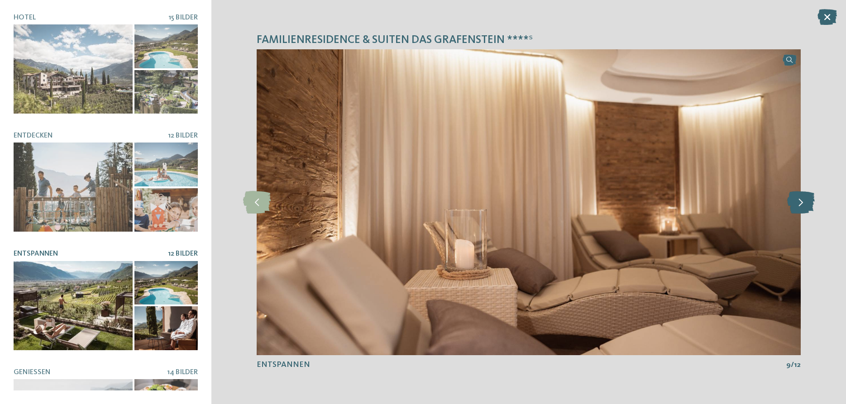
click at [800, 204] on icon at bounding box center [801, 202] width 28 height 23
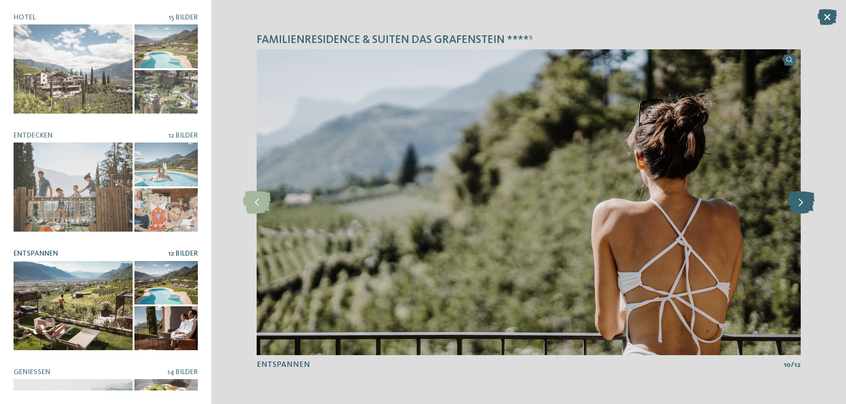
click at [800, 204] on icon at bounding box center [801, 202] width 28 height 23
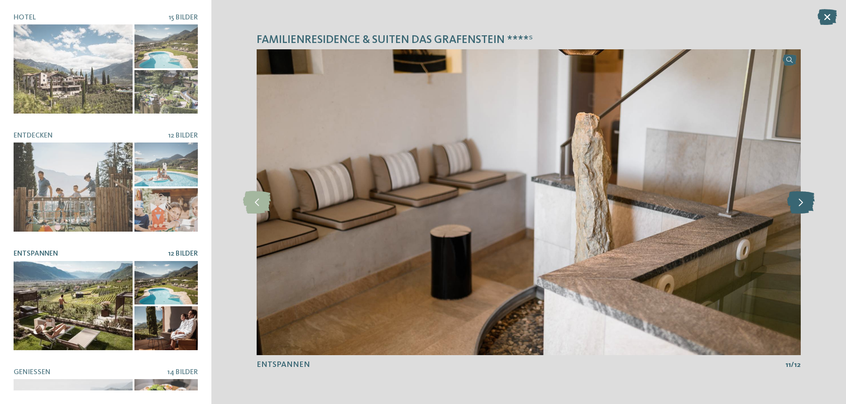
click at [800, 204] on icon at bounding box center [801, 202] width 28 height 23
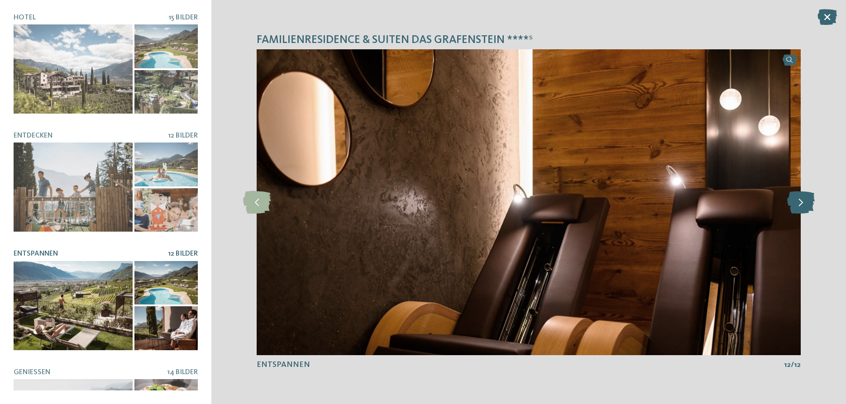
click at [800, 204] on icon at bounding box center [801, 202] width 28 height 23
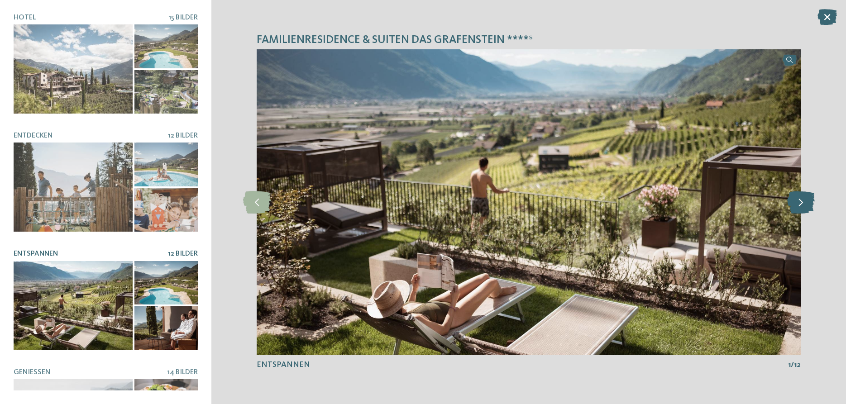
click at [800, 204] on icon at bounding box center [801, 202] width 28 height 23
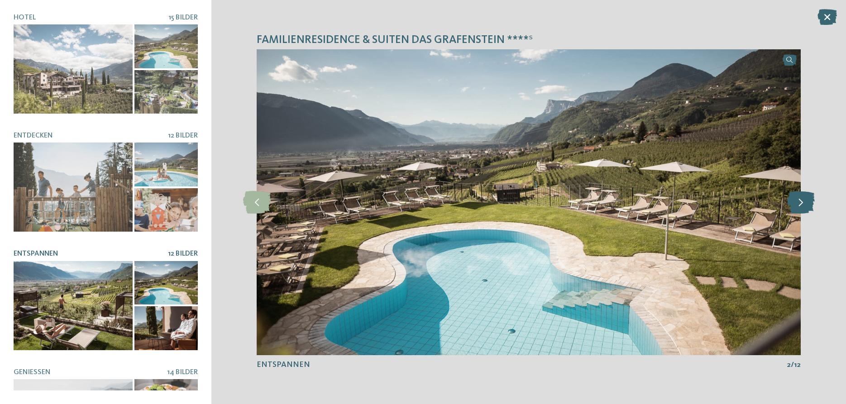
click at [800, 204] on icon at bounding box center [801, 202] width 28 height 23
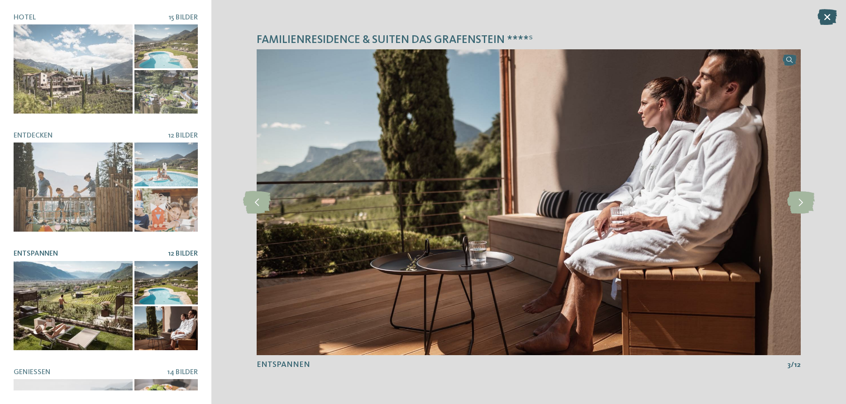
click at [824, 15] on icon at bounding box center [826, 17] width 19 height 16
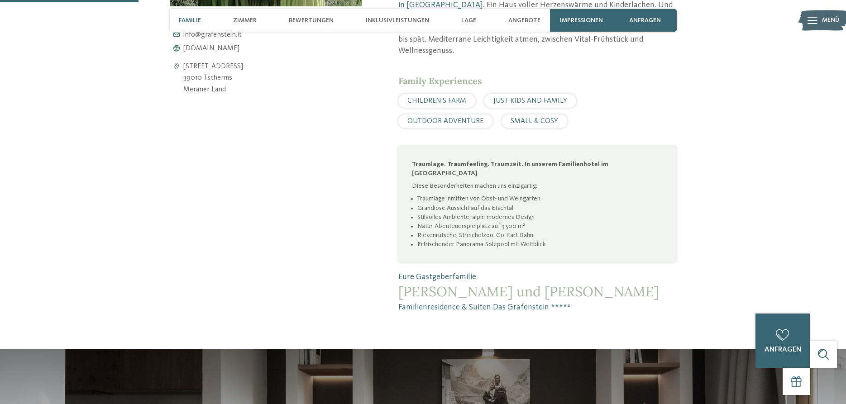
scroll to position [323, 0]
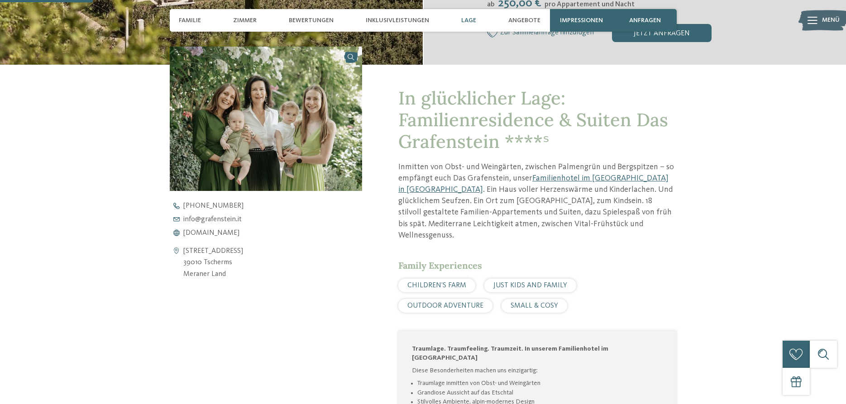
click at [475, 22] on span "Lage" at bounding box center [468, 21] width 15 height 8
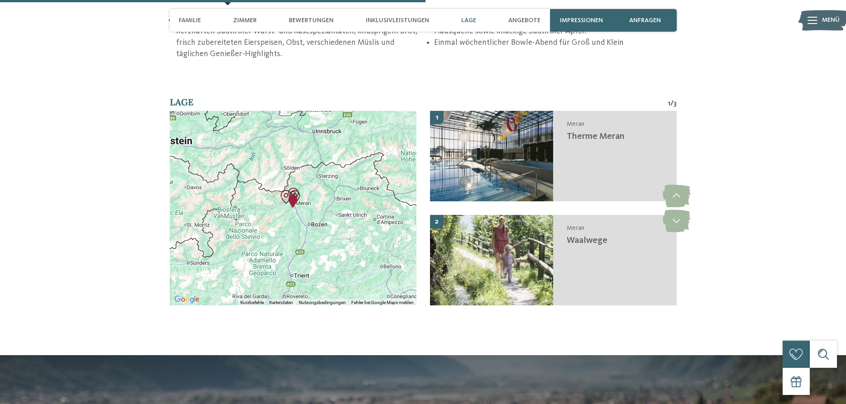
scroll to position [1530, 0]
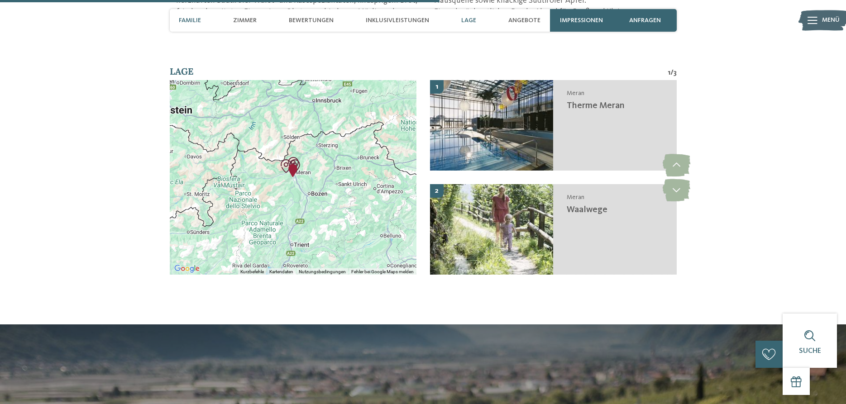
click at [193, 23] on span "Familie" at bounding box center [190, 21] width 22 height 8
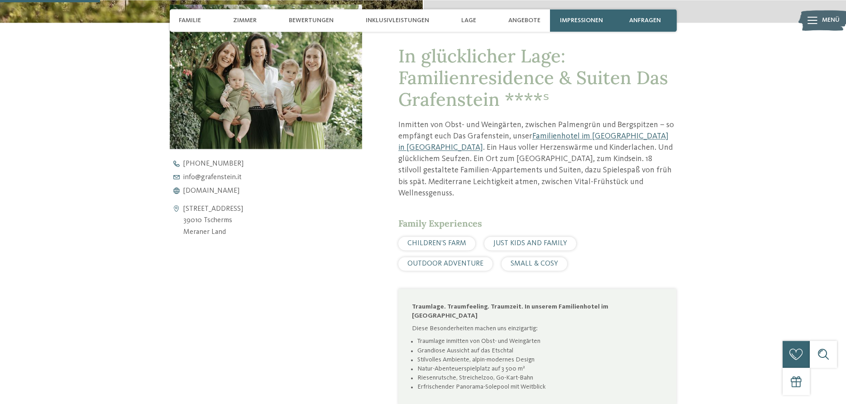
scroll to position [384, 0]
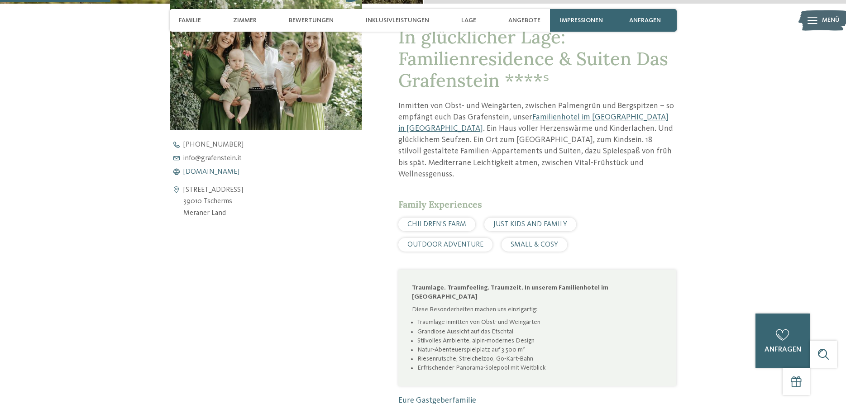
click at [214, 169] on span "[DOMAIN_NAME]" at bounding box center [211, 171] width 56 height 7
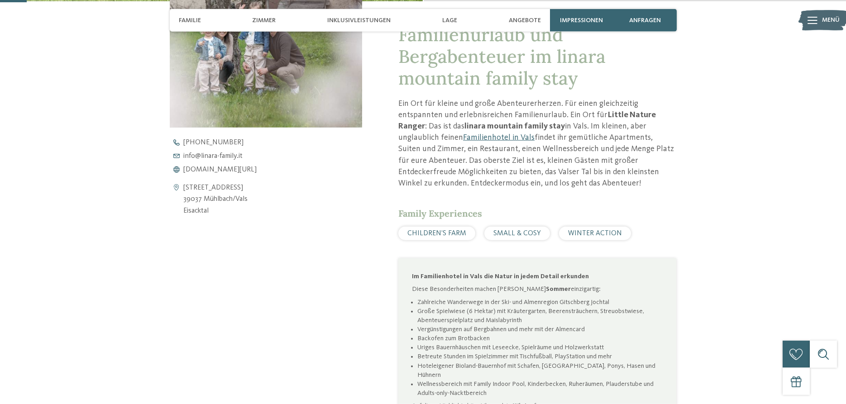
scroll to position [369, 0]
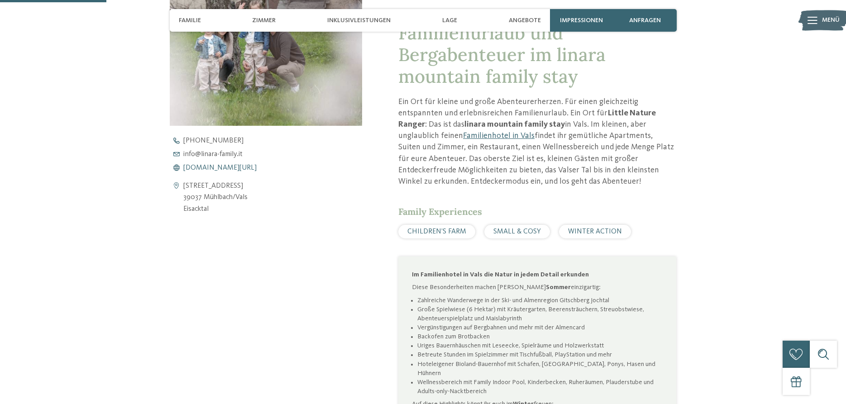
click at [230, 170] on span "[DOMAIN_NAME][URL]" at bounding box center [219, 167] width 73 height 7
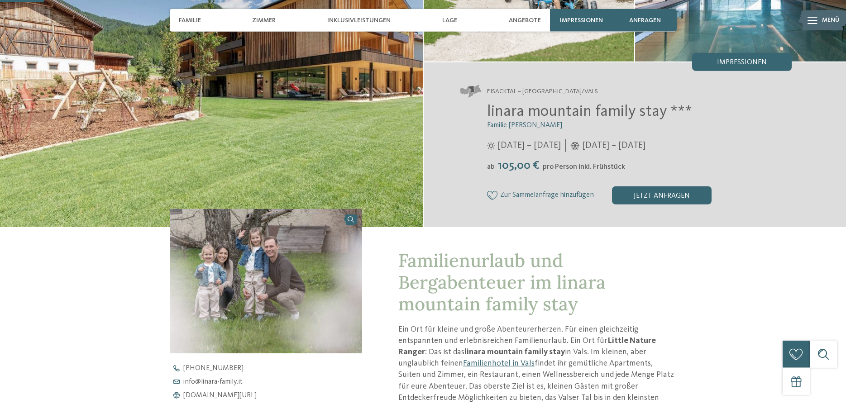
scroll to position [185, 0]
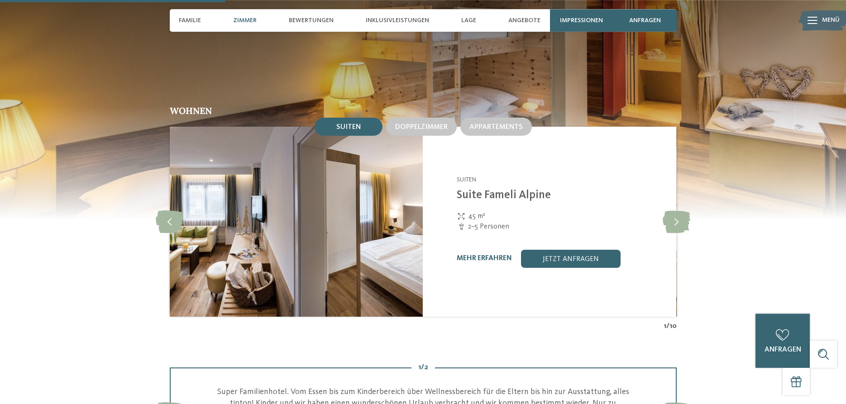
scroll to position [877, 0]
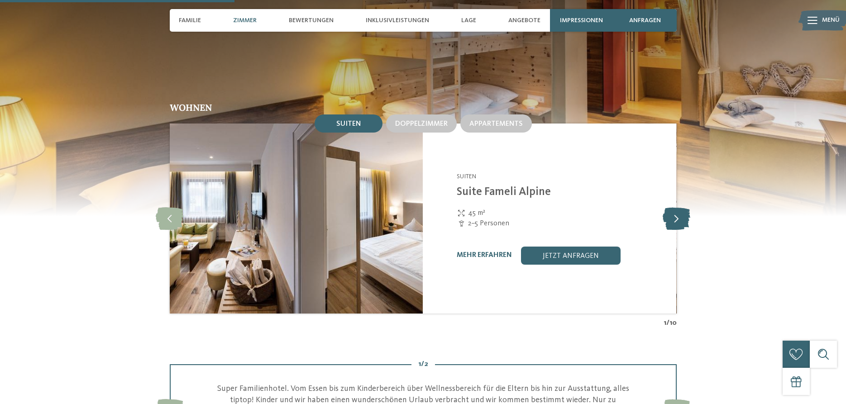
click at [678, 215] on icon at bounding box center [677, 218] width 28 height 23
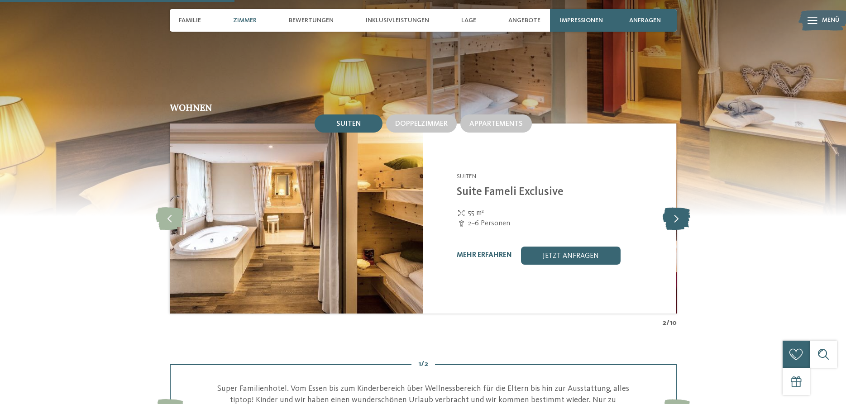
click at [678, 215] on icon at bounding box center [677, 218] width 28 height 23
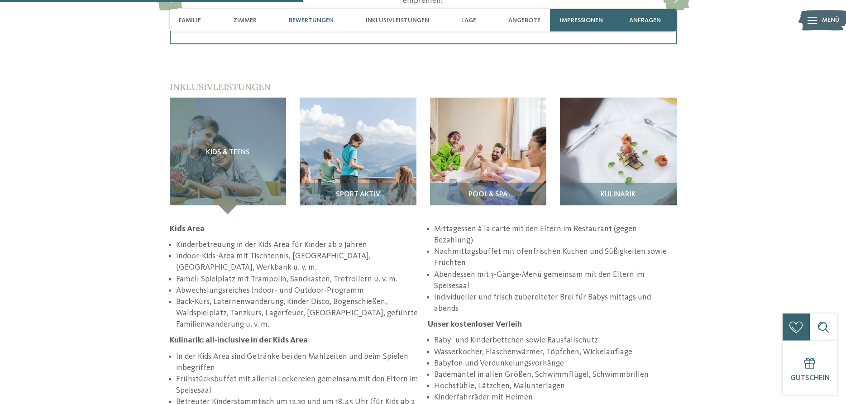
scroll to position [1293, 0]
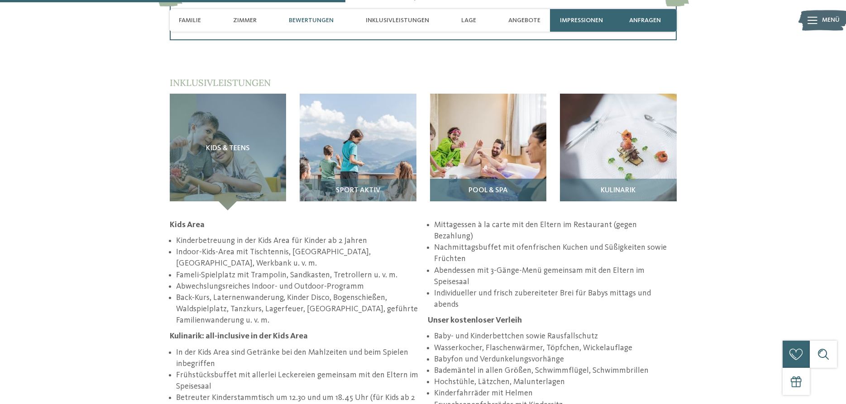
click at [506, 187] on span "Pool & Spa" at bounding box center [487, 191] width 39 height 8
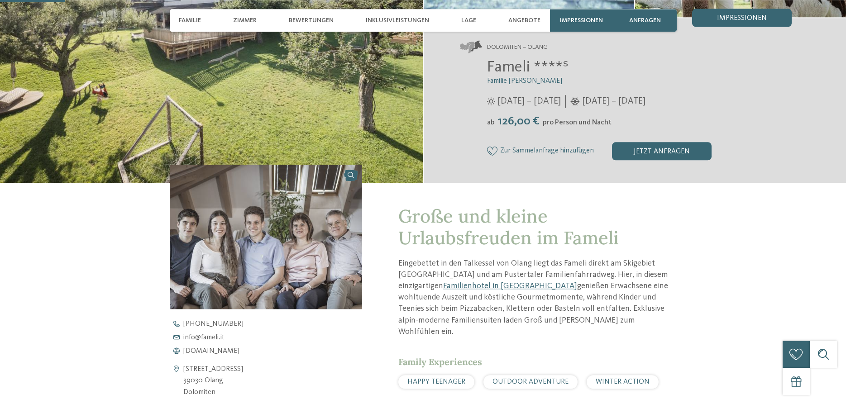
scroll to position [231, 0]
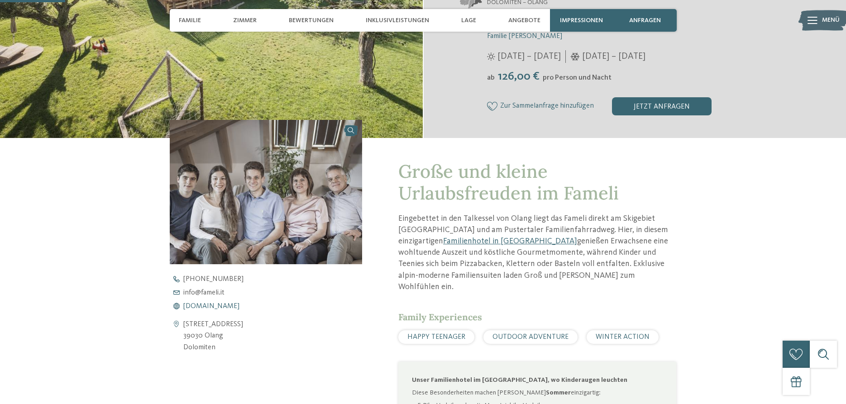
click at [206, 305] on span "www.fameli.it" at bounding box center [211, 306] width 56 height 7
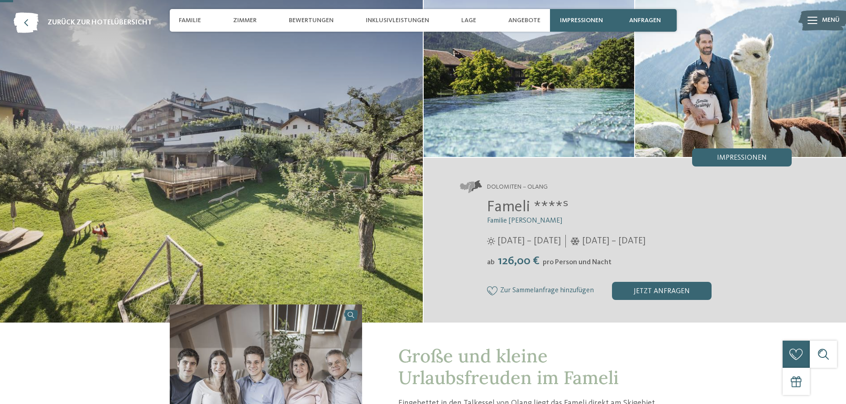
scroll to position [0, 0]
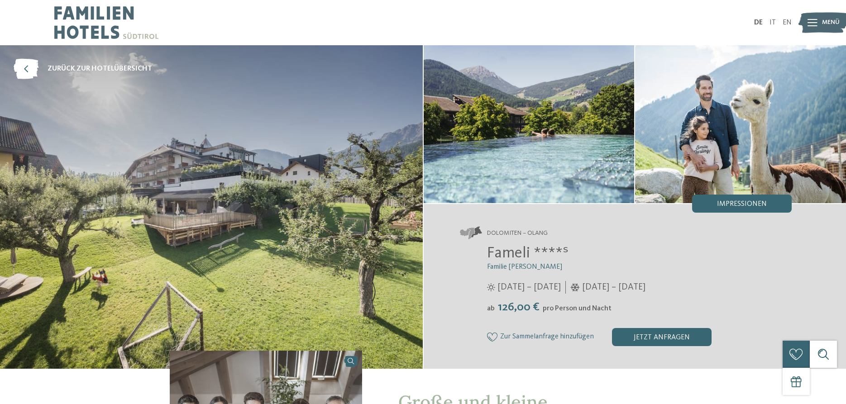
drag, startPoint x: 23, startPoint y: 69, endPoint x: 95, endPoint y: 110, distance: 82.5
click at [24, 69] on icon at bounding box center [26, 69] width 25 height 20
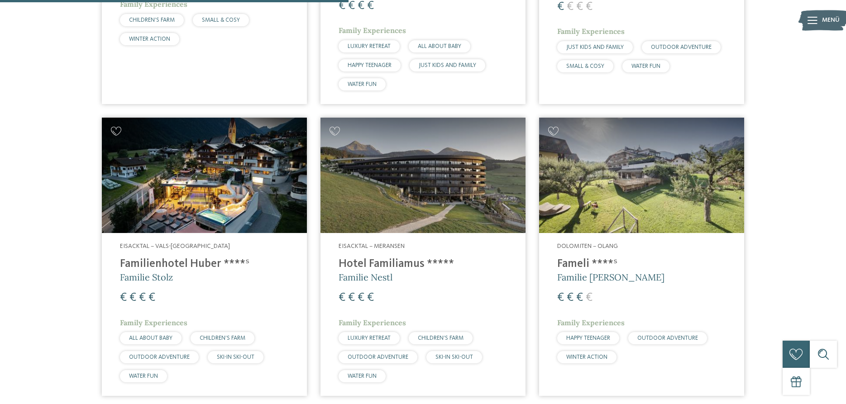
scroll to position [896, 0]
